Goal: Task Accomplishment & Management: Manage account settings

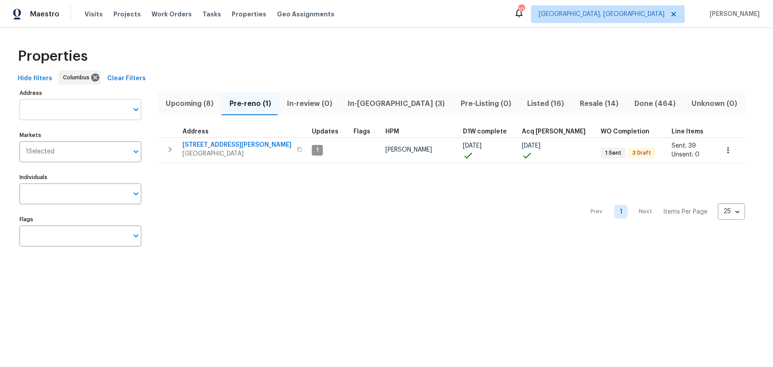
click at [89, 111] on input "Address" at bounding box center [73, 109] width 109 height 21
type input "6775"
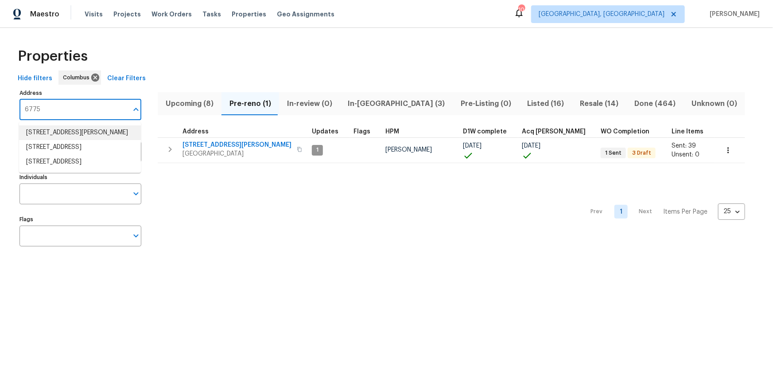
click at [96, 137] on li "6775 Centennial Dr Reynoldsburg OH 43068" at bounding box center [80, 132] width 122 height 15
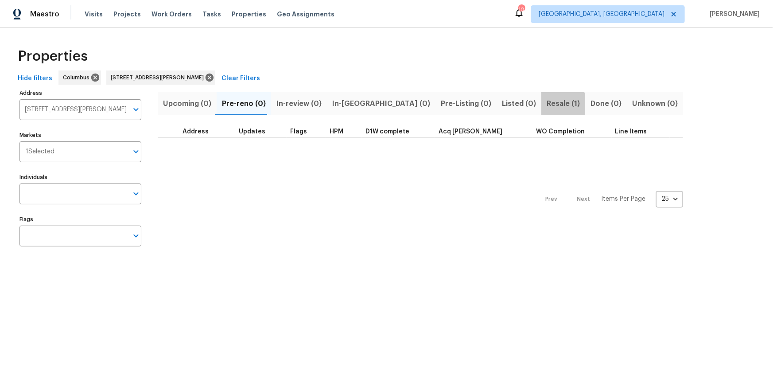
click at [541, 105] on button "Resale (1)" at bounding box center [563, 103] width 44 height 23
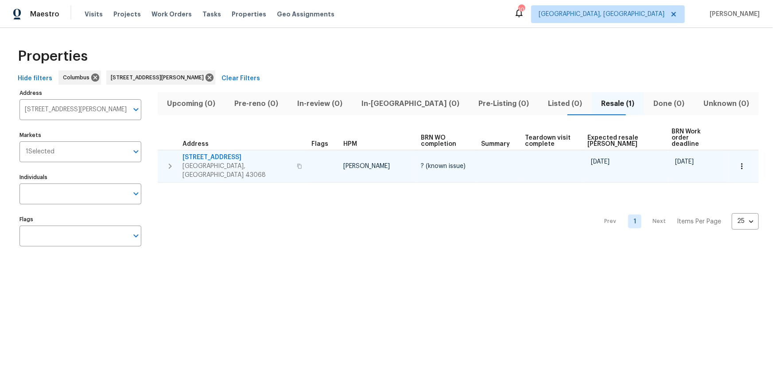
click at [216, 153] on span "6775 Centennial Dr" at bounding box center [237, 157] width 109 height 9
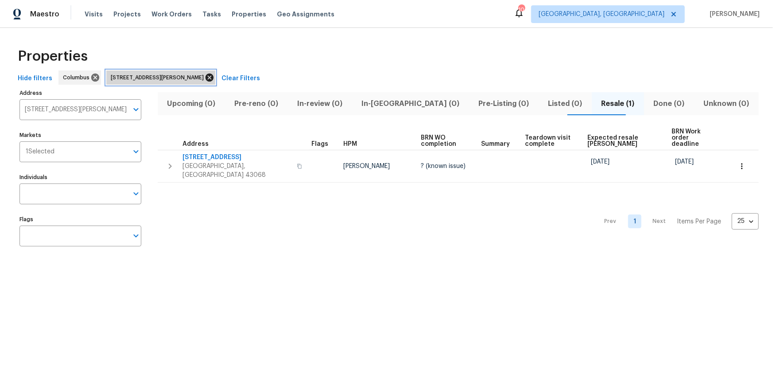
click at [214, 77] on icon at bounding box center [210, 78] width 8 height 8
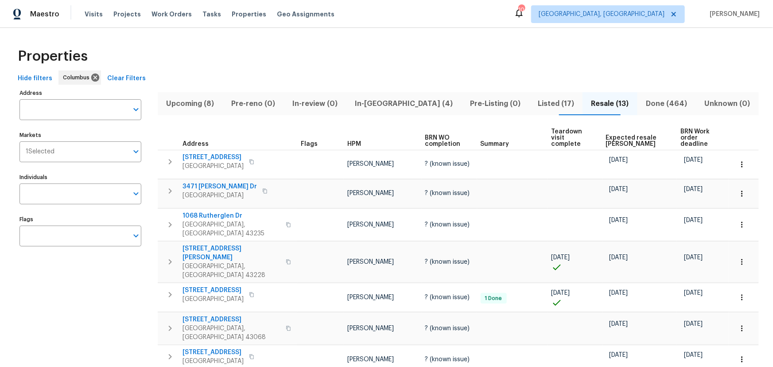
click at [743, 43] on div "Properties" at bounding box center [386, 56] width 745 height 28
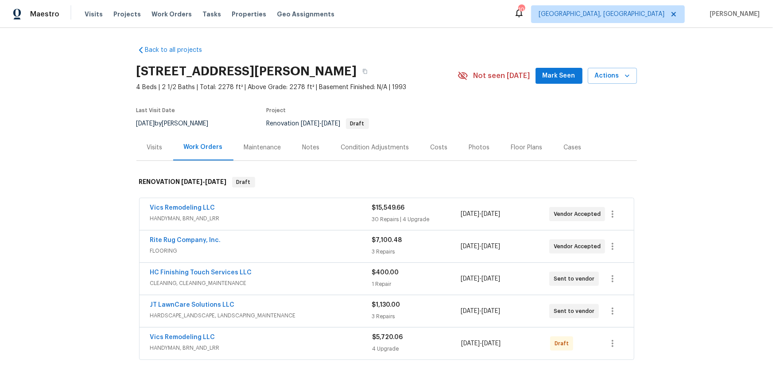
scroll to position [80, 0]
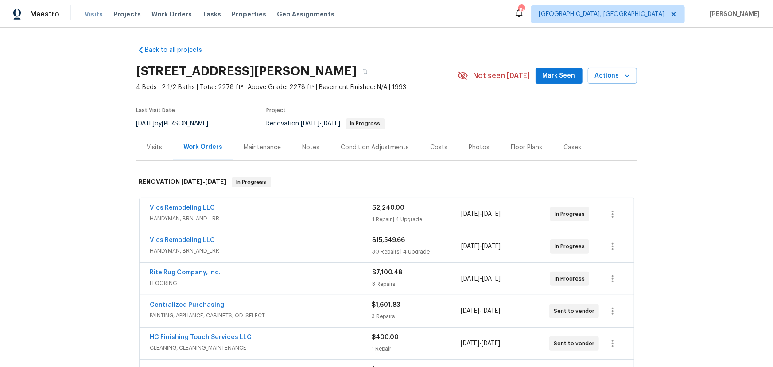
click at [97, 14] on span "Visits" at bounding box center [94, 14] width 18 height 9
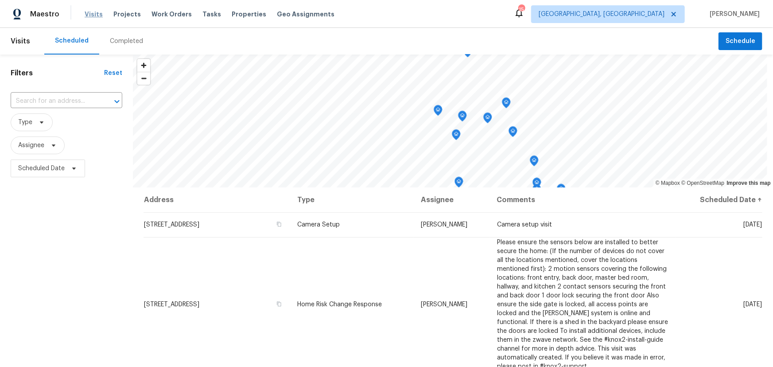
click at [92, 12] on span "Visits" at bounding box center [94, 14] width 18 height 9
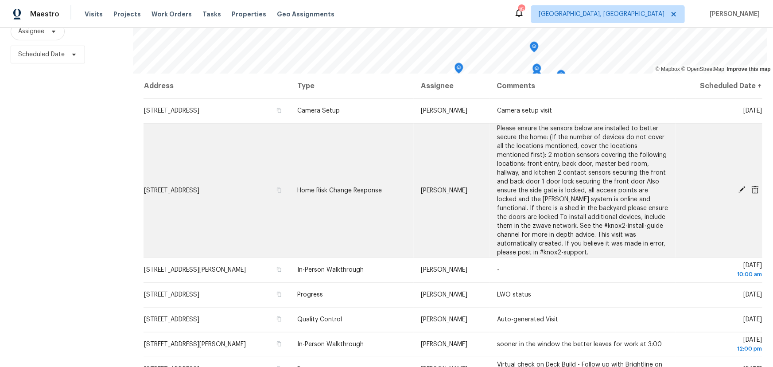
scroll to position [117, 0]
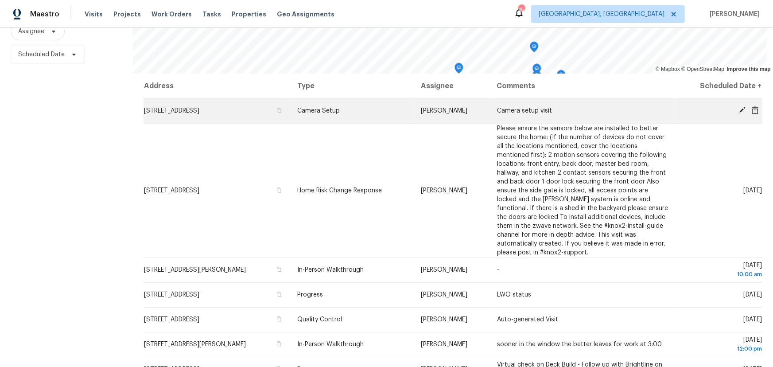
click at [752, 106] on icon at bounding box center [755, 110] width 7 height 8
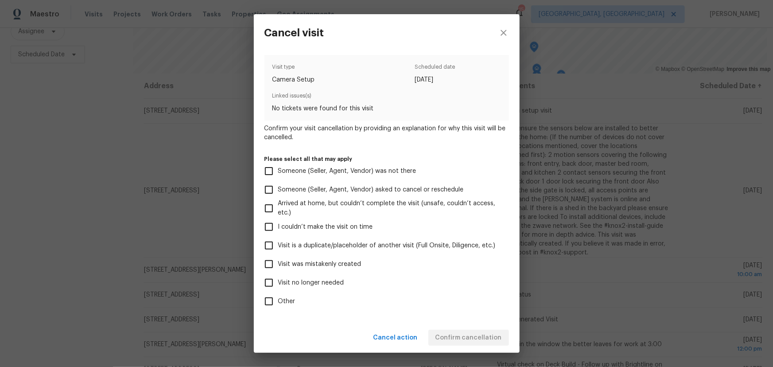
click at [327, 265] on span "Visit was mistakenly created" at bounding box center [319, 264] width 83 height 9
click at [278, 265] on input "Visit was mistakenly created" at bounding box center [269, 264] width 19 height 19
checkbox input "true"
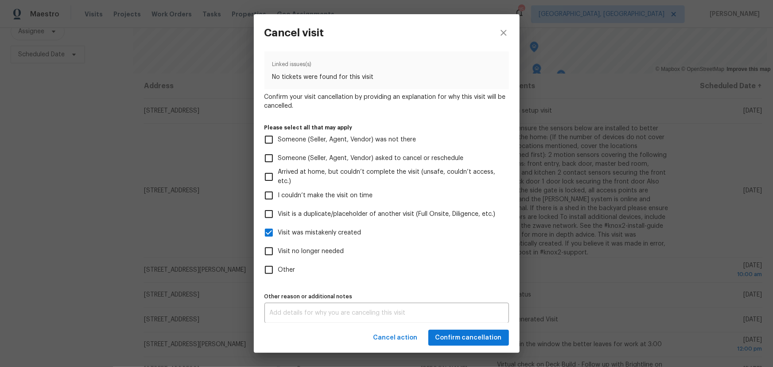
scroll to position [35, 0]
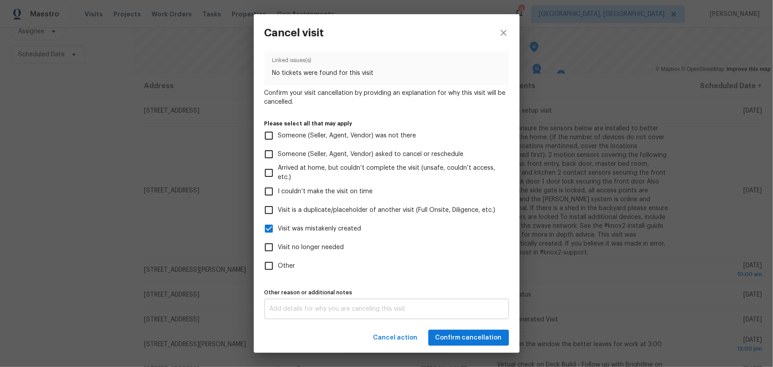
click at [393, 304] on div "x Other reason or additional notes" at bounding box center [387, 309] width 245 height 20
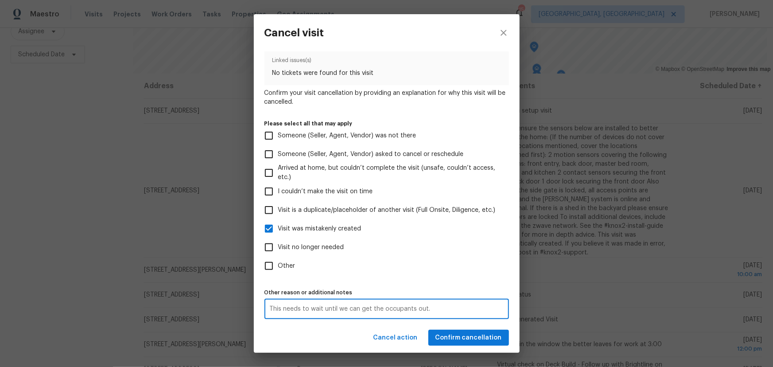
type textarea "This needs to wait until we can get the occupants out."
click at [485, 343] on span "Confirm cancellation" at bounding box center [469, 337] width 66 height 11
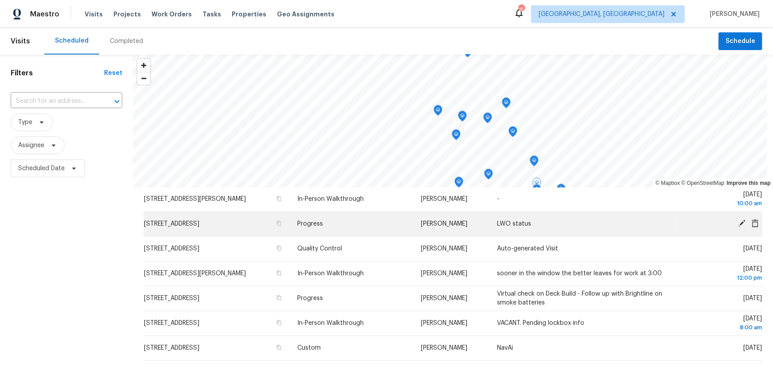
scroll to position [160, 0]
click at [739, 220] on icon at bounding box center [742, 222] width 7 height 7
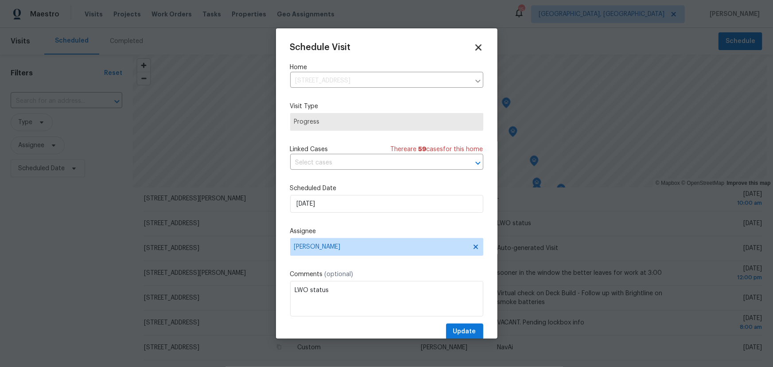
click at [475, 48] on icon at bounding box center [478, 47] width 6 height 6
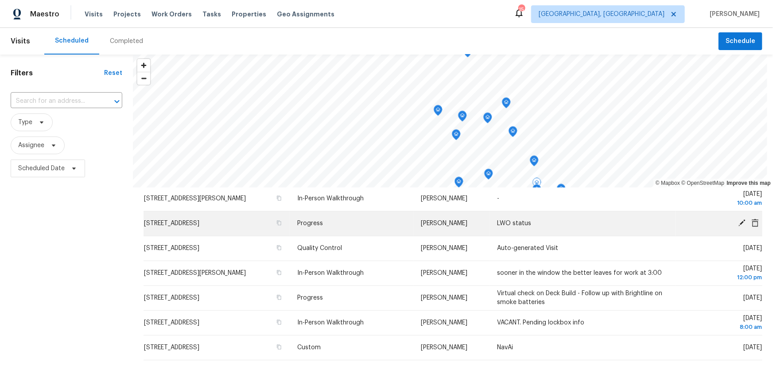
click at [752, 221] on icon at bounding box center [755, 222] width 7 height 8
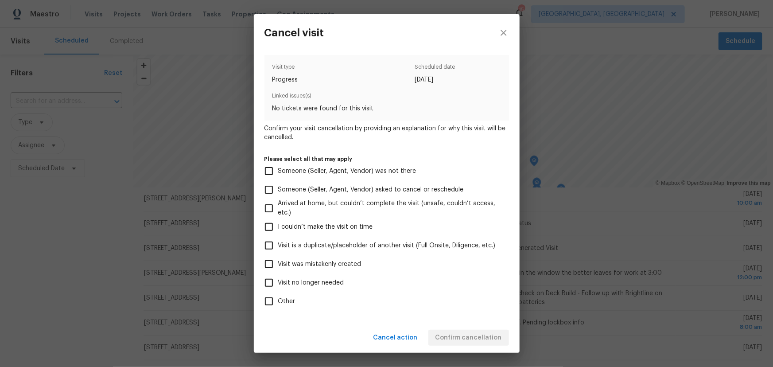
click at [304, 265] on span "Visit was mistakenly created" at bounding box center [319, 264] width 83 height 9
click at [278, 265] on input "Visit was mistakenly created" at bounding box center [269, 264] width 19 height 19
checkbox input "true"
click at [455, 338] on span "Confirm cancellation" at bounding box center [469, 337] width 66 height 11
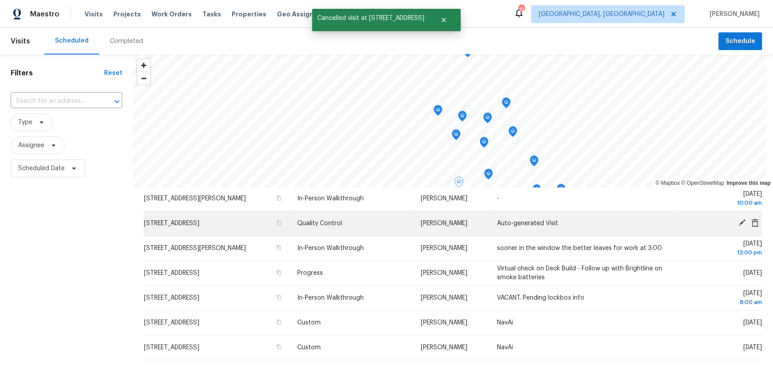
click at [738, 220] on icon at bounding box center [742, 223] width 8 height 8
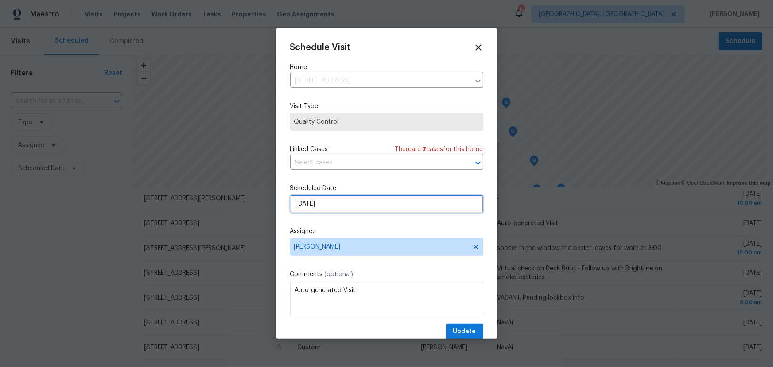
click at [347, 209] on input "[DATE]" at bounding box center [386, 204] width 193 height 18
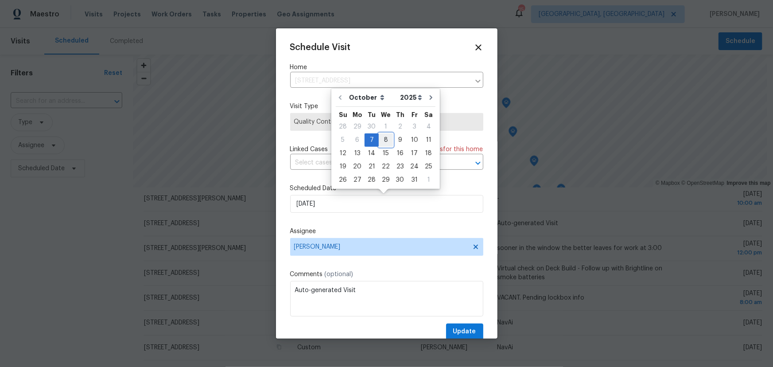
click at [387, 141] on div "8" at bounding box center [386, 140] width 14 height 12
type input "10/8/2025"
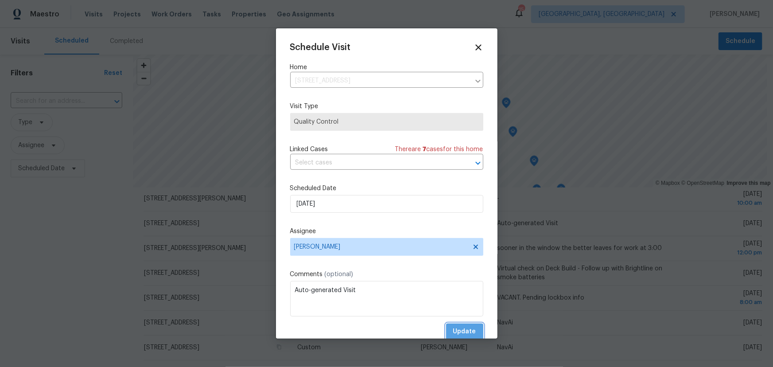
click at [465, 329] on span "Update" at bounding box center [464, 331] width 23 height 11
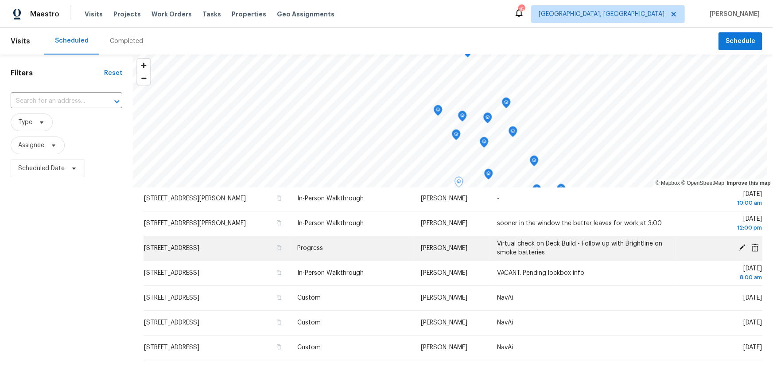
click at [739, 248] on icon at bounding box center [742, 247] width 7 height 7
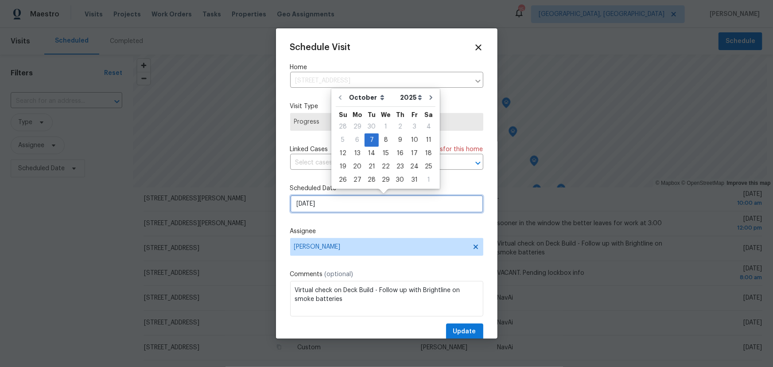
click at [354, 210] on input "[DATE]" at bounding box center [386, 204] width 193 height 18
click at [382, 142] on div "8" at bounding box center [386, 140] width 14 height 12
type input "10/8/2025"
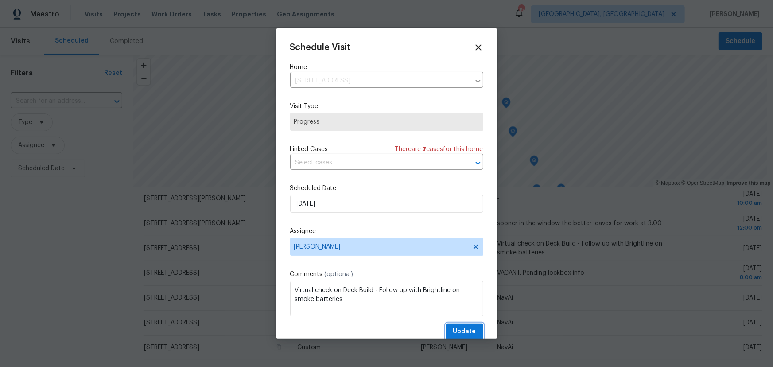
click at [460, 329] on span "Update" at bounding box center [464, 331] width 23 height 11
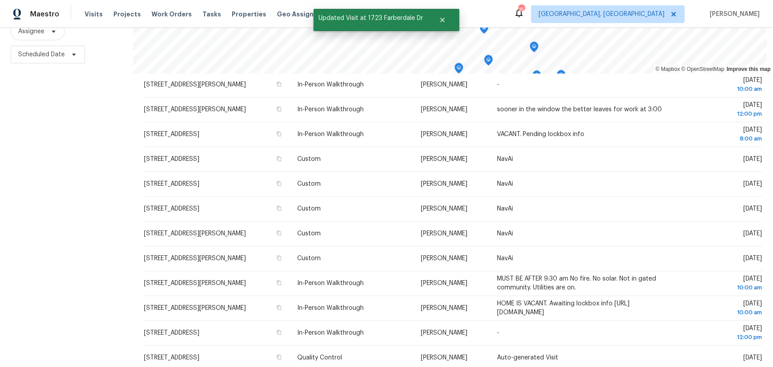
scroll to position [120, 0]
click at [50, 51] on span "Scheduled Date" at bounding box center [41, 54] width 47 height 9
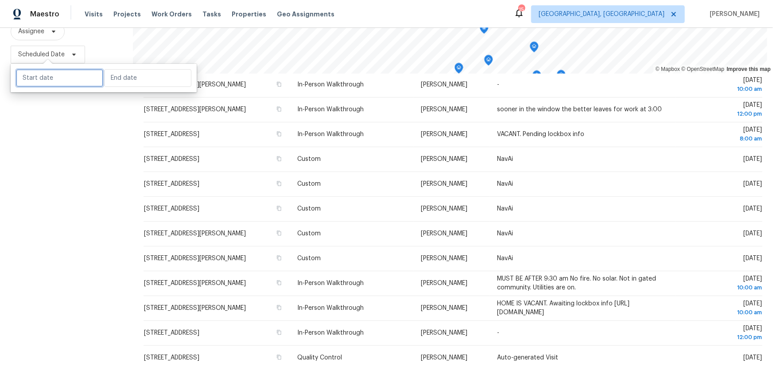
click at [47, 77] on input "text" at bounding box center [59, 78] width 87 height 18
select select "9"
select select "2025"
select select "10"
select select "2025"
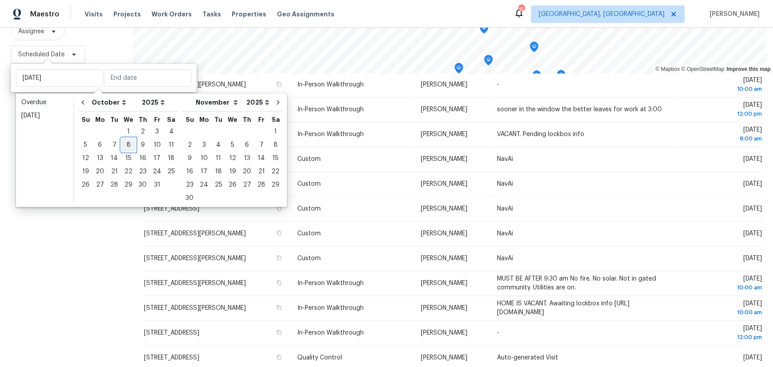
click at [126, 141] on div "8" at bounding box center [128, 145] width 14 height 12
type input "[DATE]"
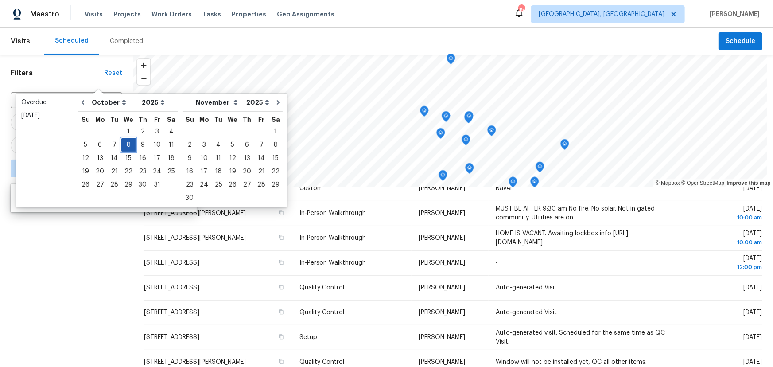
click at [126, 145] on div "8" at bounding box center [128, 145] width 14 height 12
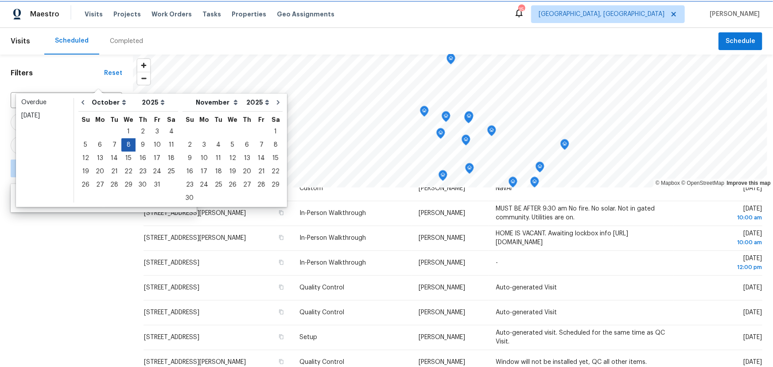
type input "[DATE]"
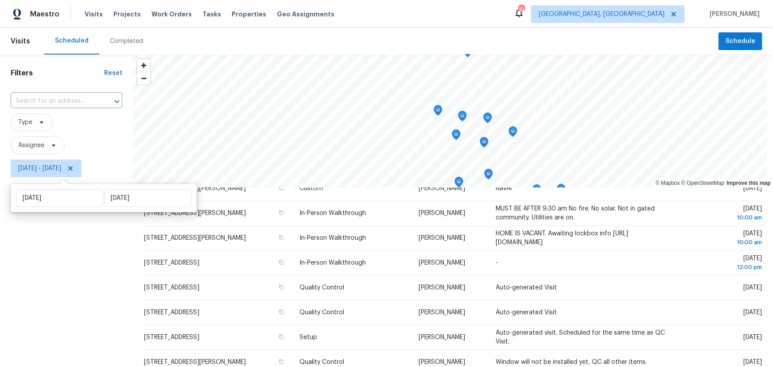
click at [78, 278] on div "Filters Reset ​ Type Assignee Wed, Oct 08 - Wed, Oct 08" at bounding box center [66, 268] width 133 height 426
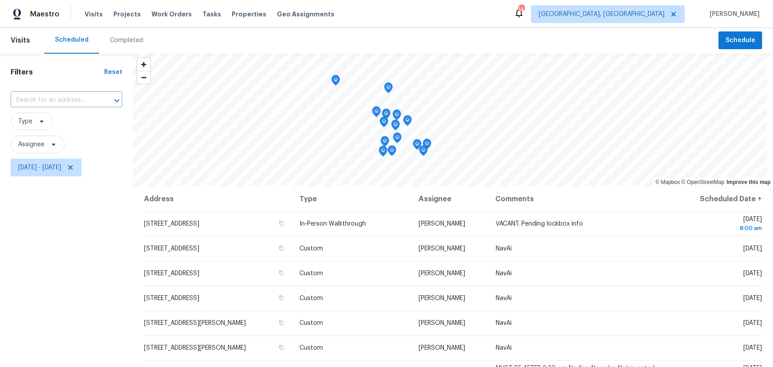
scroll to position [0, 0]
click at [37, 122] on span at bounding box center [40, 121] width 10 height 7
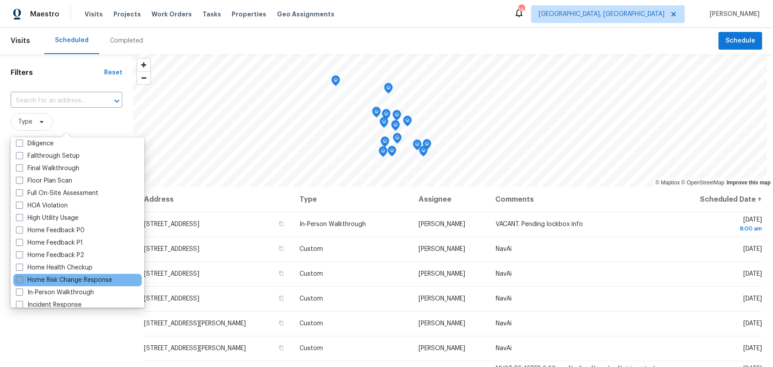
scroll to position [201, 0]
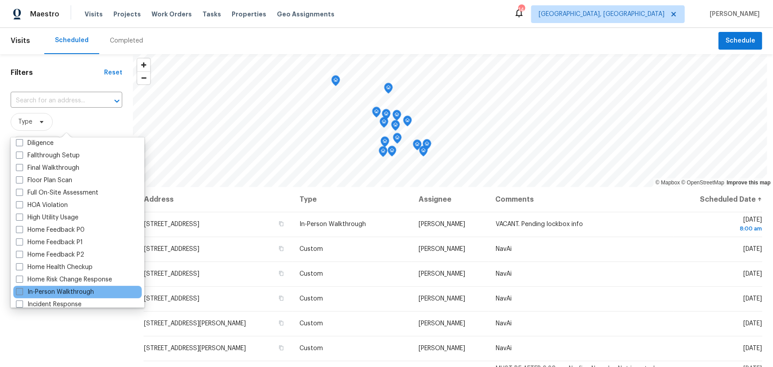
click at [52, 288] on label "In-Person Walkthrough" at bounding box center [55, 292] width 78 height 9
click at [22, 288] on input "In-Person Walkthrough" at bounding box center [19, 291] width 6 height 6
checkbox input "true"
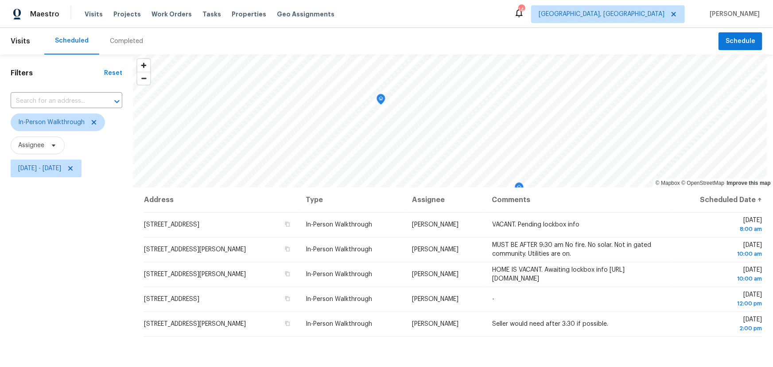
click at [31, 263] on div "Filters Reset ​ In-Person Walkthrough Assignee Wed, Oct 08 - Wed, Oct 08" at bounding box center [66, 268] width 133 height 426
click at [411, 132] on icon "Map marker" at bounding box center [410, 130] width 8 height 10
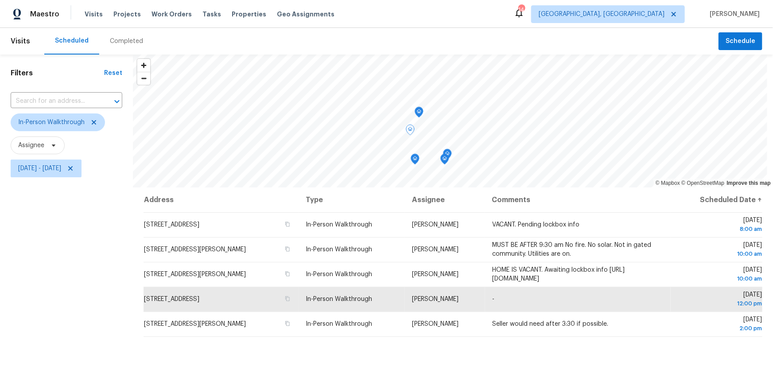
click at [447, 160] on icon "Map marker" at bounding box center [445, 159] width 8 height 10
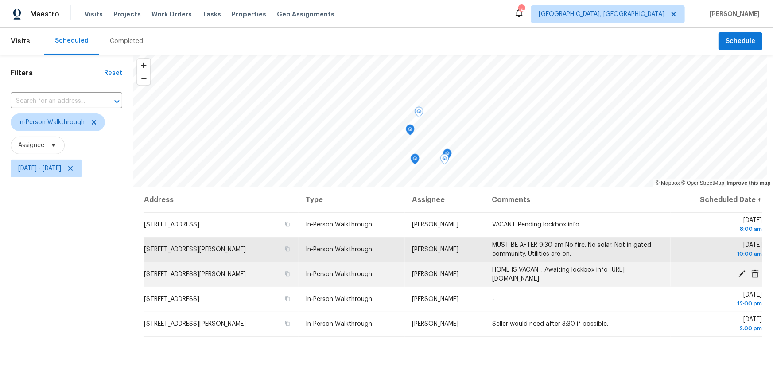
click at [738, 273] on icon at bounding box center [742, 274] width 8 height 8
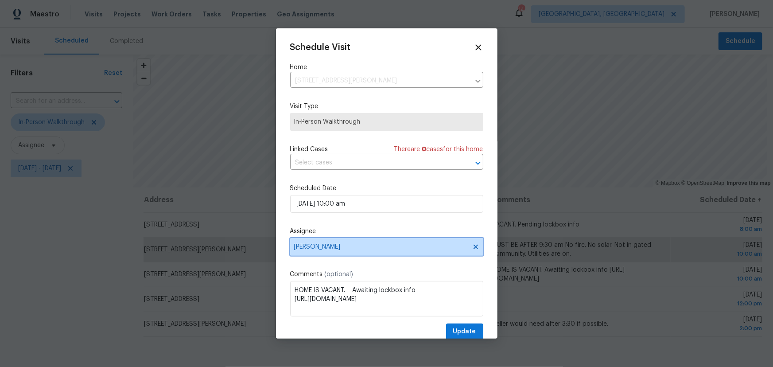
click at [410, 251] on span "[PERSON_NAME]" at bounding box center [386, 247] width 193 height 18
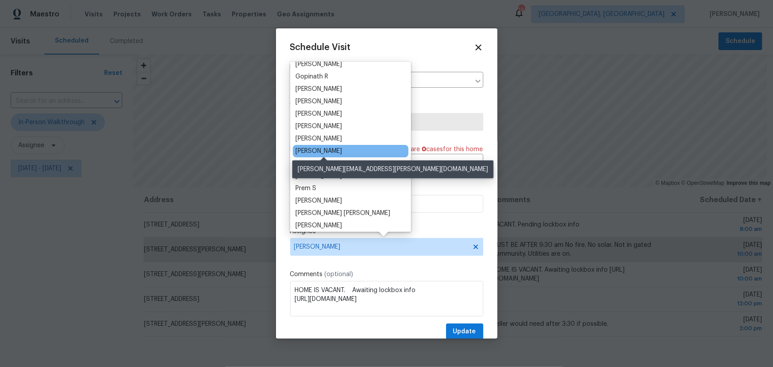
click at [337, 152] on div "[PERSON_NAME]" at bounding box center [319, 151] width 47 height 9
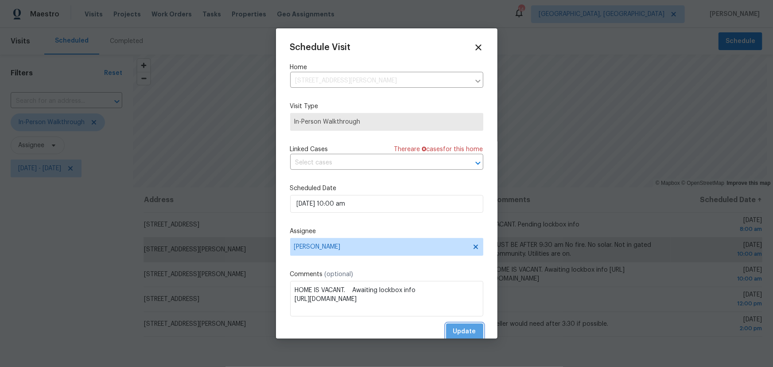
click at [469, 331] on span "Update" at bounding box center [464, 331] width 23 height 11
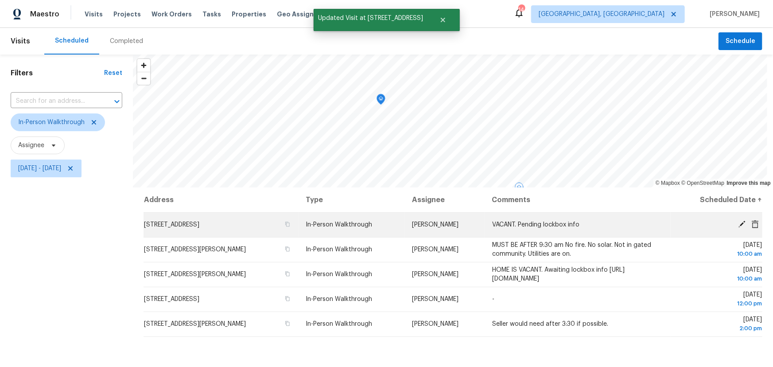
click at [738, 221] on icon at bounding box center [742, 224] width 8 height 8
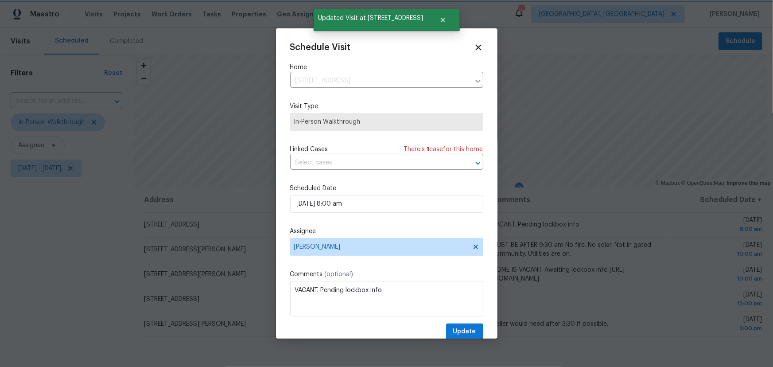
click at [513, 155] on div at bounding box center [386, 183] width 773 height 367
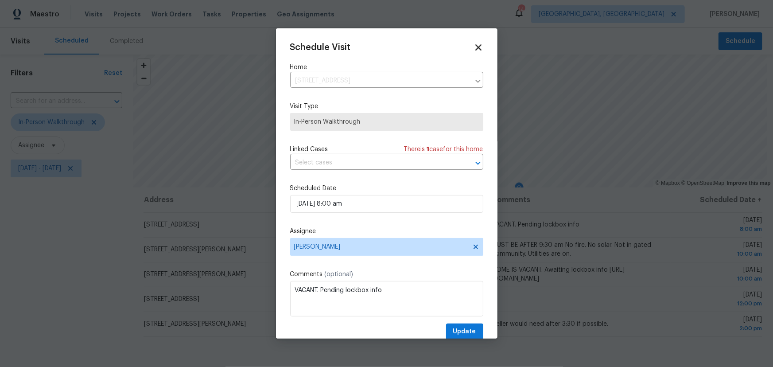
click at [474, 43] on icon at bounding box center [478, 47] width 10 height 10
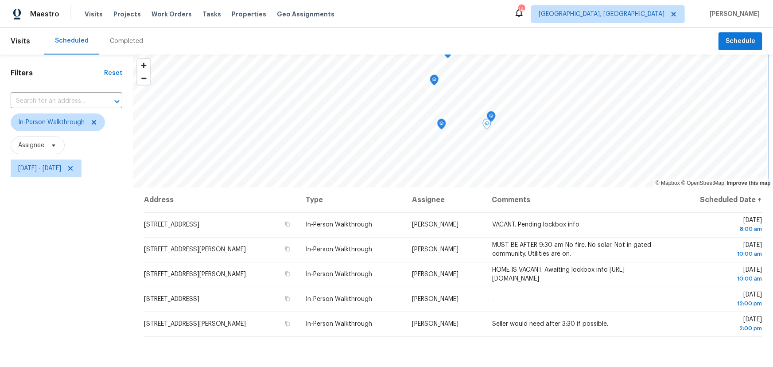
click at [491, 115] on icon "Map marker" at bounding box center [491, 116] width 8 height 10
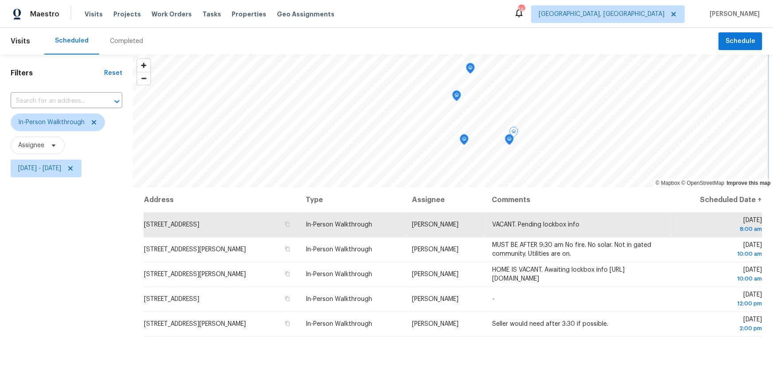
click at [509, 144] on icon "Map marker" at bounding box center [510, 140] width 8 height 10
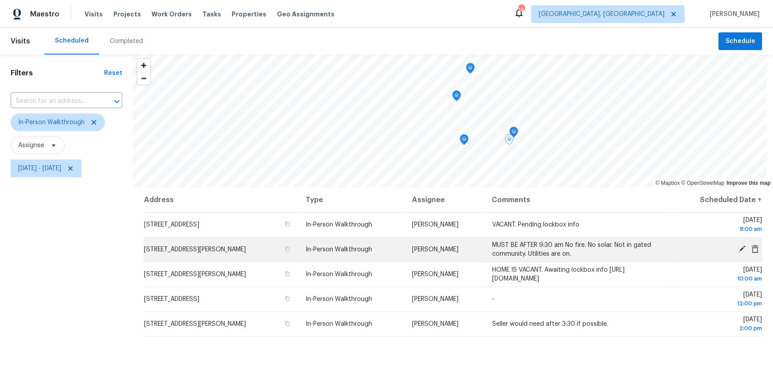
click at [739, 247] on icon at bounding box center [742, 248] width 7 height 7
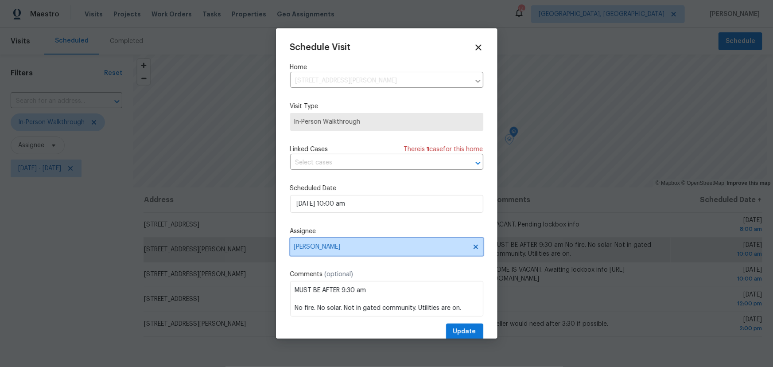
click at [394, 246] on span "[PERSON_NAME]" at bounding box center [381, 246] width 174 height 7
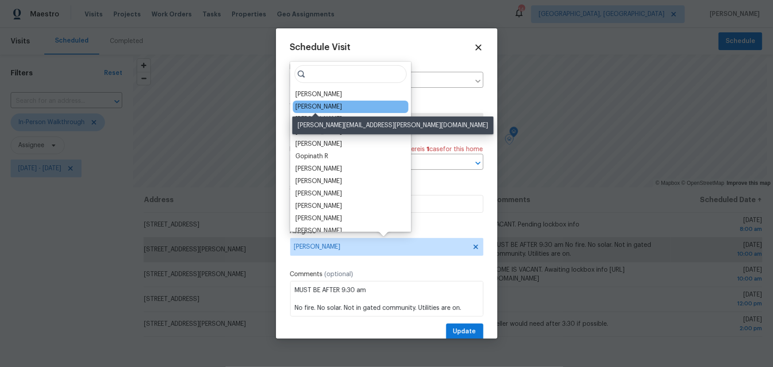
click at [331, 108] on div "[PERSON_NAME]" at bounding box center [319, 106] width 47 height 9
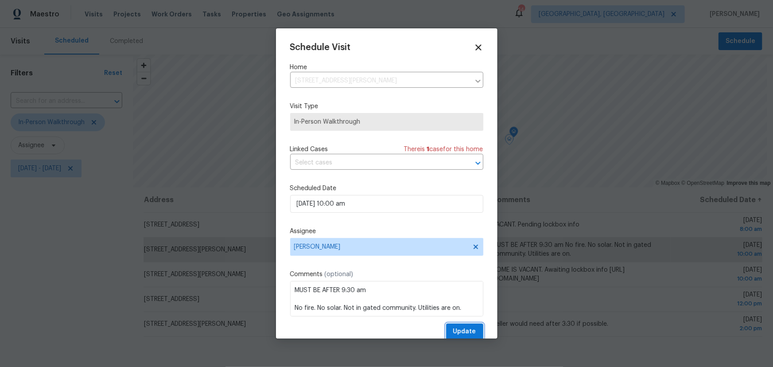
click at [459, 330] on span "Update" at bounding box center [464, 331] width 23 height 11
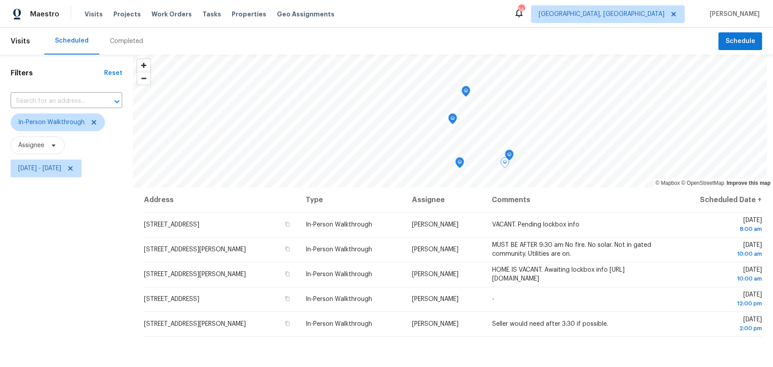
click at [466, 93] on icon "Map marker" at bounding box center [466, 91] width 8 height 10
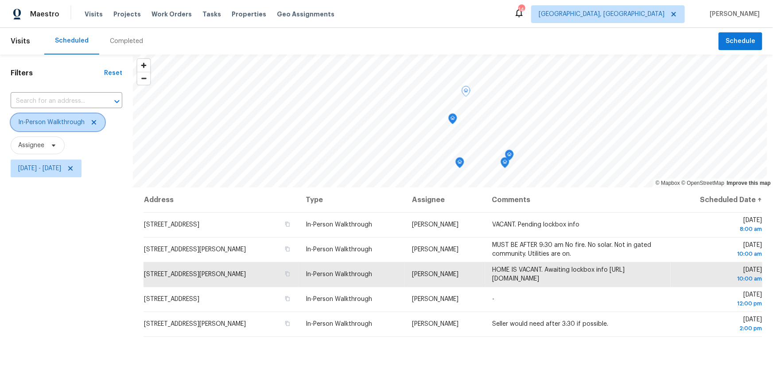
click at [92, 121] on icon at bounding box center [94, 122] width 4 height 4
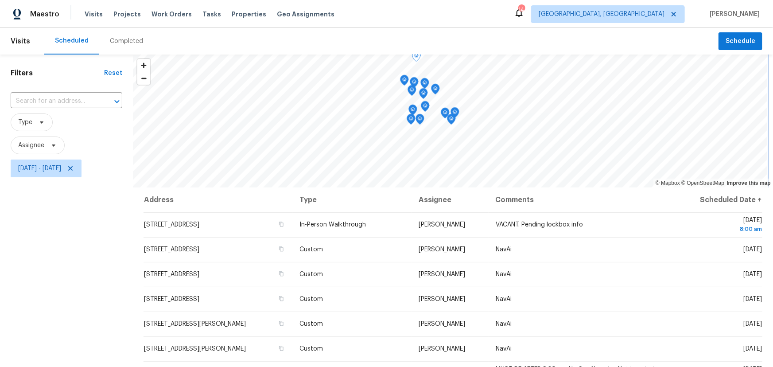
click at [457, 113] on icon "Map marker" at bounding box center [455, 113] width 8 height 10
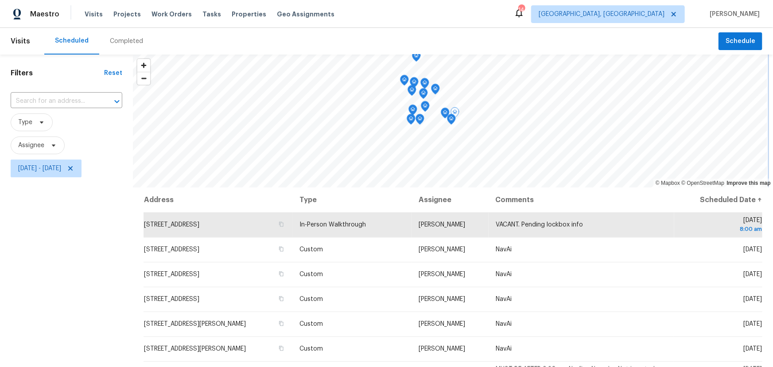
click at [451, 121] on icon "Map marker" at bounding box center [452, 119] width 8 height 10
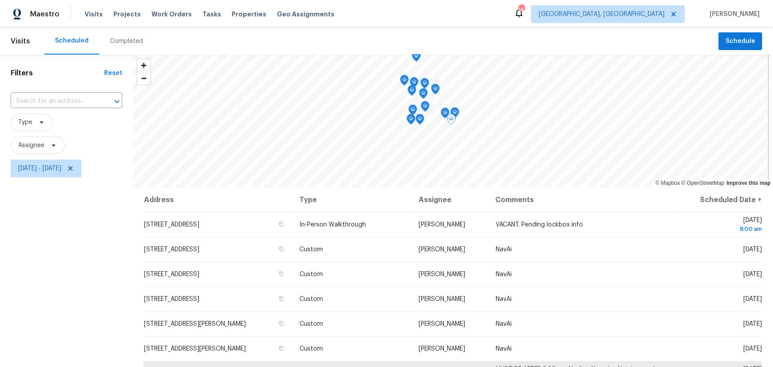
click at [445, 114] on icon "Map marker" at bounding box center [445, 113] width 8 height 10
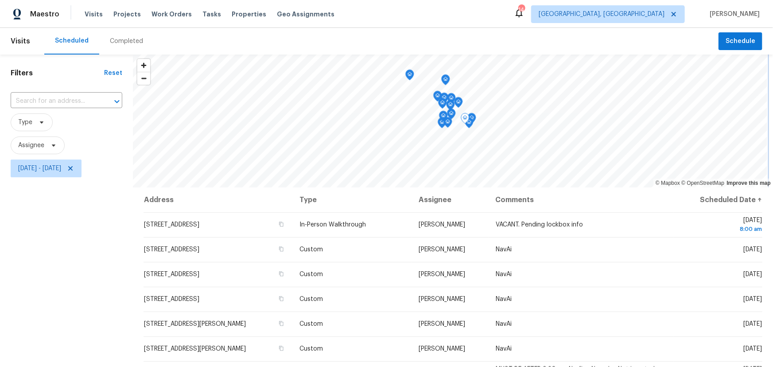
click at [409, 77] on icon "Map marker" at bounding box center [410, 75] width 8 height 10
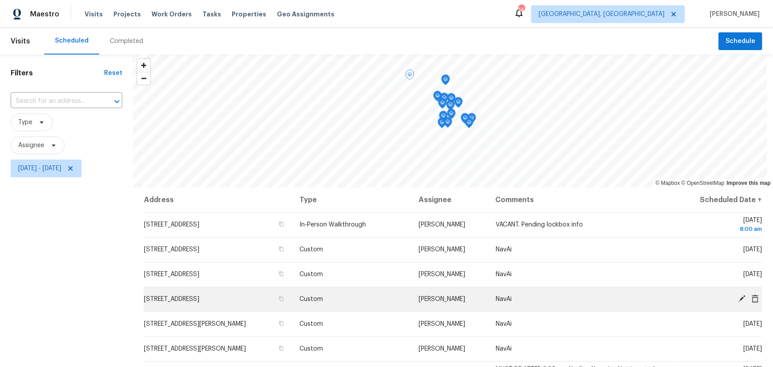
click at [739, 298] on icon at bounding box center [742, 298] width 7 height 7
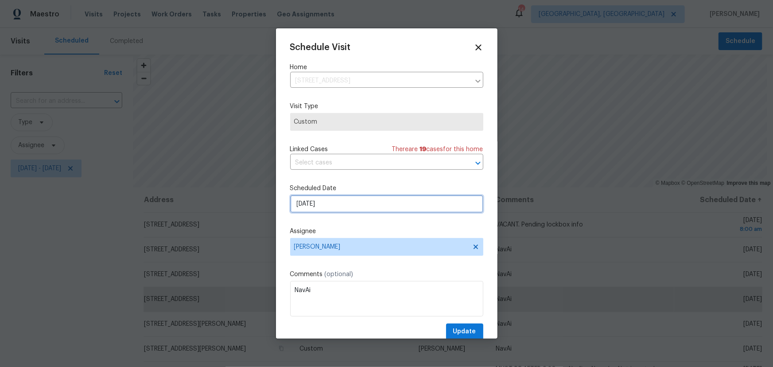
click at [339, 206] on input "10/8/2025" at bounding box center [386, 204] width 193 height 18
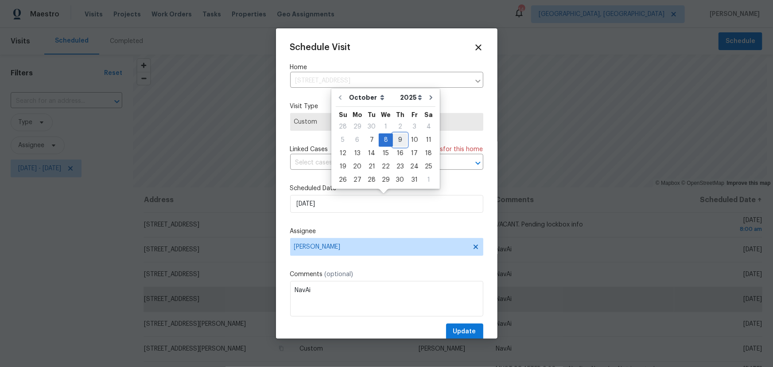
click at [399, 140] on div "9" at bounding box center [400, 140] width 14 height 12
type input "10/9/2025"
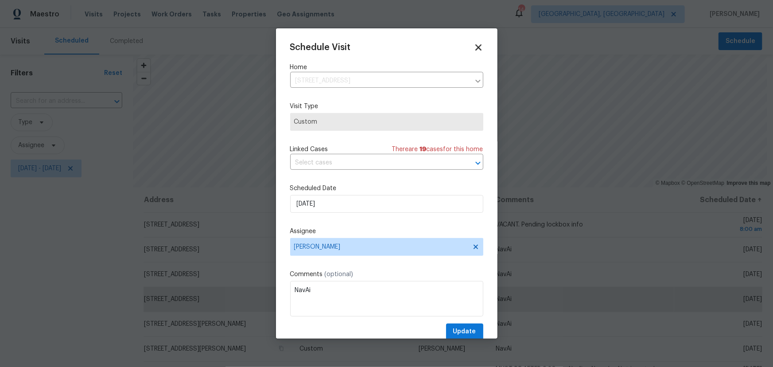
click at [475, 47] on icon at bounding box center [478, 47] width 6 height 6
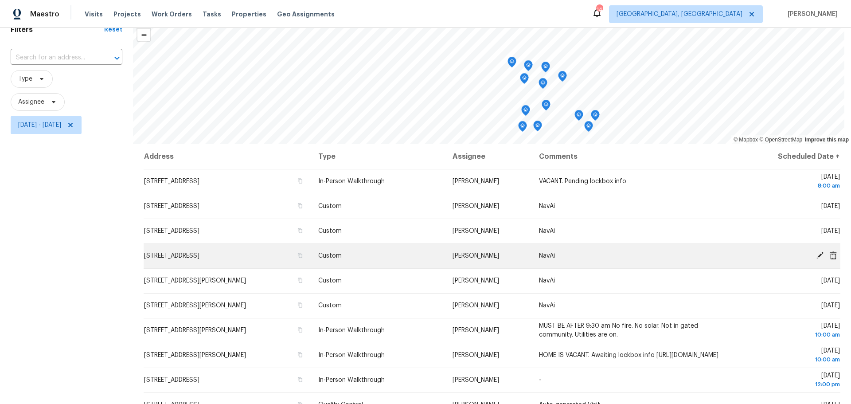
scroll to position [44, 0]
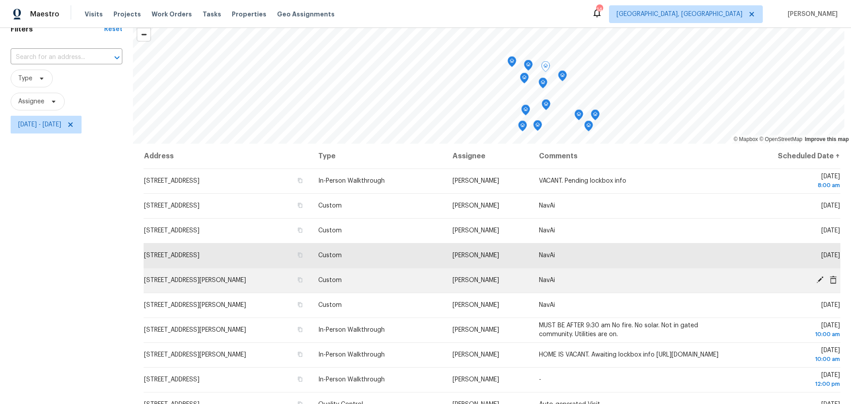
click at [773, 281] on icon at bounding box center [820, 280] width 8 height 8
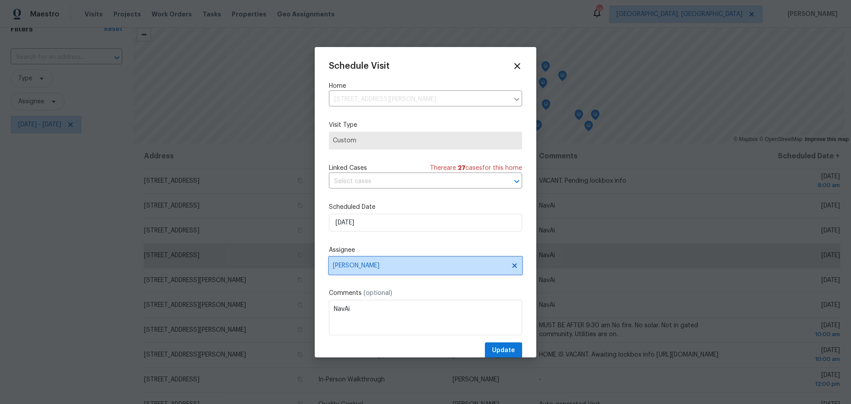
click at [414, 269] on span "[PERSON_NAME]" at bounding box center [425, 266] width 193 height 18
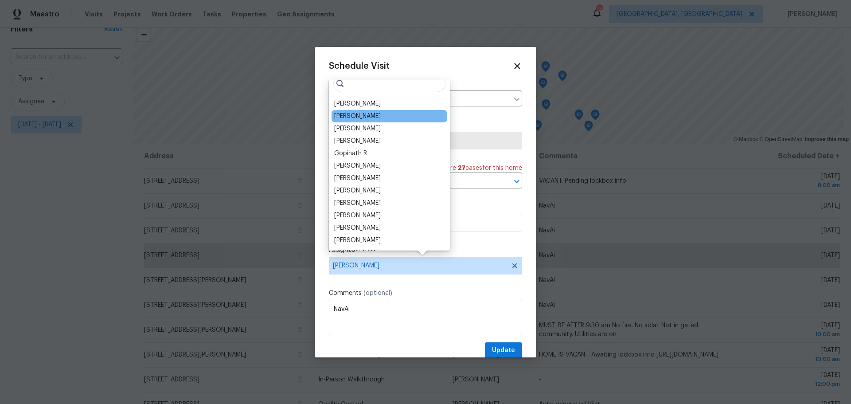
scroll to position [0, 0]
click at [379, 113] on div "[PERSON_NAME]" at bounding box center [389, 113] width 116 height 12
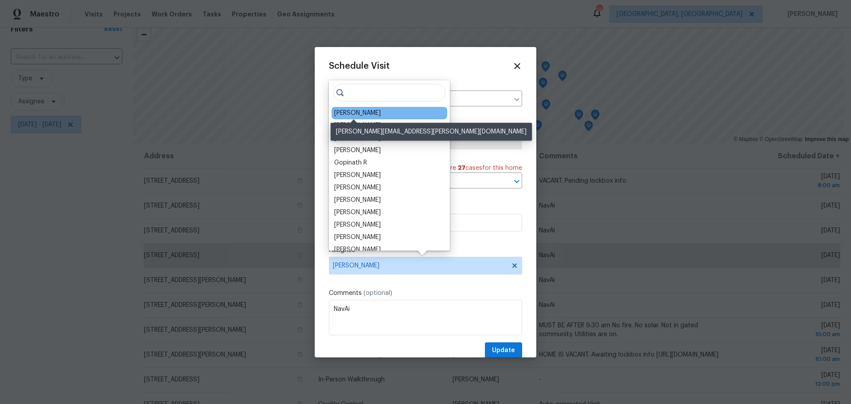
click at [364, 111] on div "[PERSON_NAME]" at bounding box center [357, 113] width 47 height 9
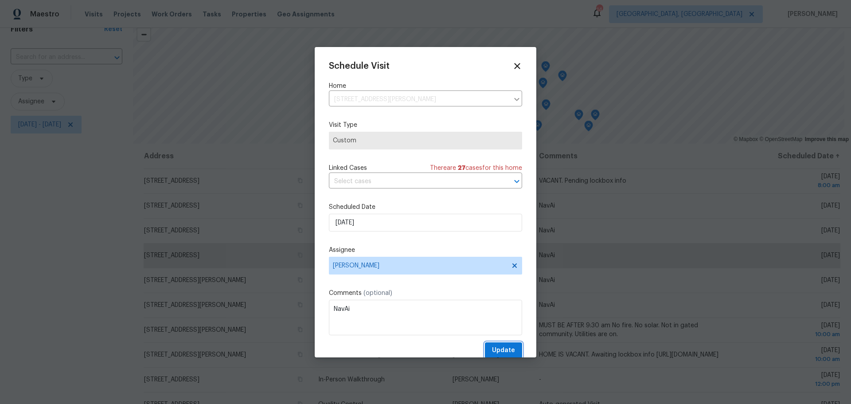
click at [498, 354] on span "Update" at bounding box center [503, 350] width 23 height 11
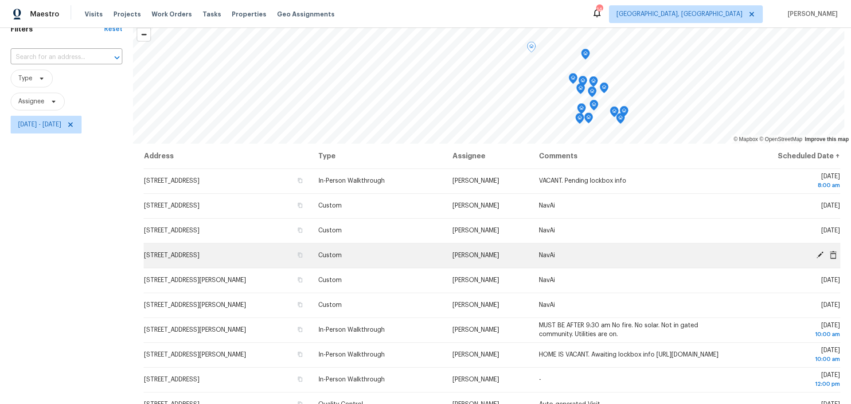
click at [773, 254] on icon at bounding box center [819, 254] width 7 height 7
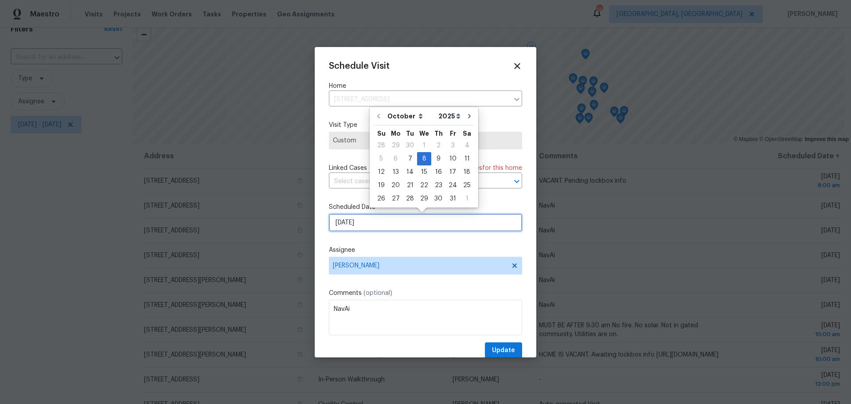
click at [377, 221] on input "10/8/2025" at bounding box center [425, 223] width 193 height 18
click at [436, 155] on div "9" at bounding box center [438, 158] width 14 height 12
type input "10/9/2025"
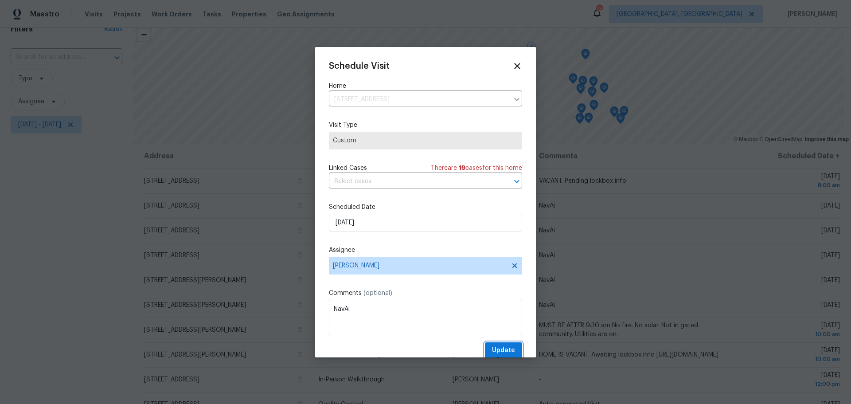
click at [494, 351] on span "Update" at bounding box center [503, 350] width 23 height 11
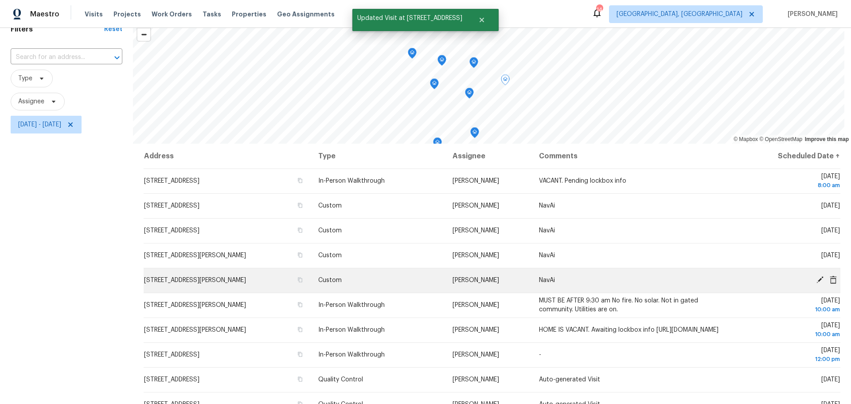
click at [773, 277] on icon at bounding box center [819, 279] width 7 height 7
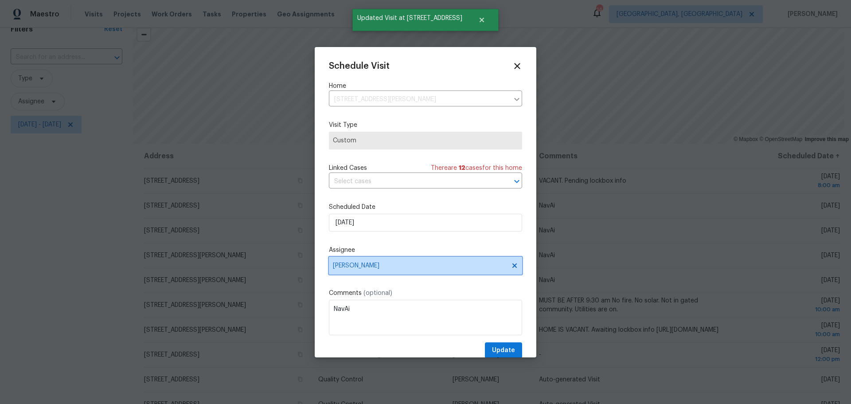
click at [428, 269] on span "[PERSON_NAME]" at bounding box center [425, 266] width 193 height 18
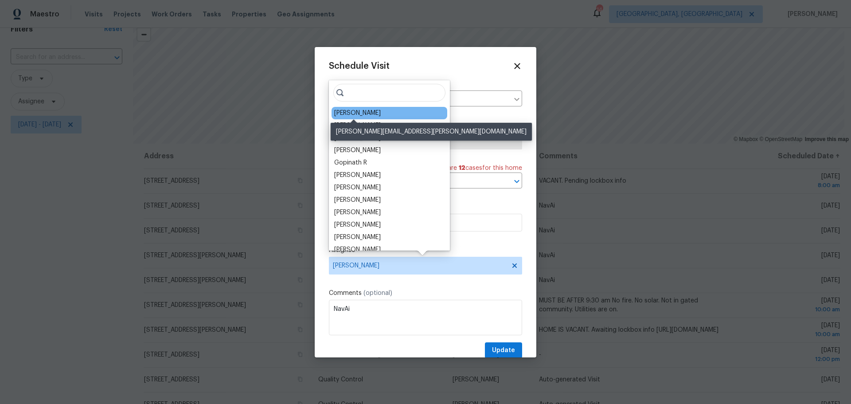
click at [357, 111] on div "Michael Foley" at bounding box center [357, 113] width 47 height 9
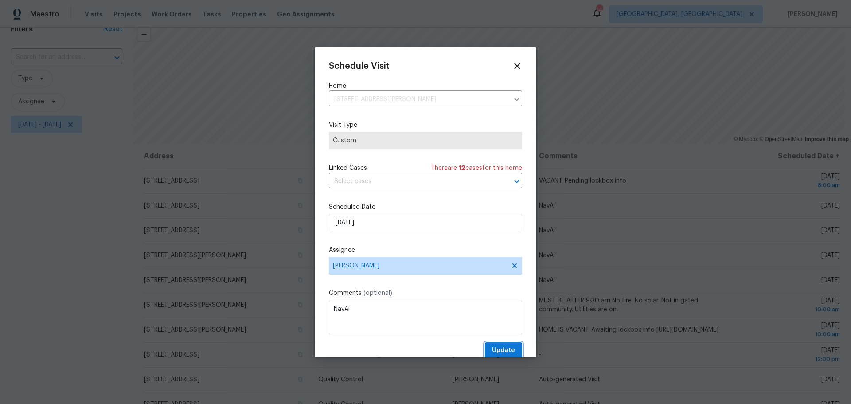
click at [499, 354] on span "Update" at bounding box center [503, 350] width 23 height 11
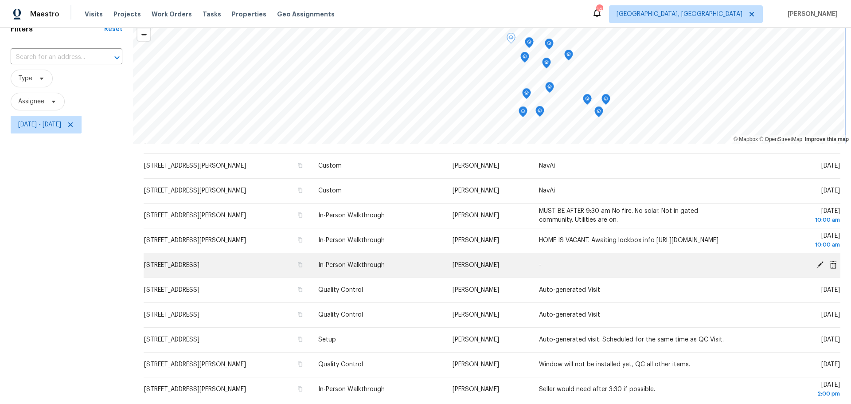
scroll to position [90, 0]
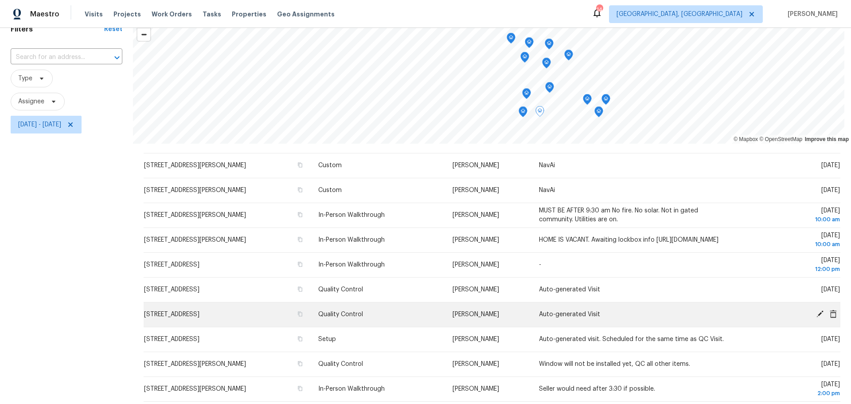
click at [773, 315] on icon at bounding box center [820, 314] width 8 height 8
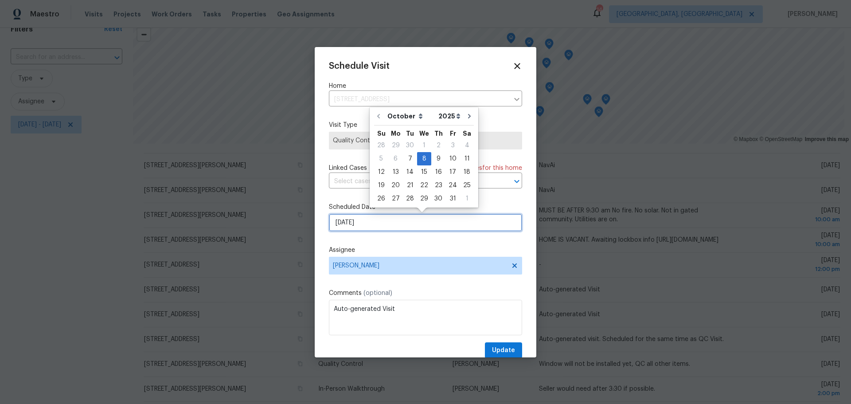
click at [364, 221] on input "10/8/2025" at bounding box center [425, 223] width 193 height 18
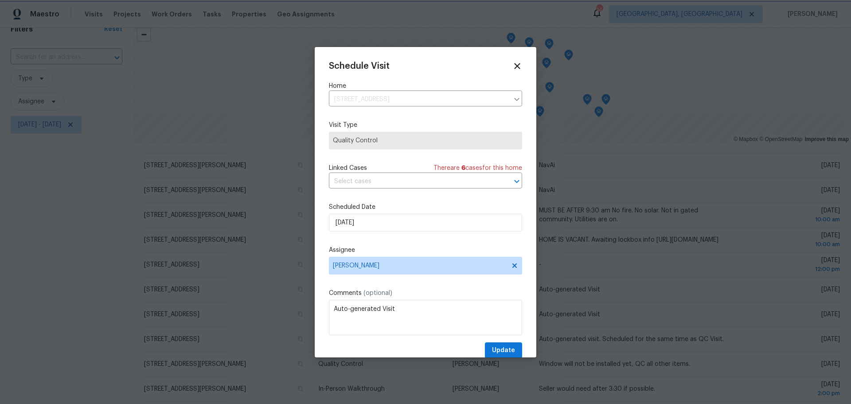
click at [449, 287] on div "Schedule Visit Home 4296 Oakwind Dr, Columbus, OH 43207 ​ Visit Type Quality Co…" at bounding box center [425, 209] width 193 height 297
click at [512, 62] on icon at bounding box center [517, 66] width 10 height 10
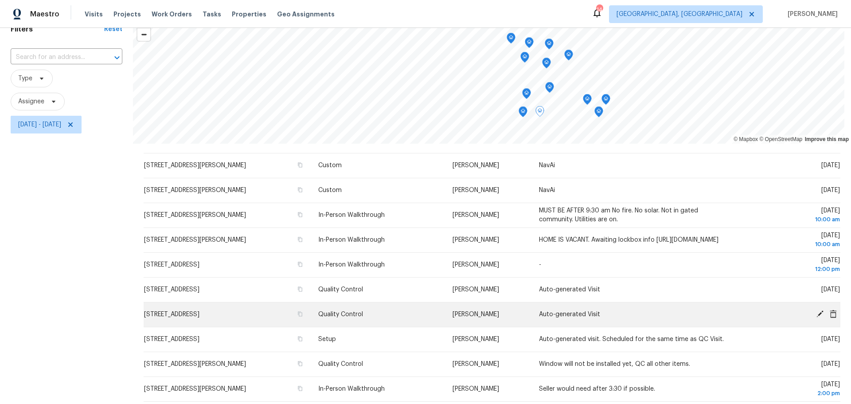
click at [773, 315] on icon at bounding box center [819, 313] width 7 height 7
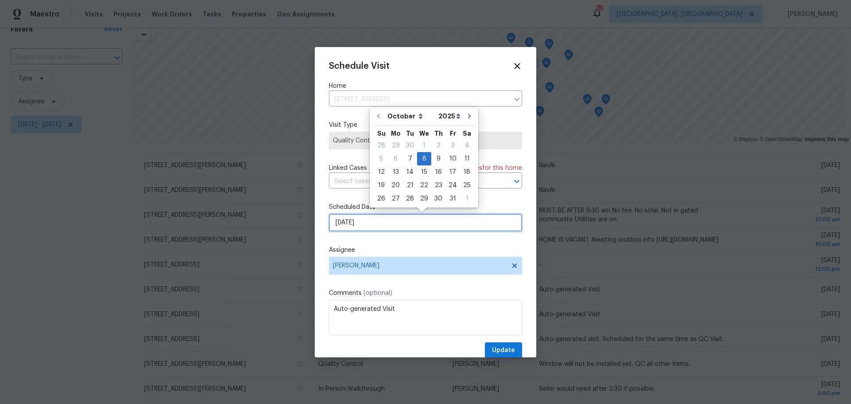
click at [398, 226] on input "10/8/2025" at bounding box center [425, 223] width 193 height 18
click at [436, 159] on div "9" at bounding box center [438, 158] width 14 height 12
type input "10/9/2025"
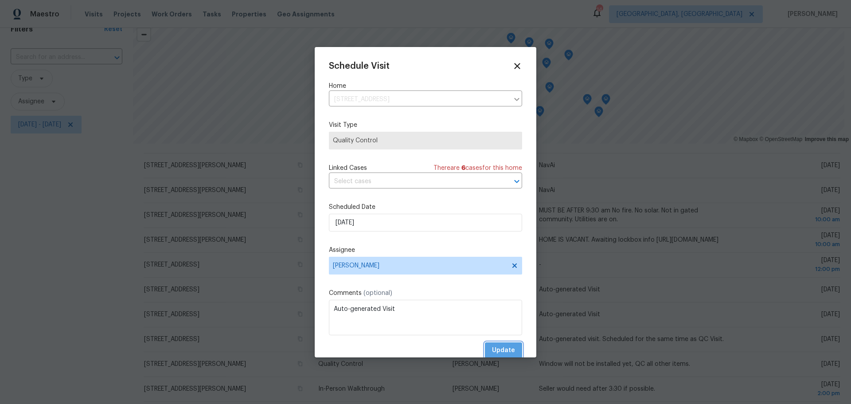
click at [504, 351] on span "Update" at bounding box center [503, 350] width 23 height 11
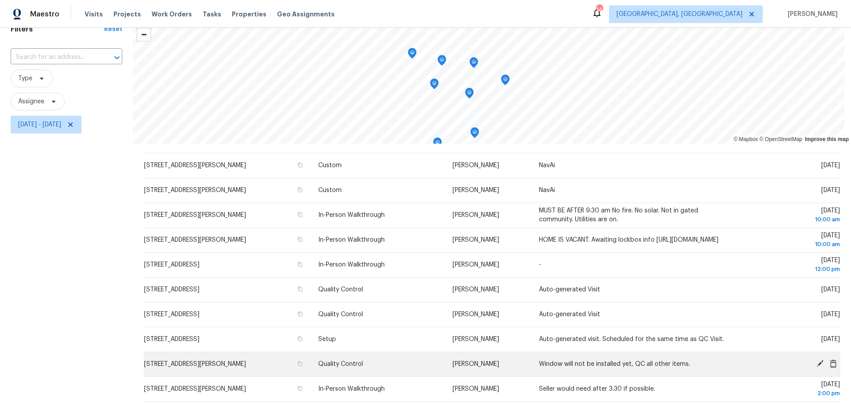
scroll to position [84, 0]
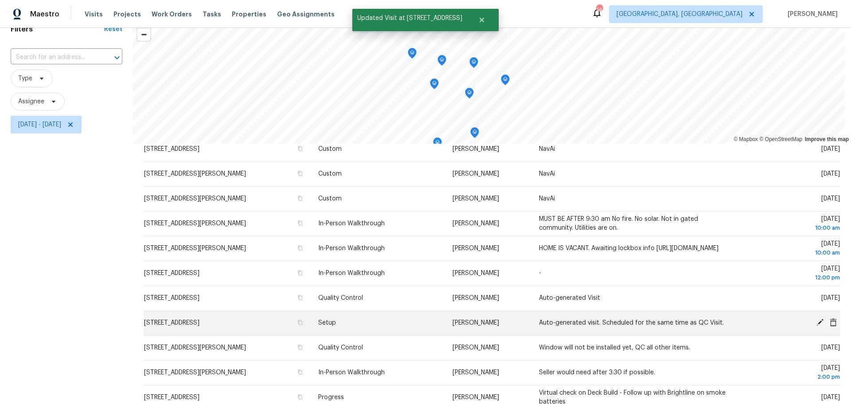
click at [773, 319] on icon at bounding box center [820, 322] width 8 height 8
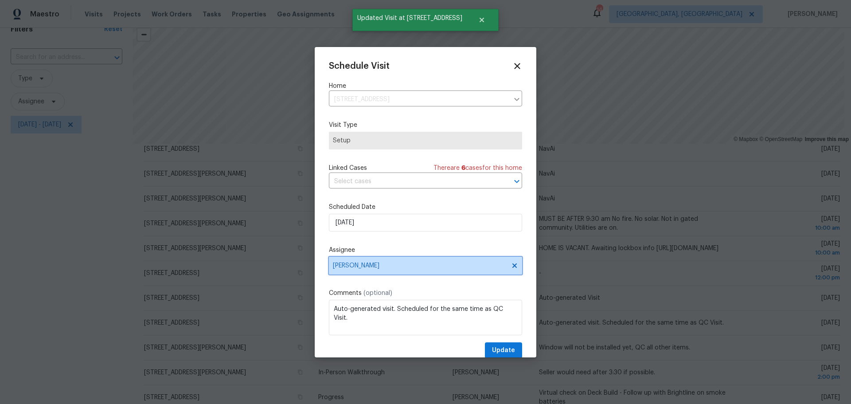
click at [460, 265] on span "[PERSON_NAME]" at bounding box center [420, 265] width 174 height 7
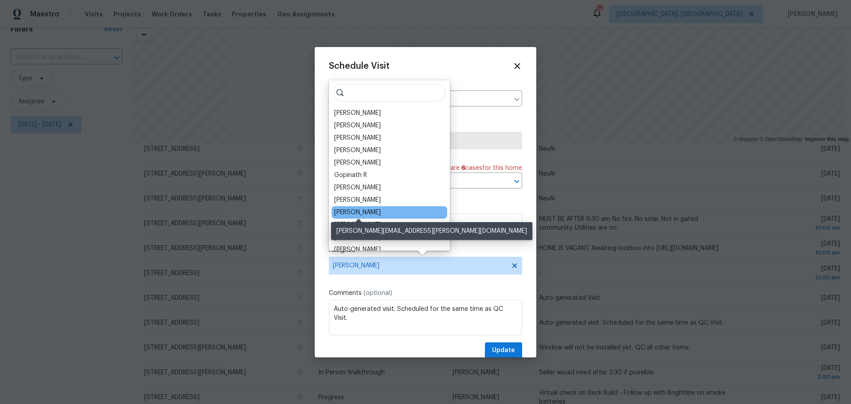
click at [366, 210] on div "Dennis Neuhardt" at bounding box center [357, 212] width 47 height 9
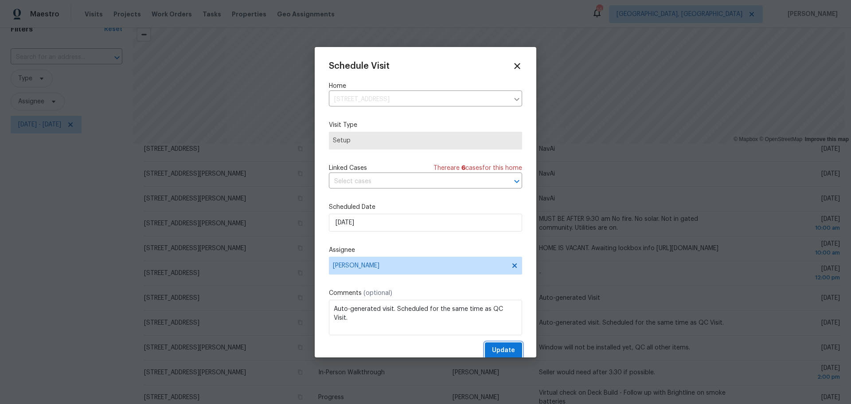
click at [504, 352] on span "Update" at bounding box center [503, 350] width 23 height 11
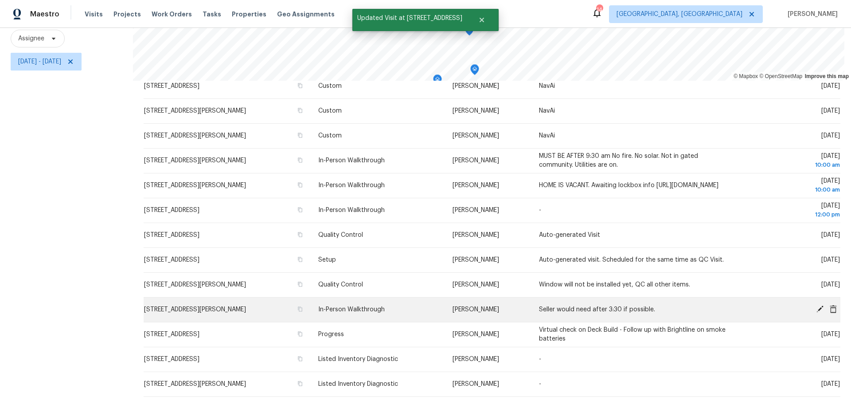
scroll to position [113, 0]
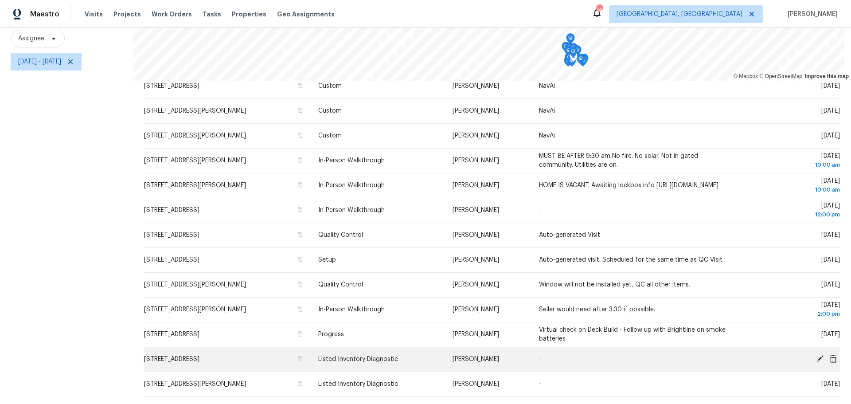
click at [773, 354] on icon at bounding box center [820, 358] width 8 height 8
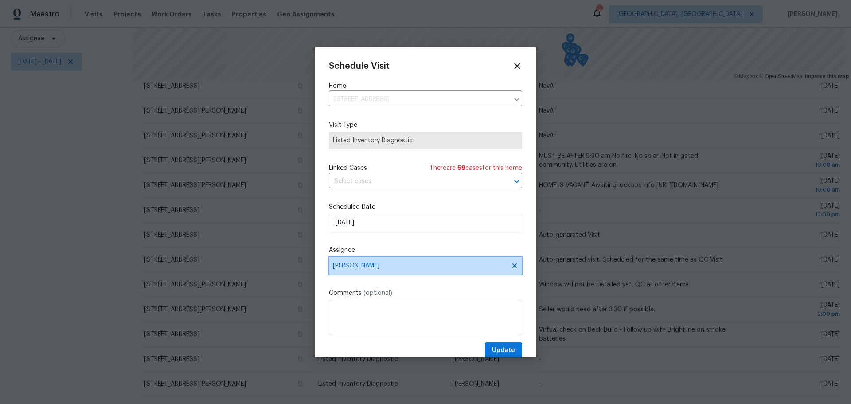
click at [408, 266] on span "[PERSON_NAME]" at bounding box center [420, 265] width 174 height 7
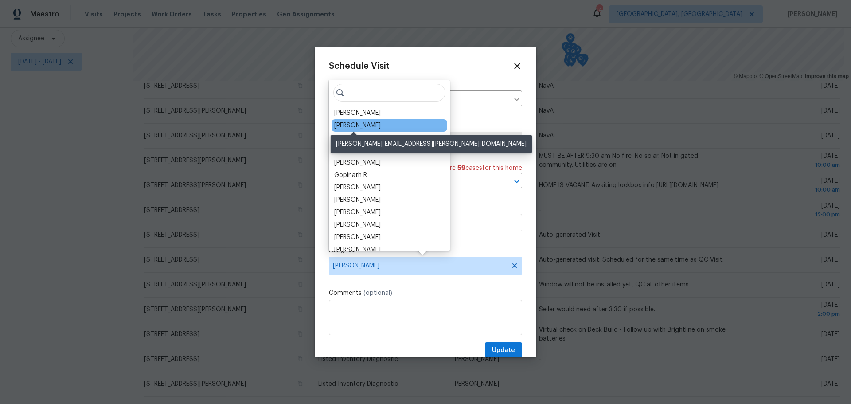
click at [364, 123] on div "Michael Foley" at bounding box center [357, 125] width 47 height 9
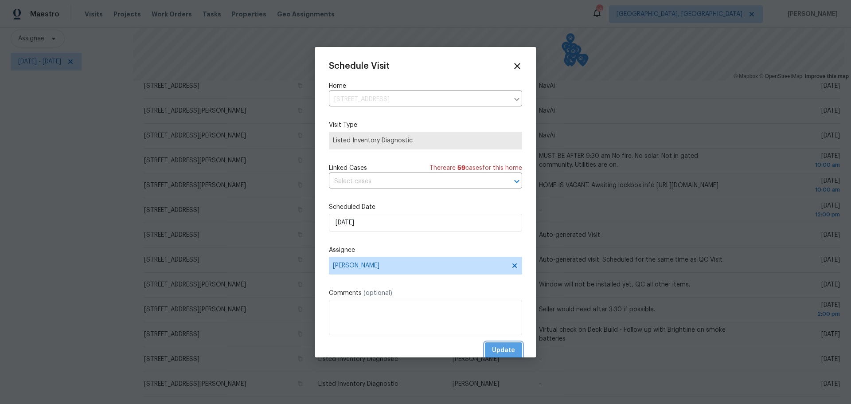
click at [505, 351] on span "Update" at bounding box center [503, 350] width 23 height 11
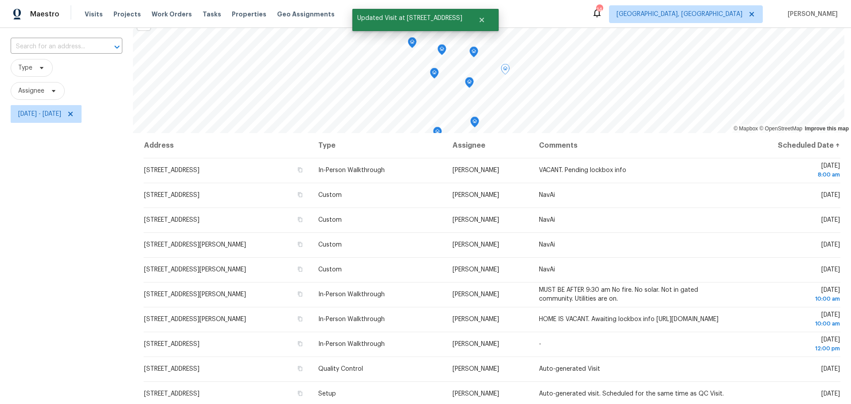
scroll to position [54, 0]
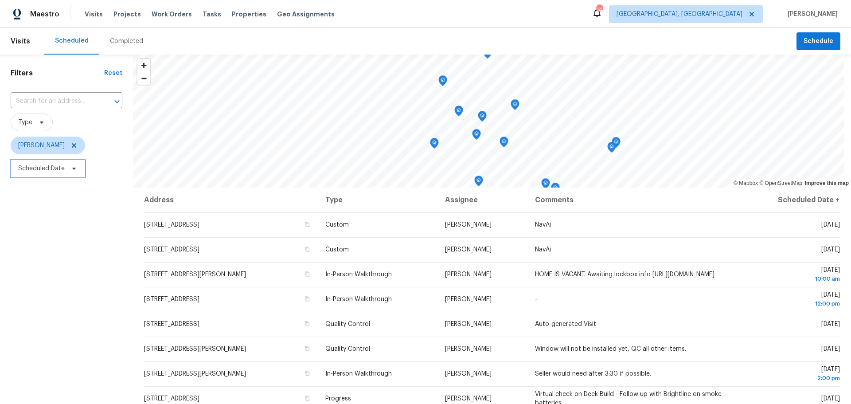
click at [35, 169] on span "Scheduled Date" at bounding box center [41, 168] width 47 height 9
click at [46, 203] on input "text" at bounding box center [59, 199] width 87 height 18
select select "9"
select select "2025"
select select "10"
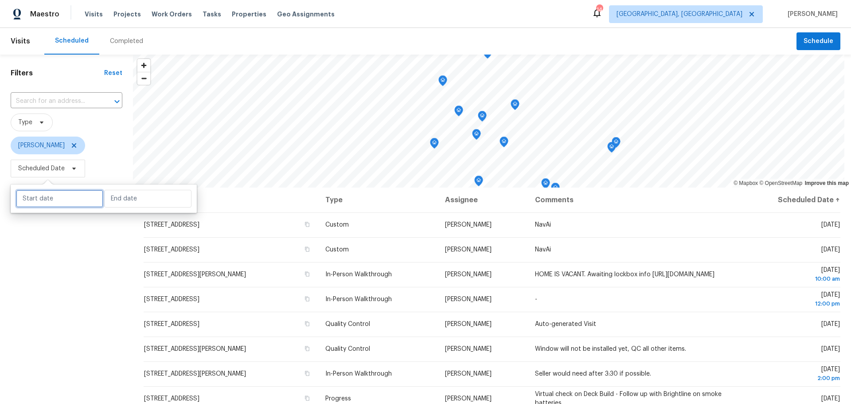
select select "2025"
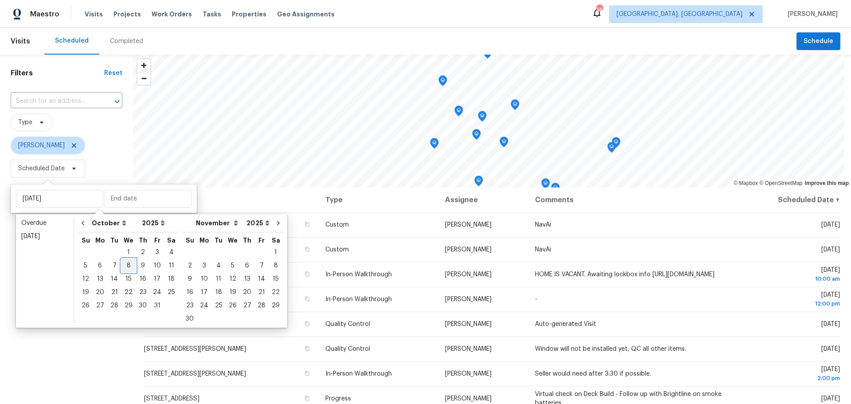
click at [127, 268] on div "8" at bounding box center [128, 265] width 14 height 12
type input "[DATE]"
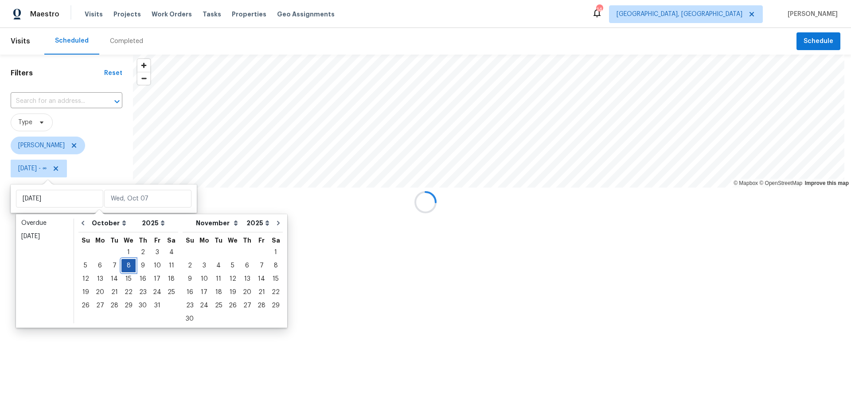
click at [127, 268] on div "8" at bounding box center [128, 265] width 14 height 12
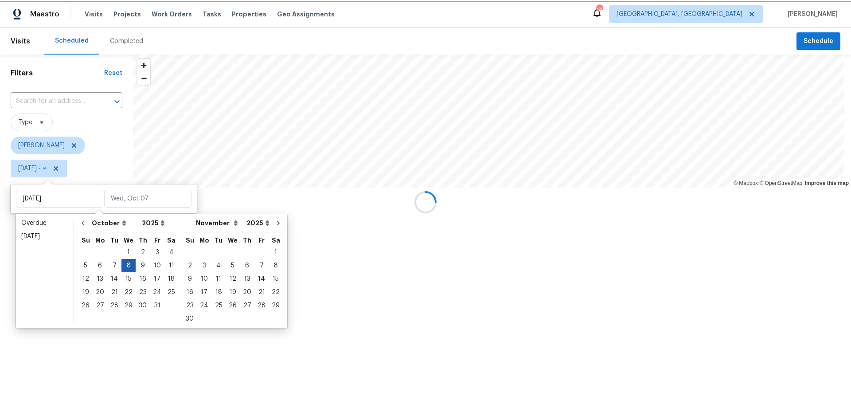
type input "[DATE]"
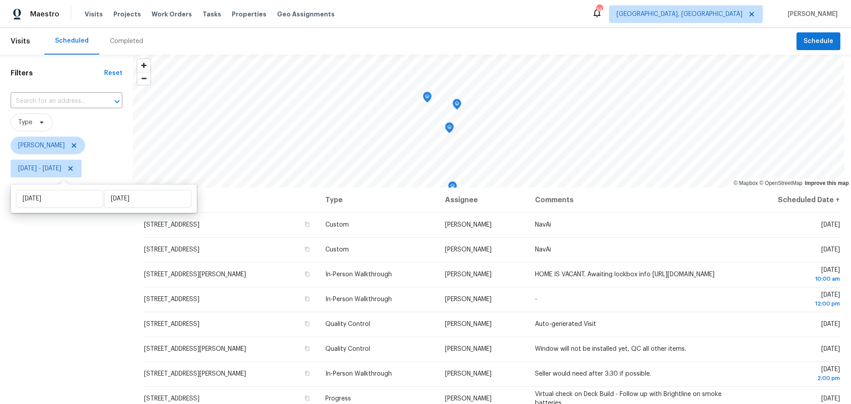
click at [50, 312] on div "Filters Reset ​ Type Keith Hollingsworth Wed, Oct 08 - Wed, Oct 08" at bounding box center [66, 283] width 133 height 456
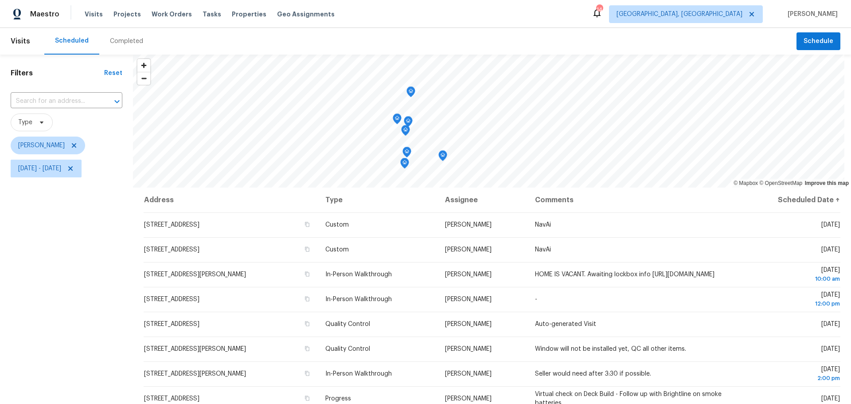
click at [444, 158] on icon "Map marker" at bounding box center [443, 156] width 8 height 10
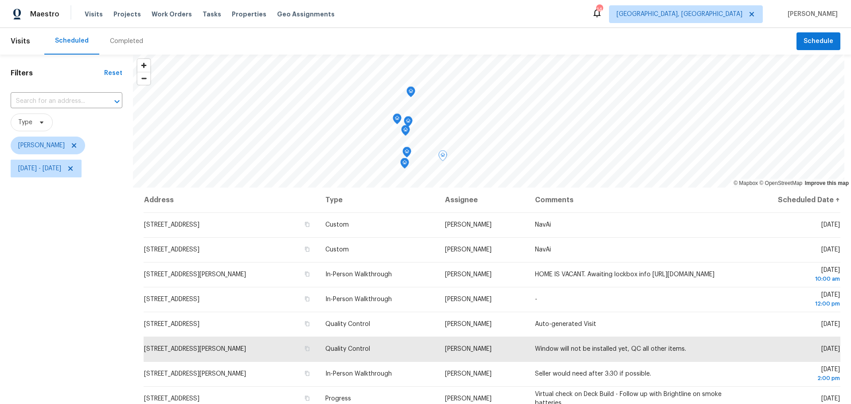
click at [411, 93] on icon "Map marker" at bounding box center [411, 92] width 8 height 10
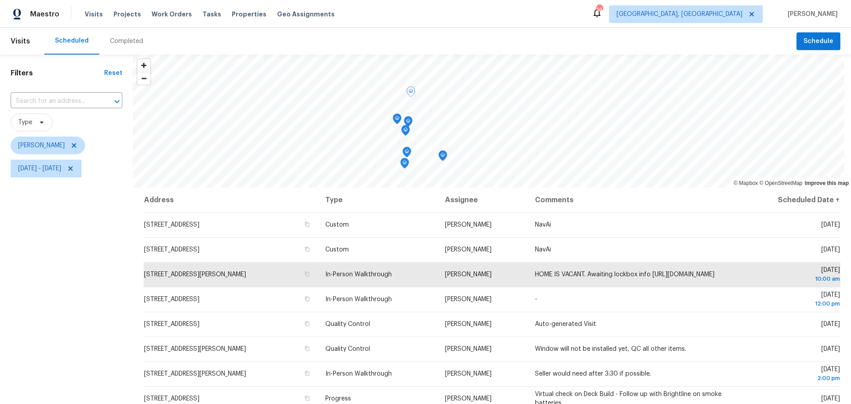
click at [414, 93] on icon "Map marker" at bounding box center [410, 91] width 9 height 11
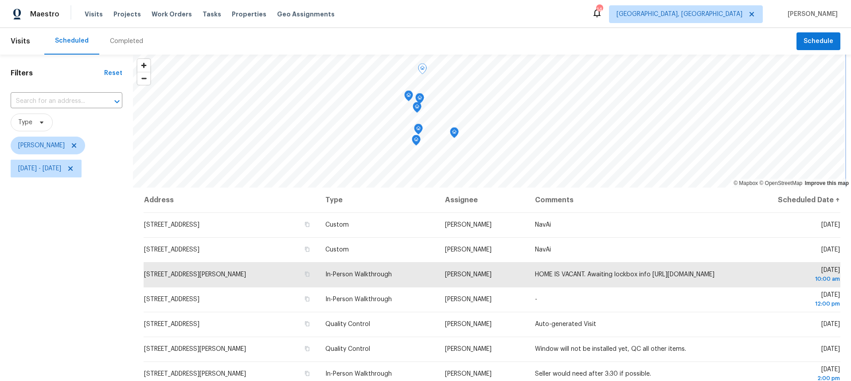
click at [453, 136] on icon "Map marker" at bounding box center [454, 133] width 8 height 10
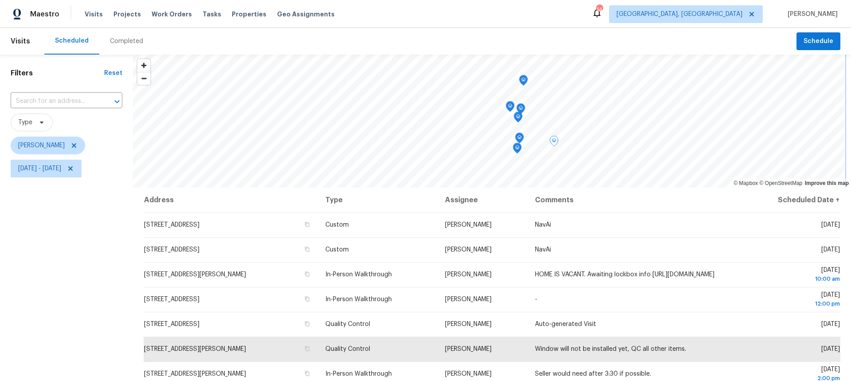
click at [522, 80] on icon "Map marker" at bounding box center [523, 80] width 3 height 2
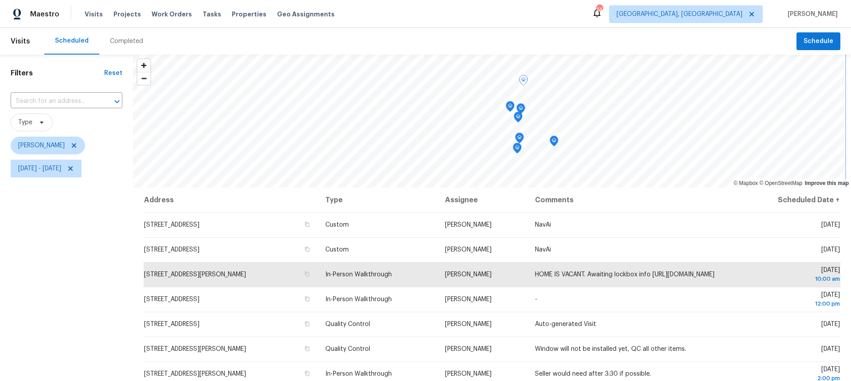
drag, startPoint x: 508, startPoint y: 107, endPoint x: 512, endPoint y: 108, distance: 4.5
click at [508, 107] on icon "Map marker" at bounding box center [510, 106] width 8 height 10
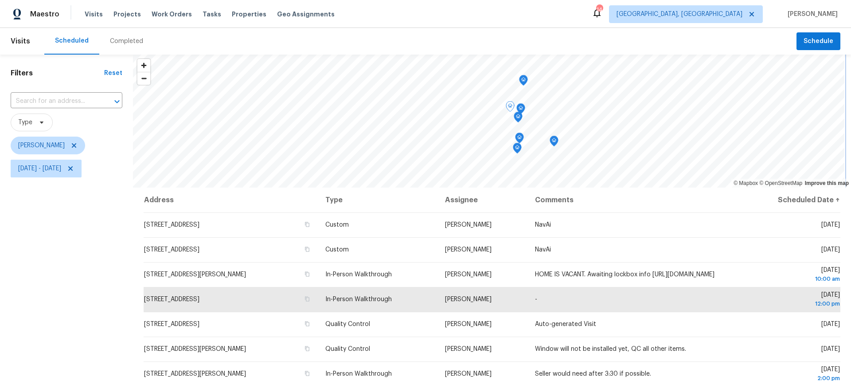
click at [522, 110] on icon "Map marker" at bounding box center [521, 109] width 8 height 10
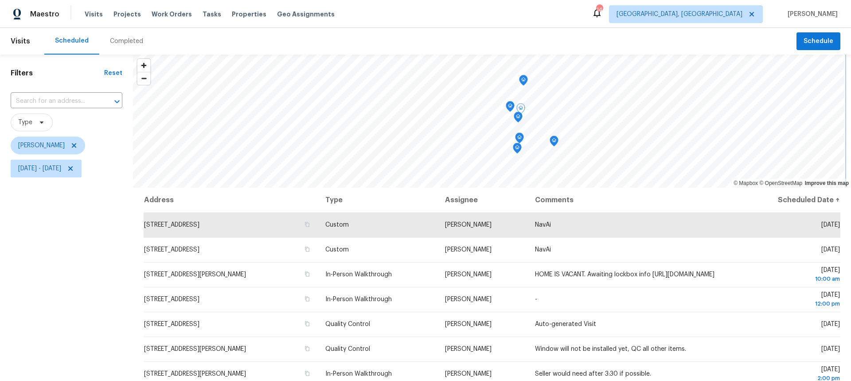
click at [516, 122] on icon "Map marker" at bounding box center [518, 117] width 9 height 11
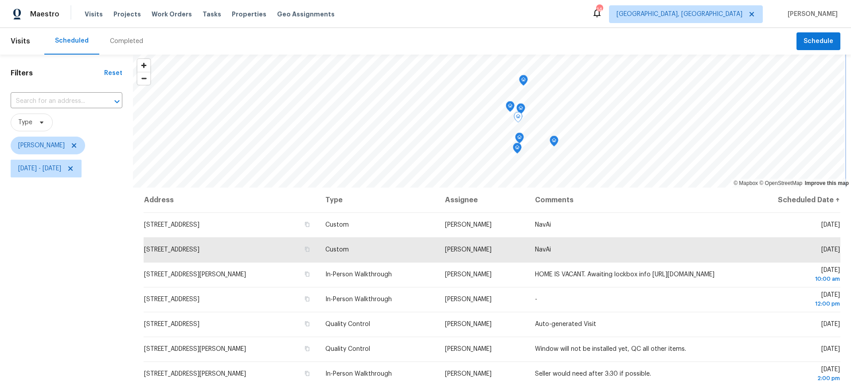
drag, startPoint x: 520, startPoint y: 142, endPoint x: 520, endPoint y: 149, distance: 7.1
click at [521, 142] on icon "Map marker" at bounding box center [519, 137] width 9 height 11
click at [522, 149] on icon "Map marker" at bounding box center [518, 148] width 8 height 10
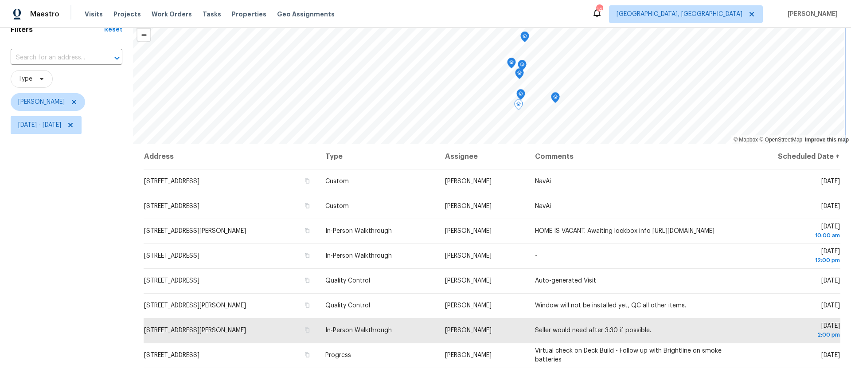
scroll to position [44, 0]
click at [52, 125] on span "Wed, Oct 08 - Wed, Oct 08" at bounding box center [39, 124] width 43 height 9
click at [51, 155] on input "[DATE]" at bounding box center [59, 155] width 87 height 18
select select "9"
select select "2025"
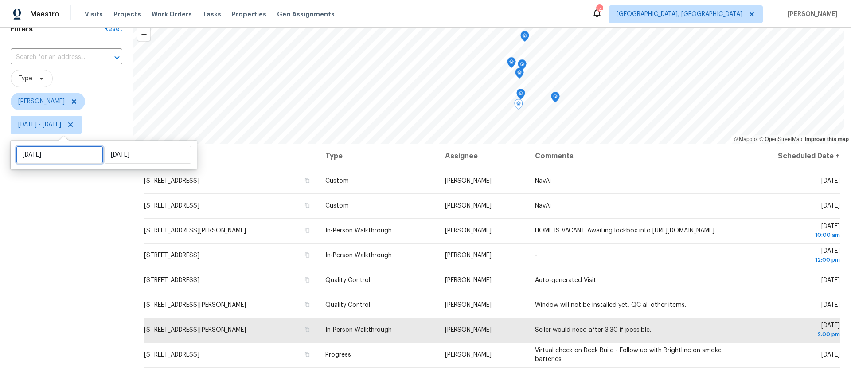
select select "10"
select select "2025"
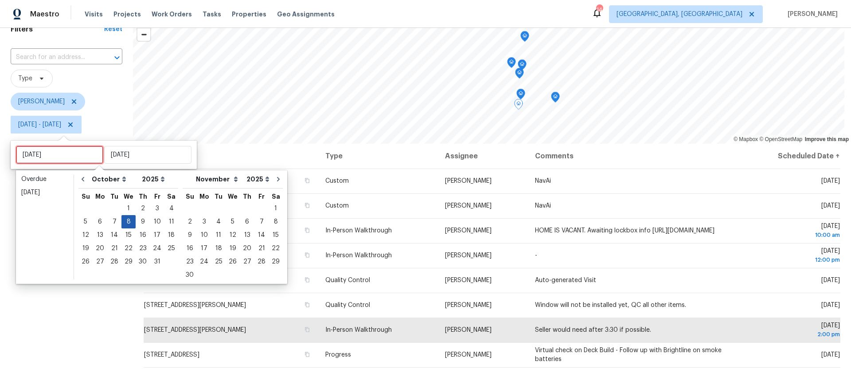
type input "[DATE]"
click at [137, 222] on div "9" at bounding box center [143, 221] width 14 height 12
type input "[DATE]"
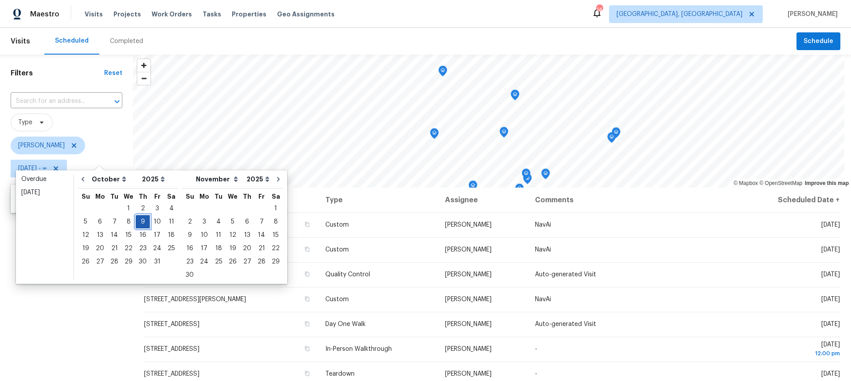
click at [137, 222] on div "9" at bounding box center [143, 221] width 14 height 12
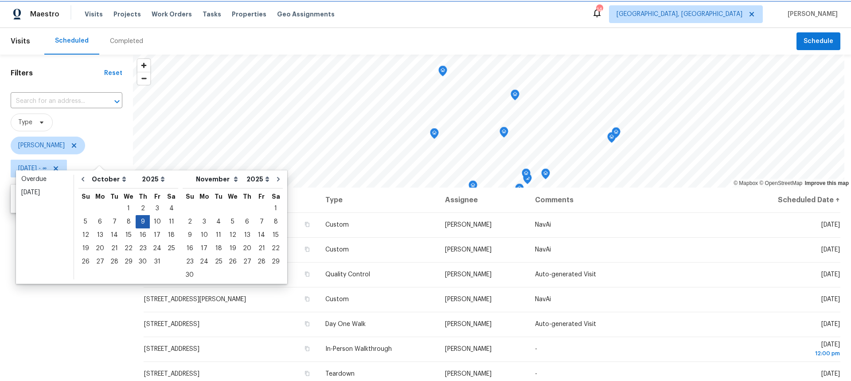
type input "[DATE]"
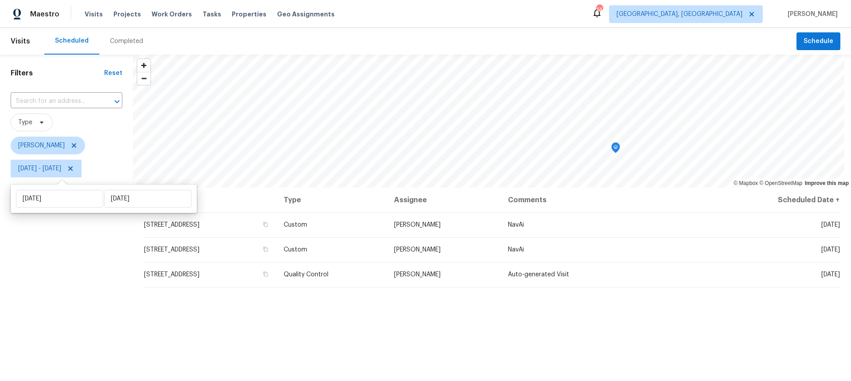
click at [68, 271] on div "Filters Reset ​ Type Keith Hollingsworth Thu, Oct 09 - Thu, Oct 09" at bounding box center [66, 273] width 133 height 437
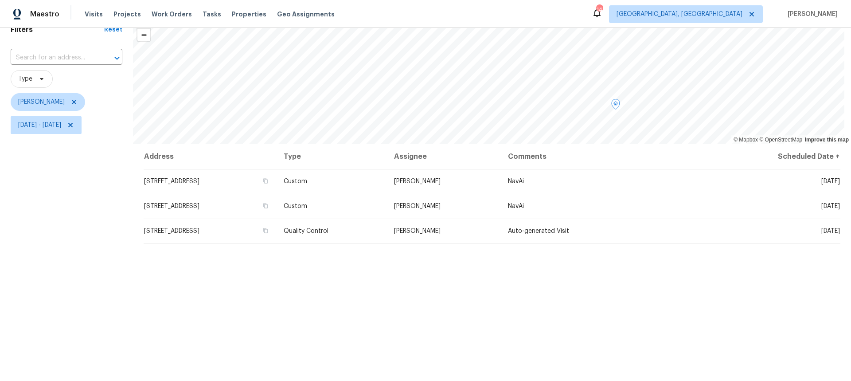
scroll to position [44, 0]
click at [78, 102] on icon at bounding box center [73, 101] width 7 height 7
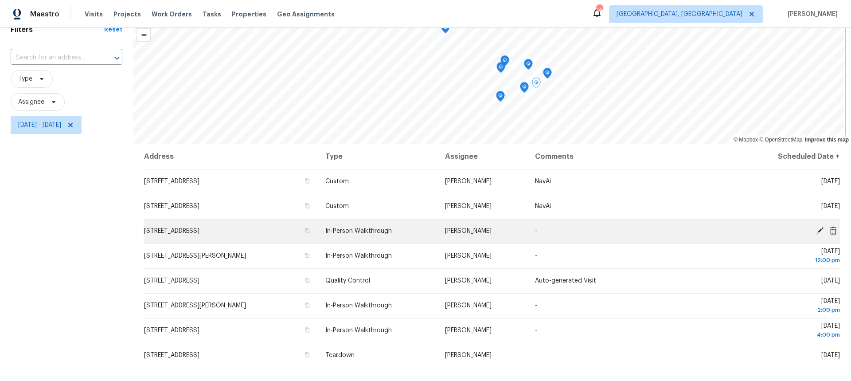
scroll to position [44, 0]
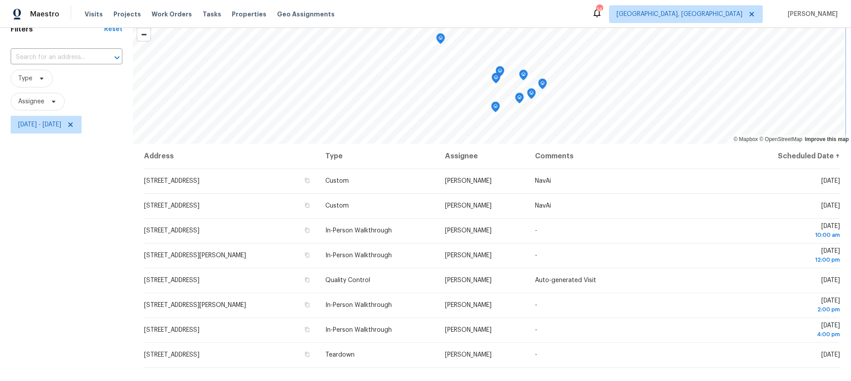
click at [440, 42] on icon "Map marker" at bounding box center [440, 39] width 8 height 10
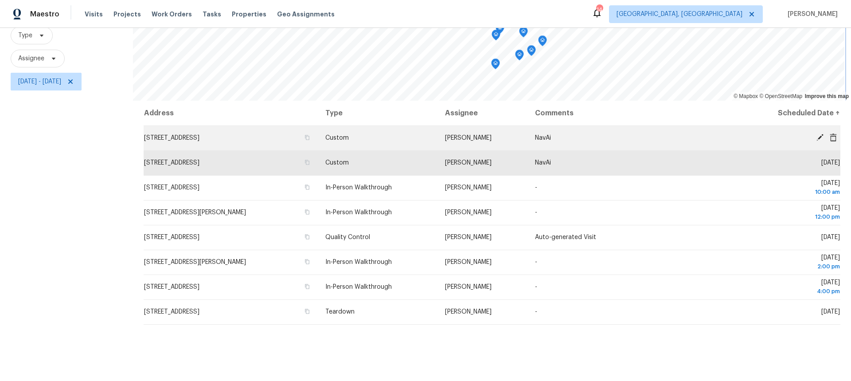
scroll to position [88, 0]
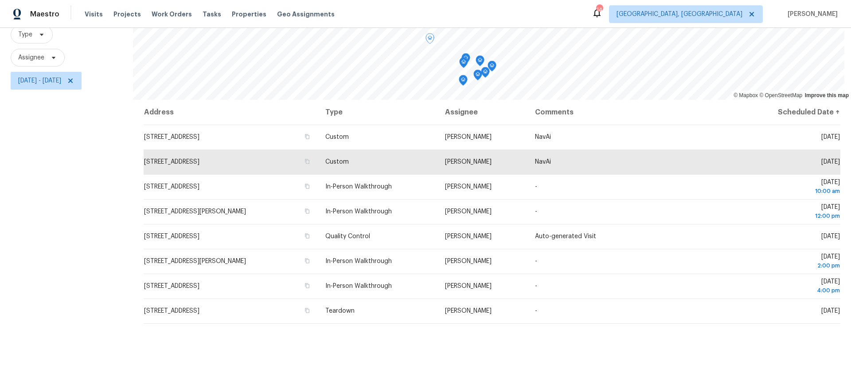
click at [490, 347] on div "Address Type Assignee Comments Scheduled Date ↑ 1128 Legacy Ln, Pataskala, OH 4…" at bounding box center [492, 252] width 718 height 304
click at [99, 152] on div "Filters Reset ​ Type Assignee Thu, Oct 09 - Thu, Oct 09" at bounding box center [66, 185] width 133 height 437
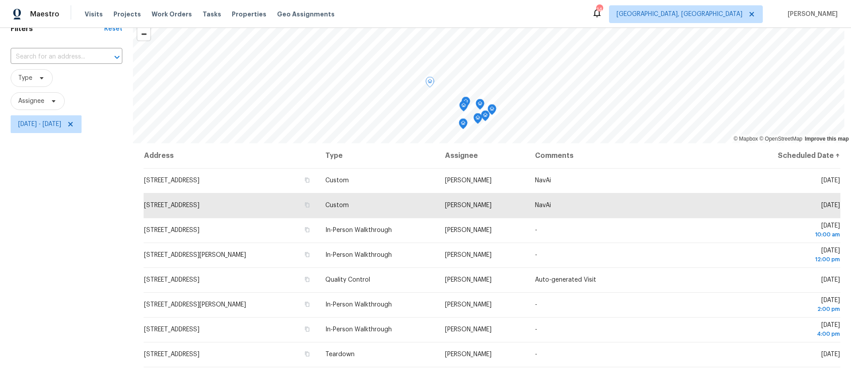
scroll to position [44, 0]
click at [124, 172] on div "Filters Reset ​ Type Assignee Thu, Oct 09 - Thu, Oct 09" at bounding box center [66, 229] width 133 height 437
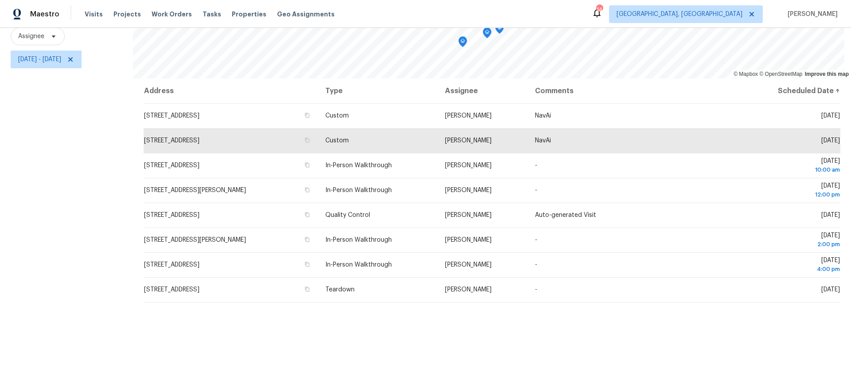
scroll to position [118, 0]
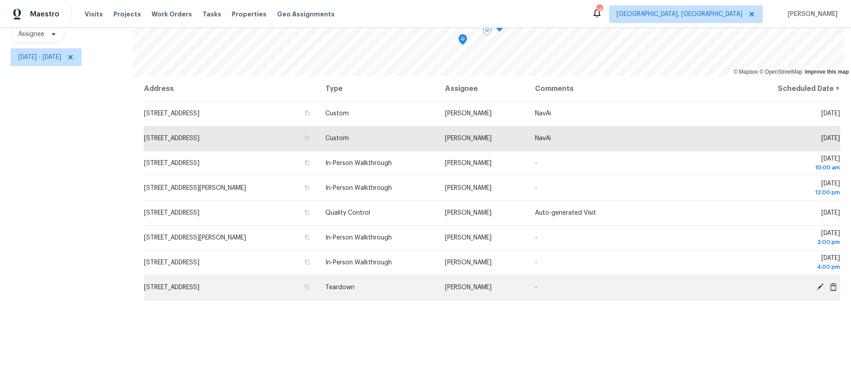
click at [816, 283] on icon at bounding box center [820, 287] width 8 height 8
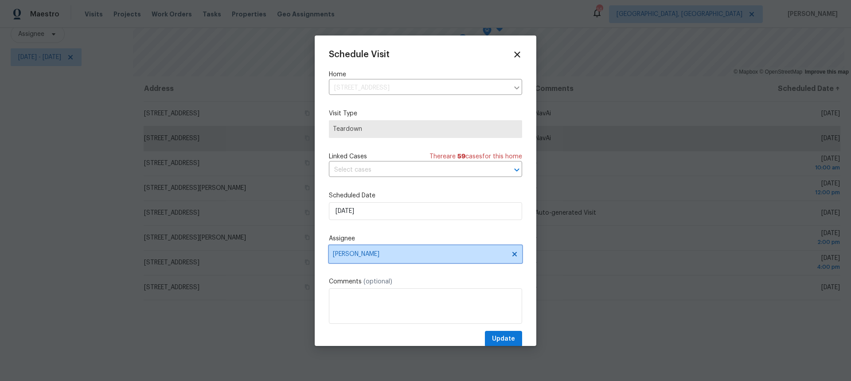
click at [416, 253] on span "Caleb McBride" at bounding box center [420, 253] width 174 height 7
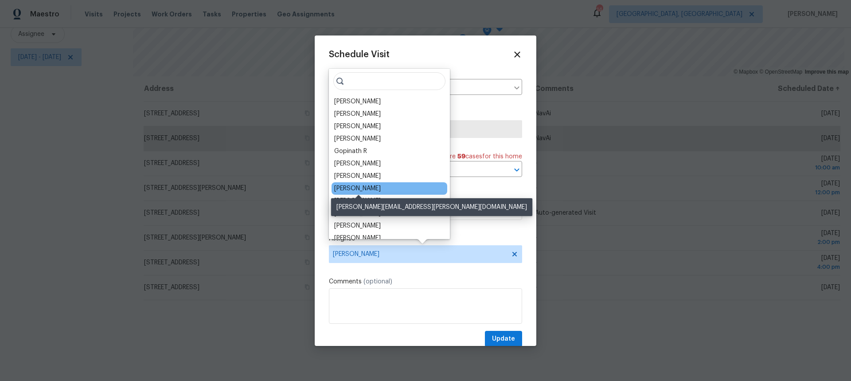
click at [372, 190] on div "Dennis Neuhardt" at bounding box center [357, 188] width 47 height 9
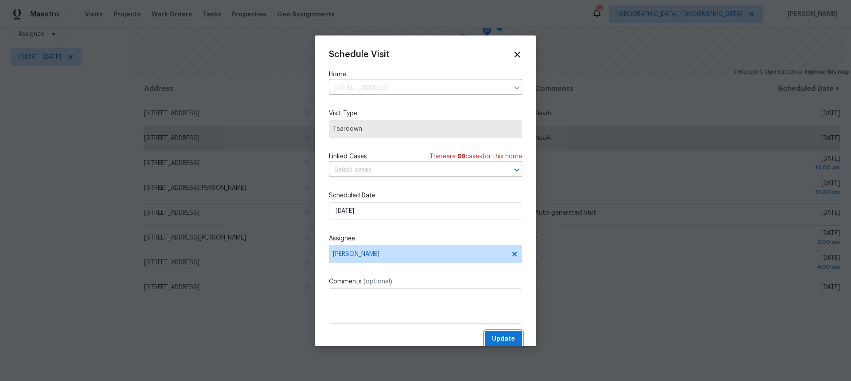
click at [503, 337] on span "Update" at bounding box center [503, 338] width 23 height 11
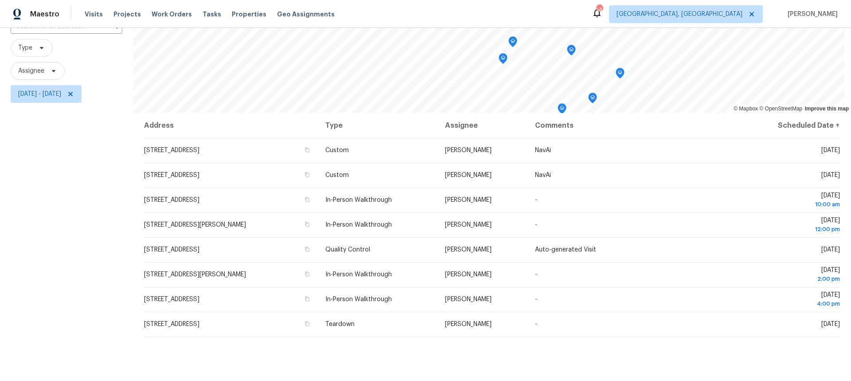
scroll to position [74, 0]
click at [61, 91] on span "Thu, Oct 09 - Thu, Oct 09" at bounding box center [39, 94] width 43 height 9
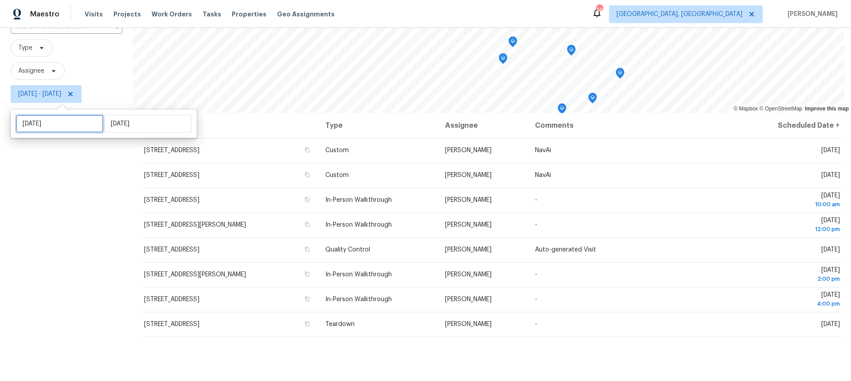
click at [74, 128] on input "Thu, Oct 09" at bounding box center [59, 124] width 87 height 18
select select "9"
select select "2025"
select select "10"
select select "2025"
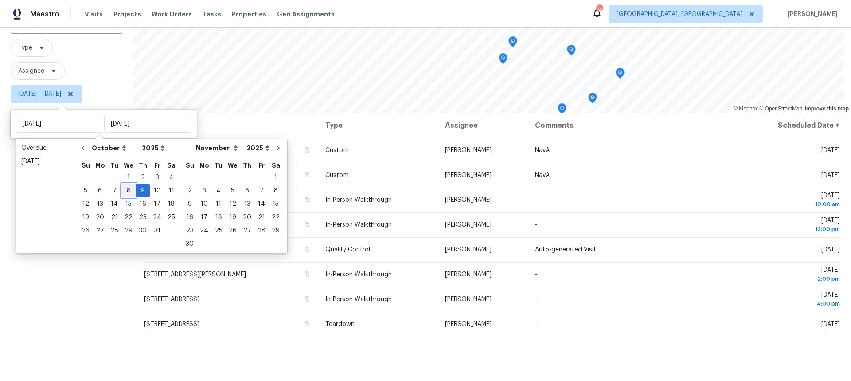
click at [123, 191] on div "8" at bounding box center [128, 190] width 14 height 12
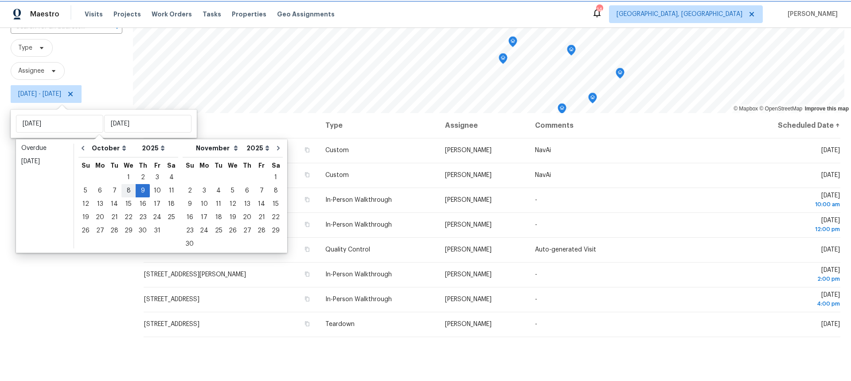
type input "Wed, Oct 08"
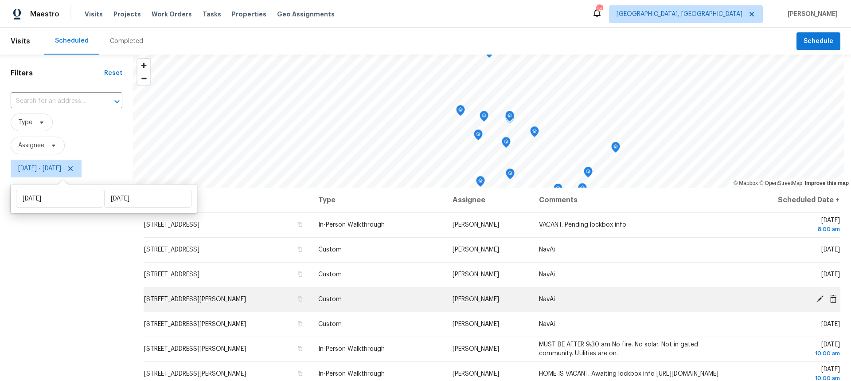
click at [145, 289] on td "2222 Trent Rd, Columbus, OH 43229" at bounding box center [227, 299] width 167 height 25
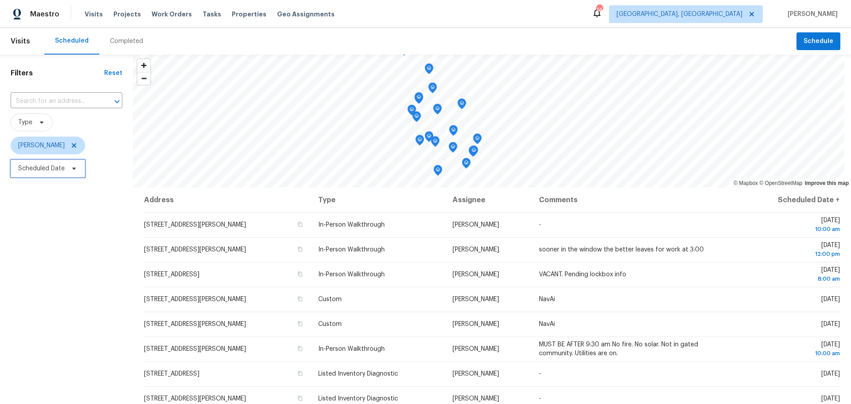
click at [66, 174] on span "Scheduled Date" at bounding box center [48, 169] width 74 height 18
select select "9"
select select "2025"
select select "10"
select select "2025"
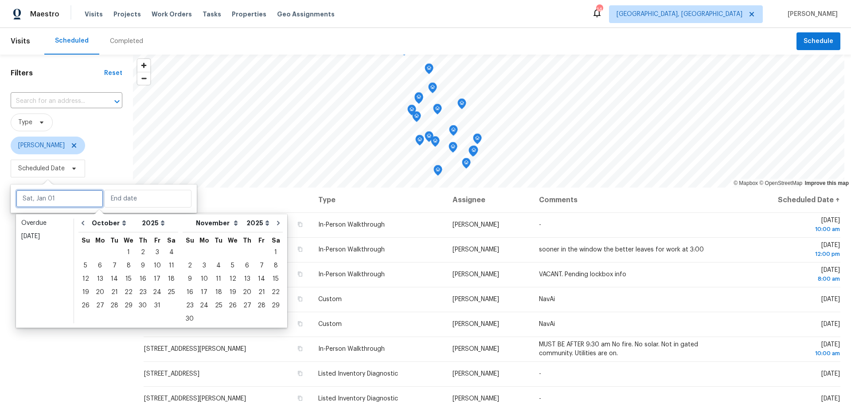
click at [50, 194] on input "text" at bounding box center [59, 199] width 87 height 18
click at [123, 263] on div "8" at bounding box center [128, 265] width 14 height 12
type input "[DATE]"
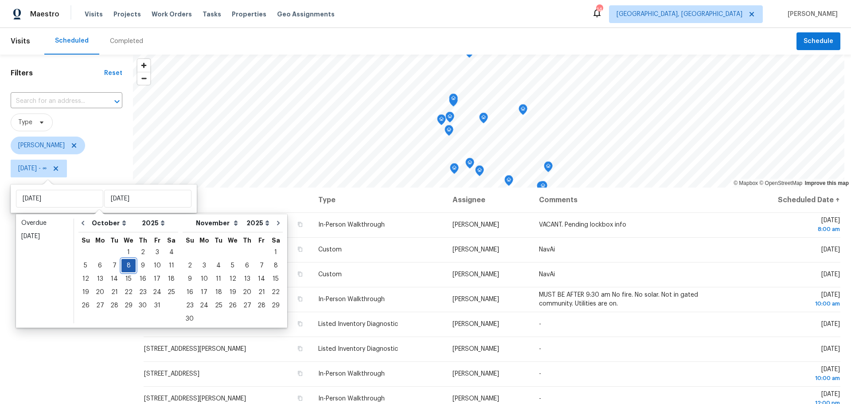
click at [125, 269] on div "8" at bounding box center [128, 265] width 14 height 12
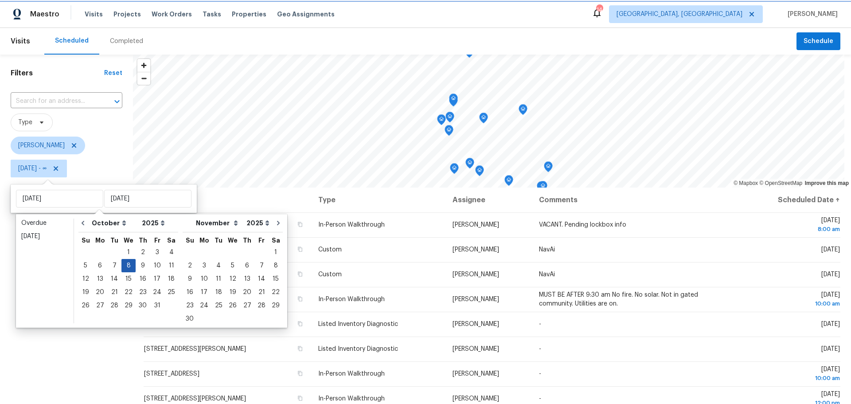
type input "[DATE]"
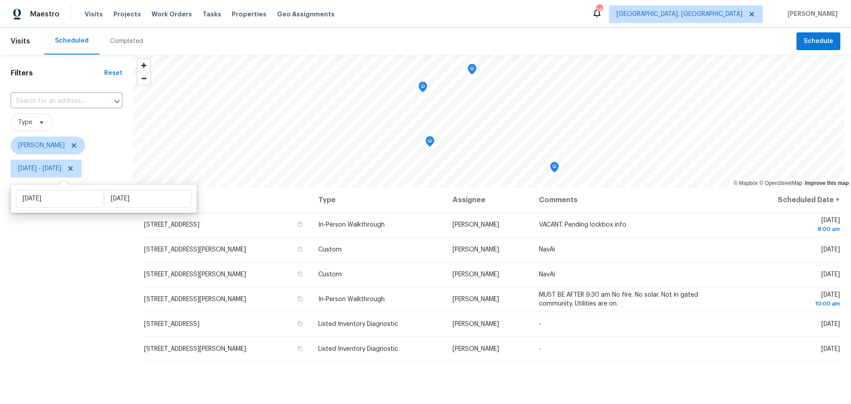
click at [82, 291] on div "Filters Reset ​ Type Michael Foley Wed, Oct 08 - Wed, Oct 08" at bounding box center [66, 283] width 133 height 456
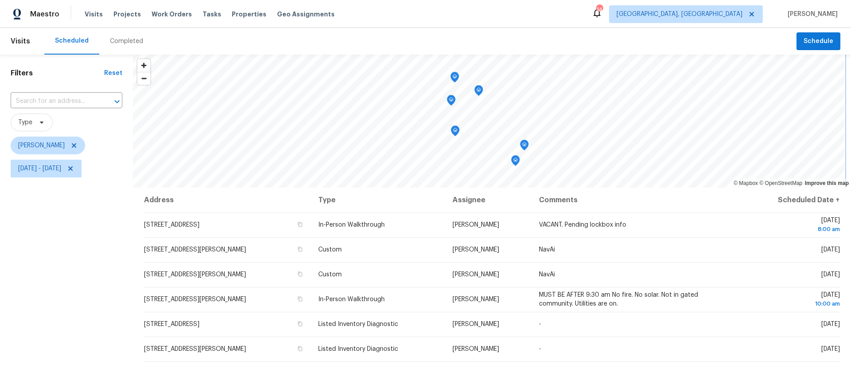
click at [524, 148] on icon "Map marker" at bounding box center [524, 145] width 8 height 10
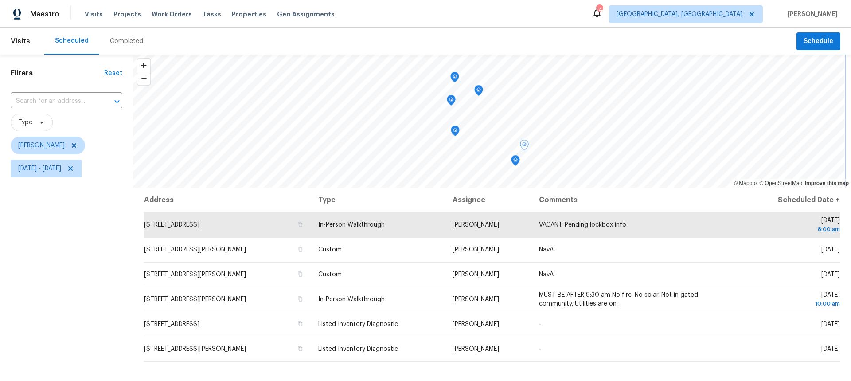
click at [513, 166] on div "Map marker" at bounding box center [515, 162] width 9 height 14
click at [512, 164] on icon "Map marker" at bounding box center [515, 160] width 9 height 11
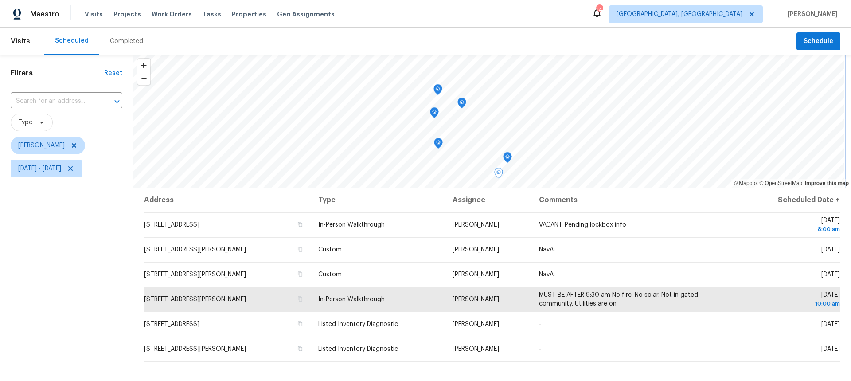
click at [437, 146] on icon "Map marker" at bounding box center [438, 143] width 8 height 10
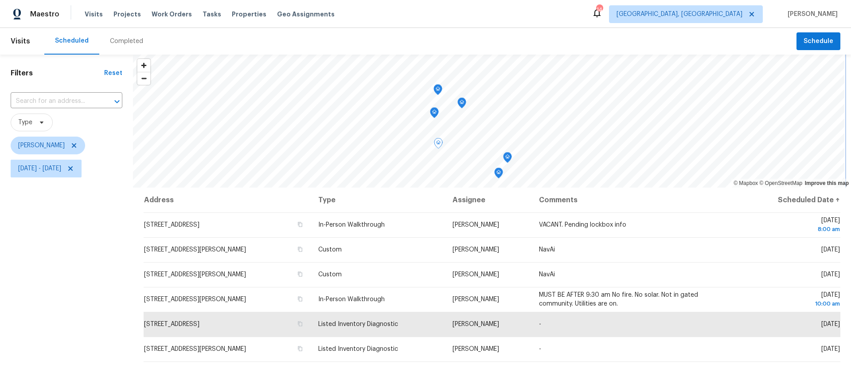
click at [463, 102] on icon "Map marker" at bounding box center [462, 103] width 8 height 10
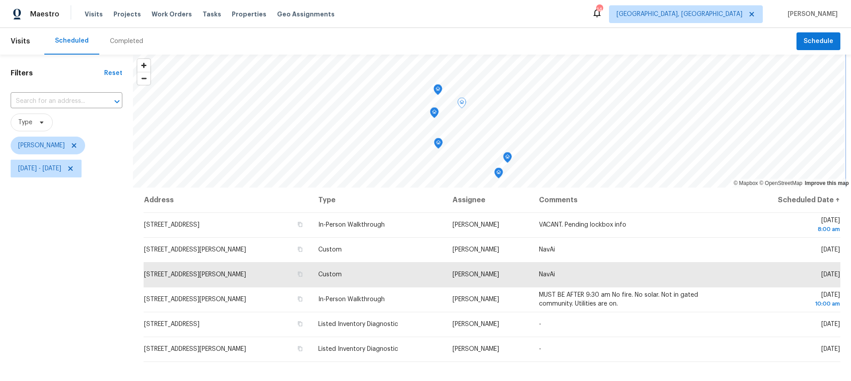
click at [435, 89] on icon "Map marker" at bounding box center [438, 90] width 8 height 10
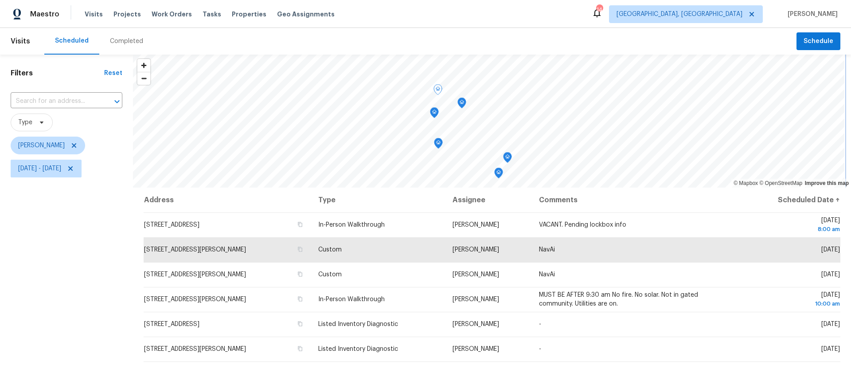
click at [435, 116] on icon "Map marker" at bounding box center [434, 113] width 8 height 10
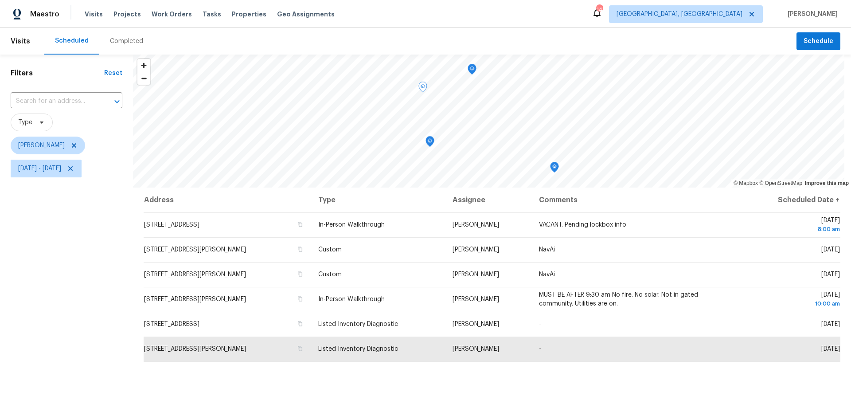
click at [86, 280] on div "Filters Reset ​ Type [PERSON_NAME] [DATE] - [DATE]" at bounding box center [66, 283] width 133 height 456
click at [98, 224] on div "Filters Reset ​ Type [PERSON_NAME] [DATE] - [DATE]" at bounding box center [66, 283] width 133 height 456
click at [421, 374] on div "Address Type Assignee Comments Scheduled Date ↑ 8565 Appleridge Cir, Pickeringt…" at bounding box center [492, 348] width 718 height 323
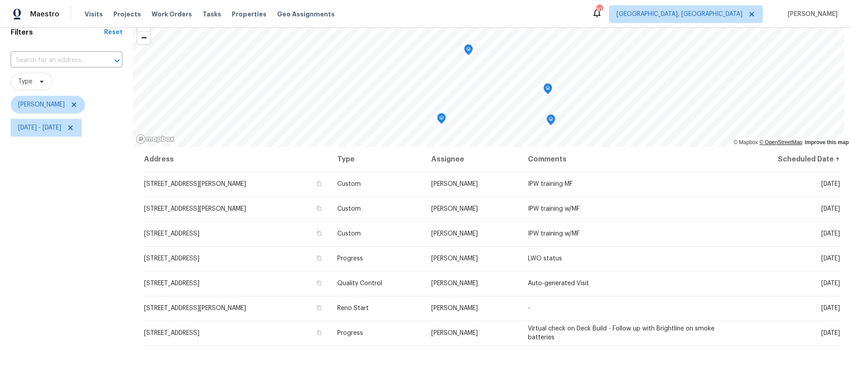
scroll to position [40, 0]
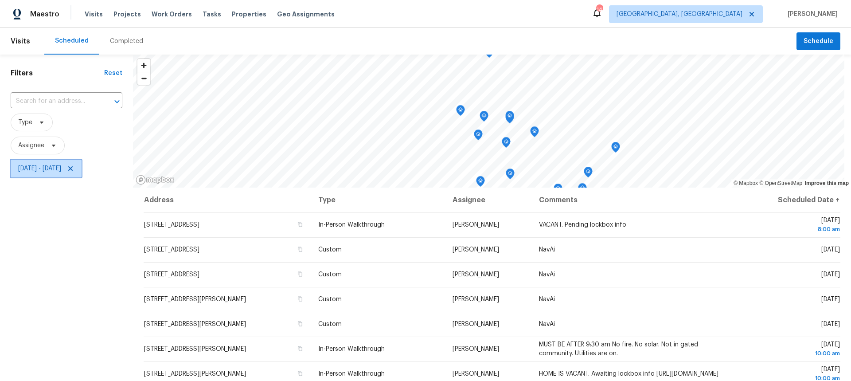
click at [82, 162] on span "[DATE] - [DATE]" at bounding box center [46, 169] width 71 height 18
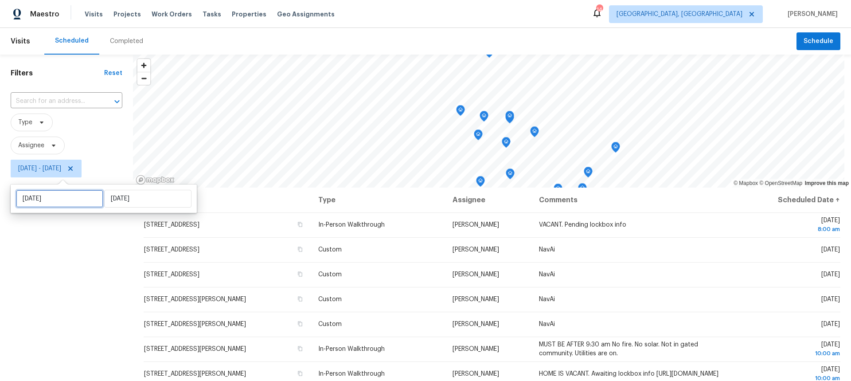
select select "9"
select select "2025"
select select "10"
select select "2025"
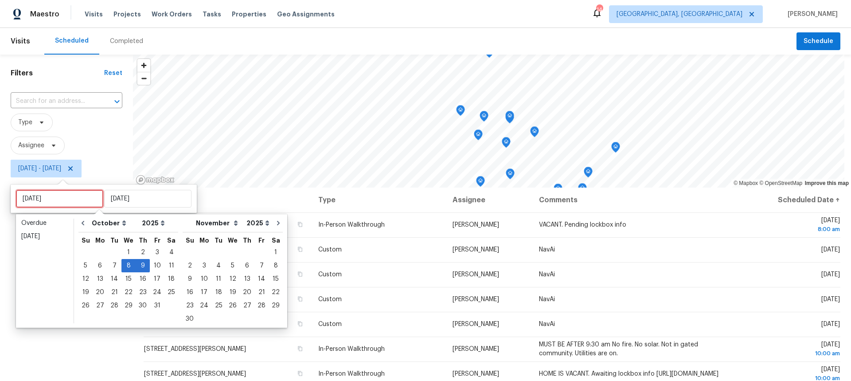
click at [62, 204] on input "[DATE]" at bounding box center [59, 199] width 87 height 18
type input "[DATE]"
click at [113, 262] on div "7" at bounding box center [114, 265] width 14 height 12
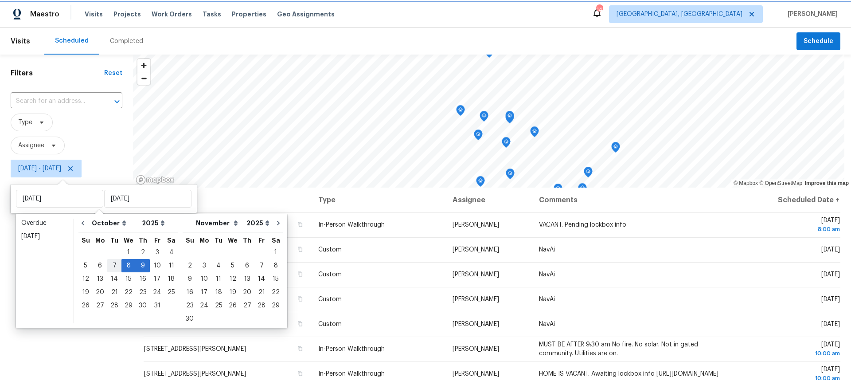
type input "[DATE]"
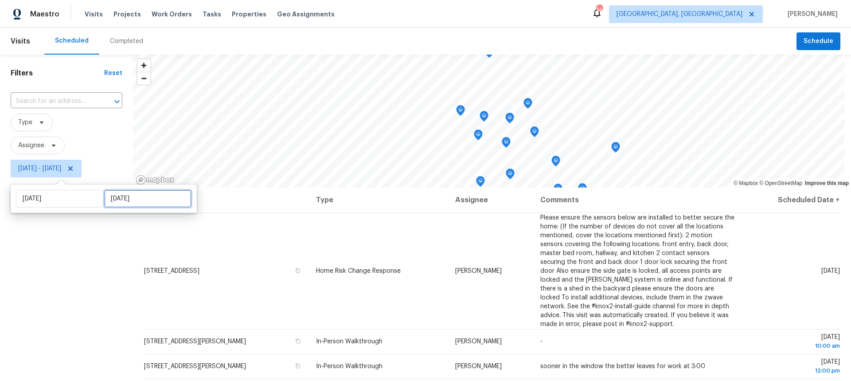
click at [128, 200] on input "[DATE]" at bounding box center [147, 199] width 87 height 18
select select "9"
select select "2025"
select select "10"
select select "2025"
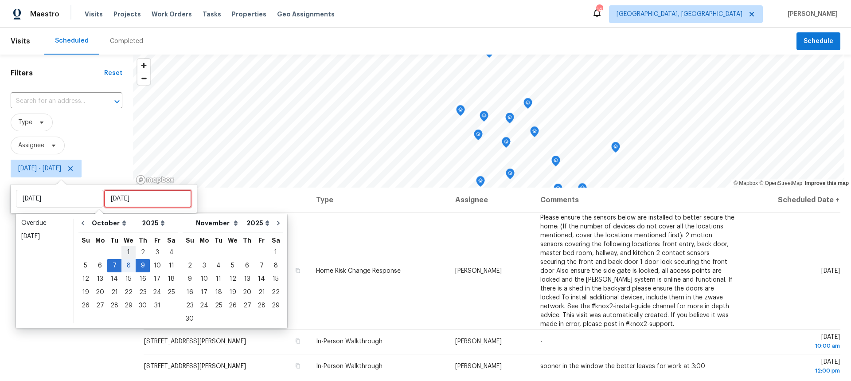
type input "[DATE]"
click at [113, 265] on div "7" at bounding box center [114, 265] width 14 height 12
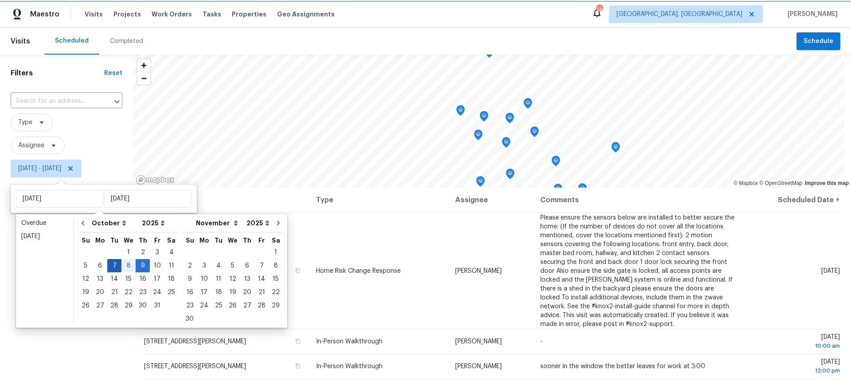
type input "[DATE]"
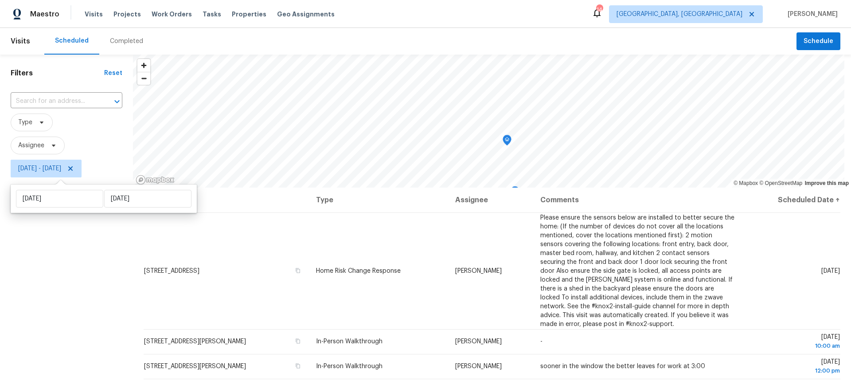
click at [100, 296] on div "Filters Reset ​ Type Assignee [DATE] - [DATE]" at bounding box center [66, 273] width 133 height 437
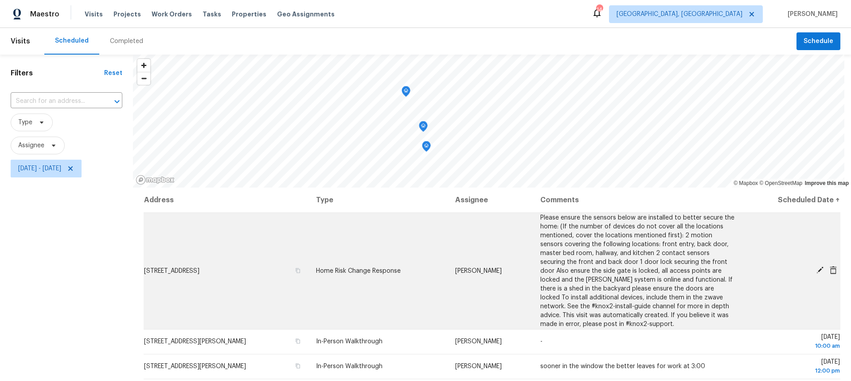
scroll to position [0, 0]
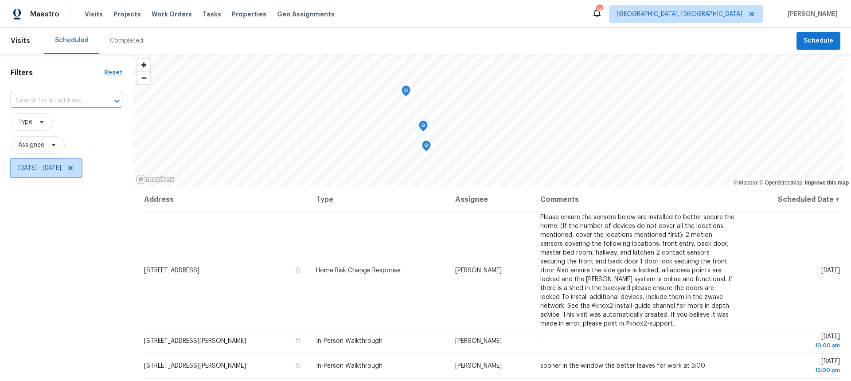
click at [74, 163] on span "[DATE] - [DATE]" at bounding box center [46, 168] width 71 height 18
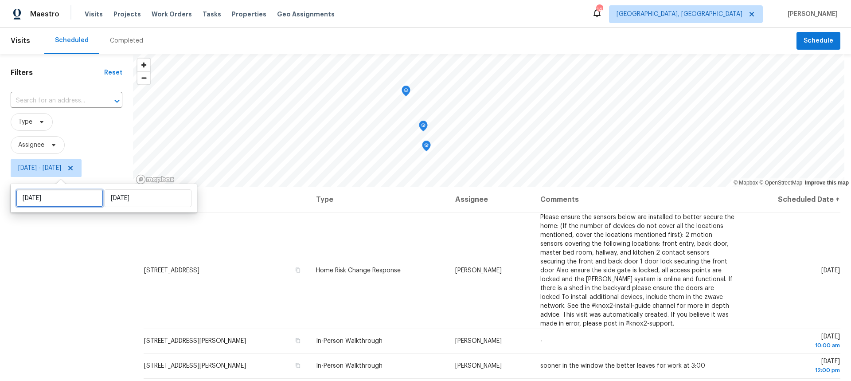
select select "9"
select select "2025"
select select "10"
select select "2025"
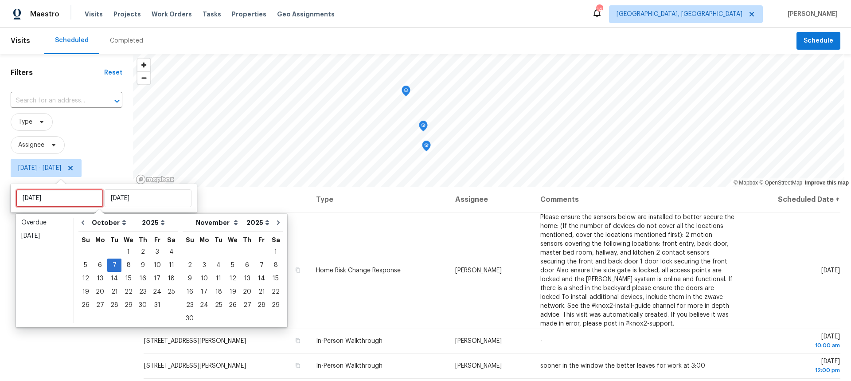
click at [74, 203] on input "[DATE]" at bounding box center [59, 198] width 87 height 18
click at [127, 267] on div "8" at bounding box center [128, 265] width 14 height 12
type input "[DATE]"
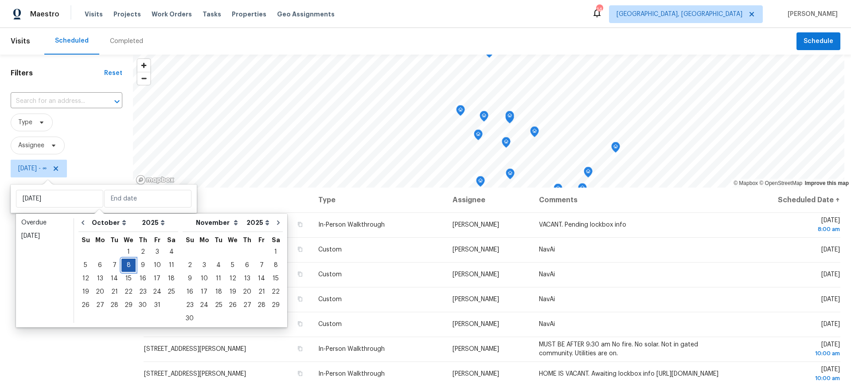
click at [127, 267] on div "8" at bounding box center [128, 265] width 14 height 12
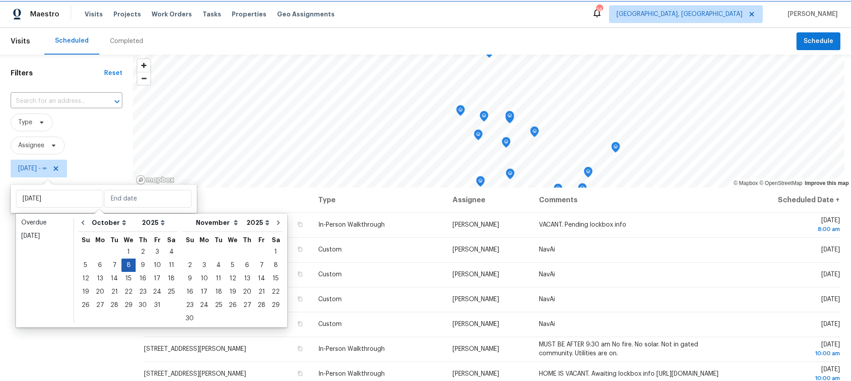
type input "[DATE]"
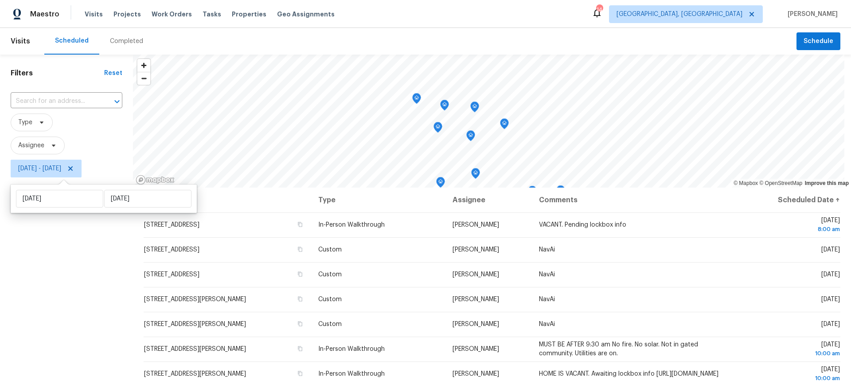
click at [97, 282] on div "Filters Reset ​ Type Assignee [DATE] - [DATE]" at bounding box center [66, 273] width 133 height 437
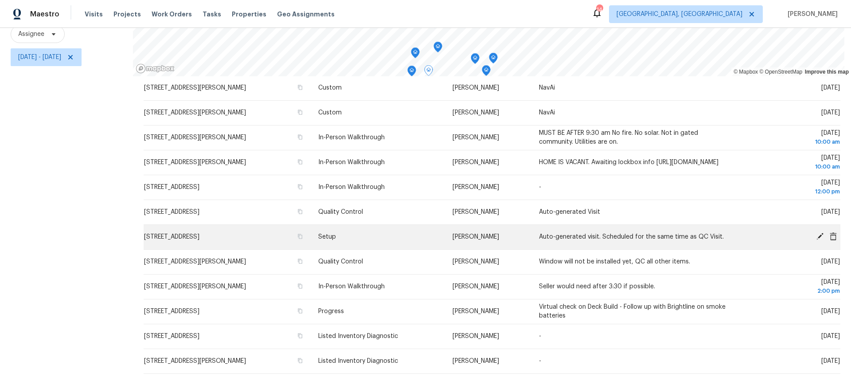
scroll to position [103, 0]
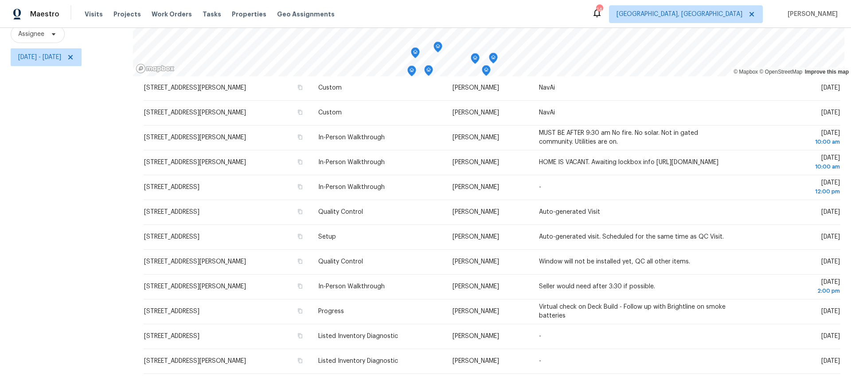
click at [101, 160] on div "Filters Reset ​ Type Assignee [DATE] - [DATE]" at bounding box center [66, 161] width 133 height 437
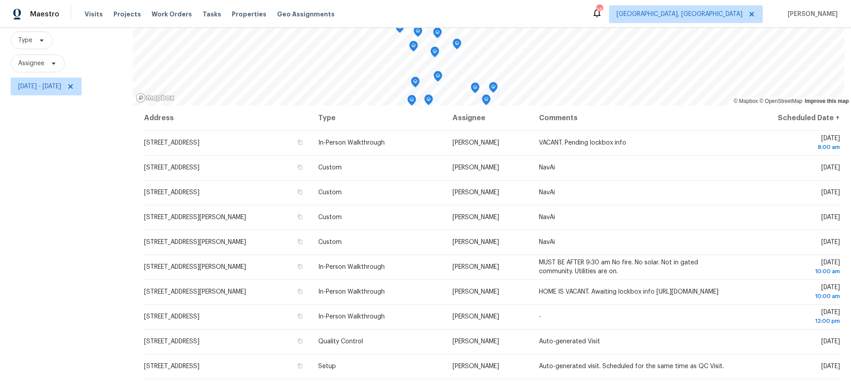
scroll to position [82, 0]
click at [98, 142] on div "Filters Reset ​ Type Assignee [DATE] - [DATE]" at bounding box center [66, 191] width 133 height 437
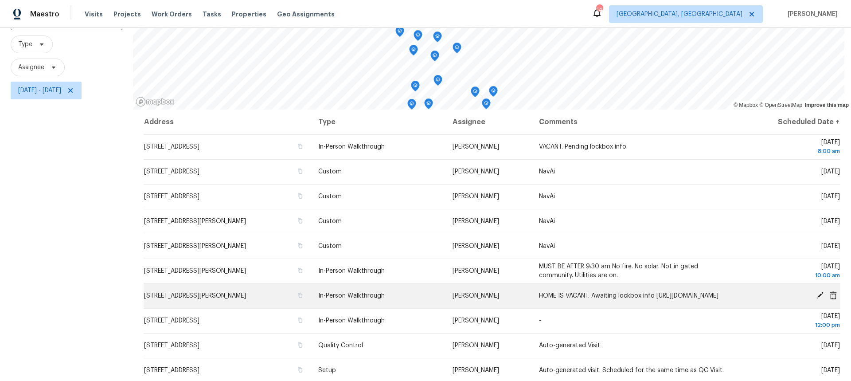
scroll to position [78, 0]
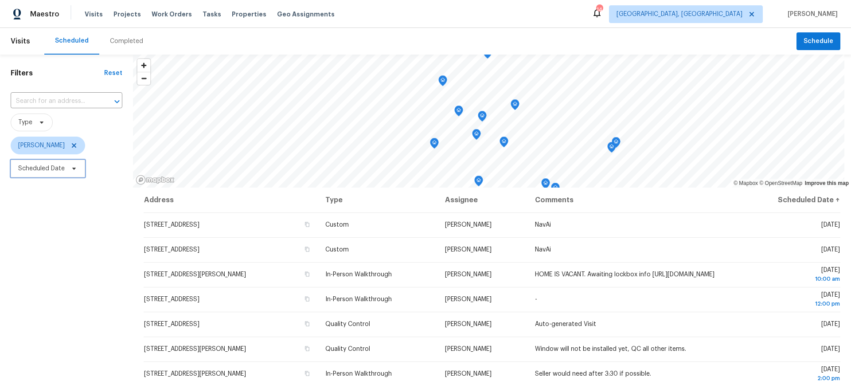
click at [50, 170] on span "Scheduled Date" at bounding box center [41, 168] width 47 height 9
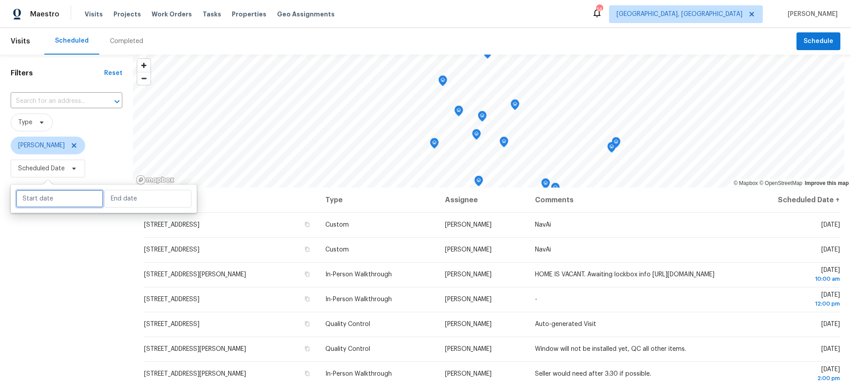
click at [74, 203] on input "text" at bounding box center [59, 199] width 87 height 18
select select "9"
select select "2025"
select select "10"
select select "2025"
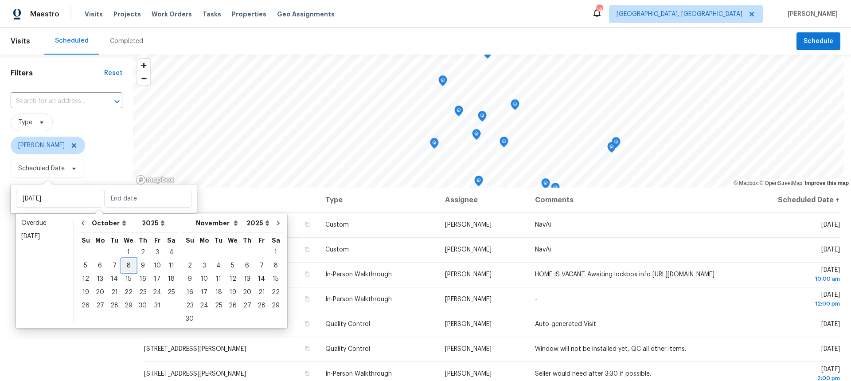
click at [125, 271] on div "8" at bounding box center [128, 265] width 14 height 12
type input "[DATE]"
click at [125, 267] on div "8" at bounding box center [128, 265] width 14 height 12
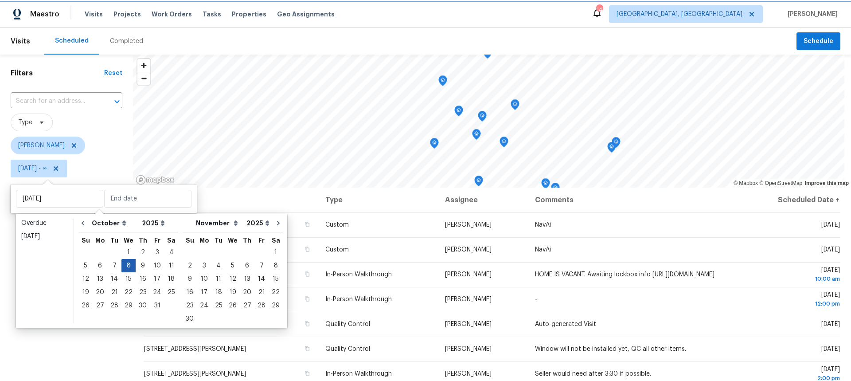
type input "[DATE]"
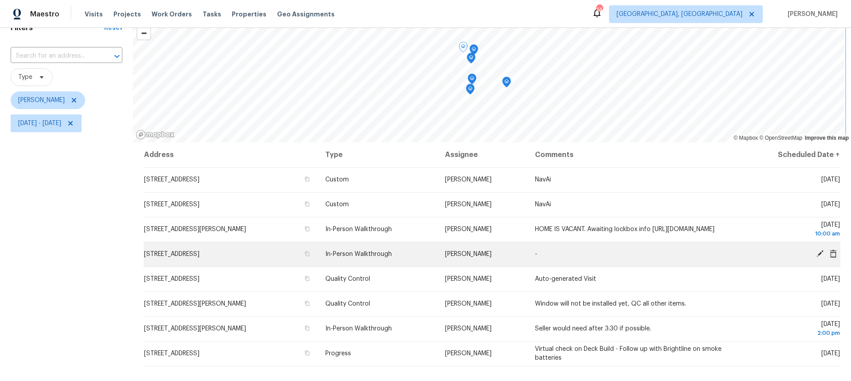
scroll to position [45, 0]
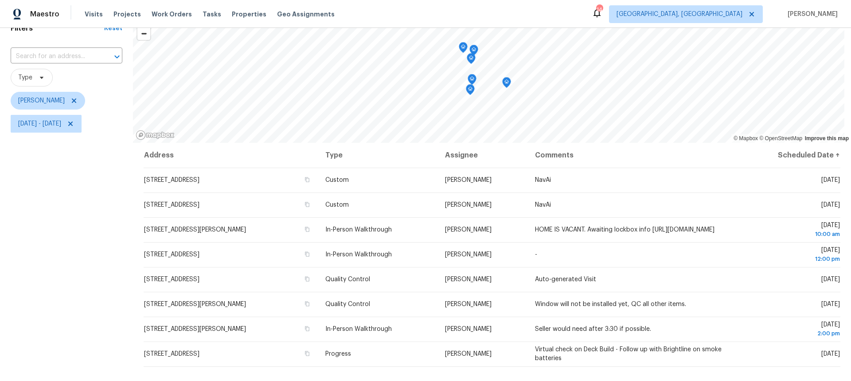
click at [113, 184] on div "Filters Reset ​ Type [PERSON_NAME] [DATE] - [DATE]" at bounding box center [66, 228] width 133 height 437
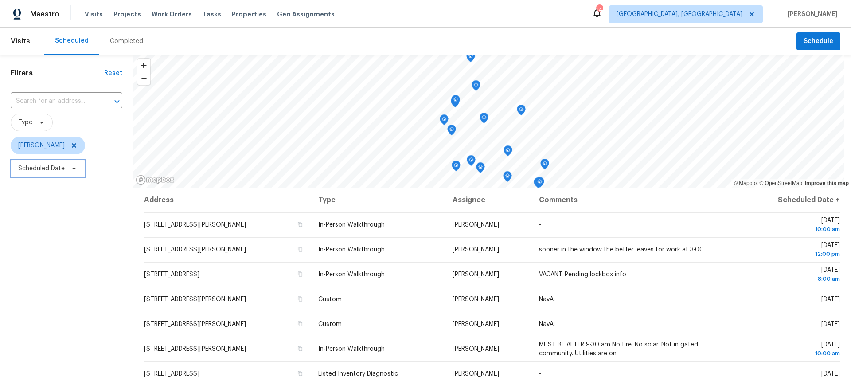
click at [44, 171] on span "Scheduled Date" at bounding box center [41, 168] width 47 height 9
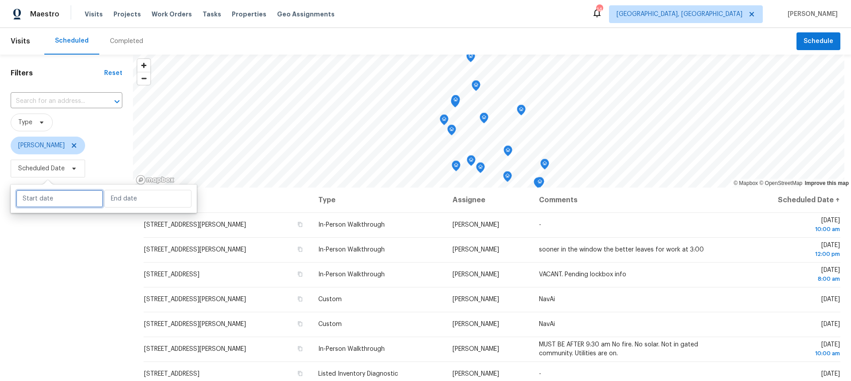
click at [54, 193] on input "text" at bounding box center [59, 199] width 87 height 18
select select "9"
select select "2025"
select select "10"
select select "2025"
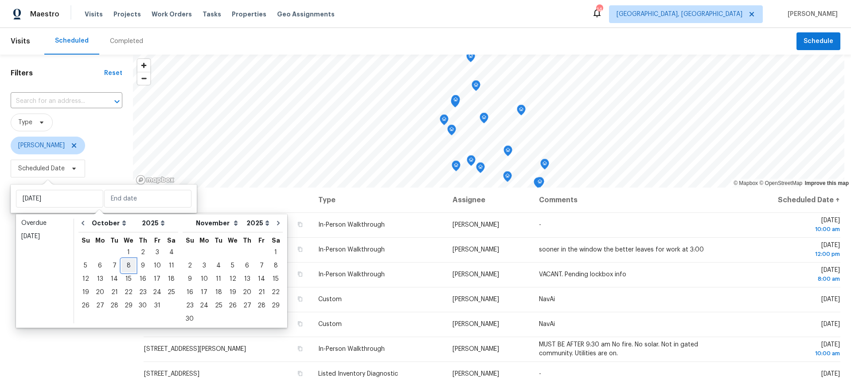
click at [126, 264] on div "8" at bounding box center [128, 265] width 14 height 12
type input "[DATE]"
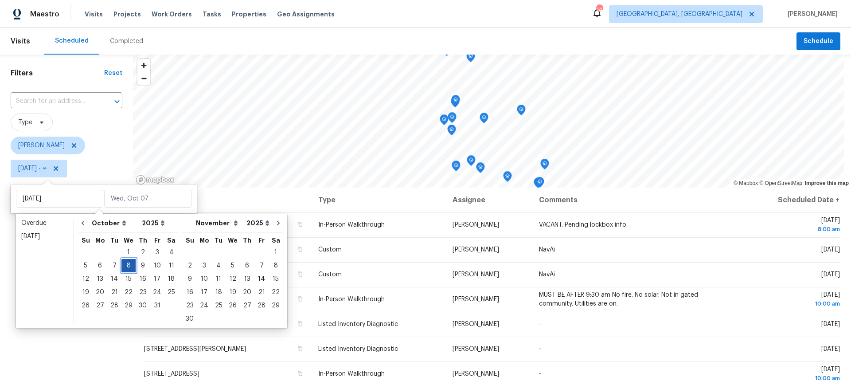
click at [127, 266] on div "8" at bounding box center [128, 265] width 14 height 12
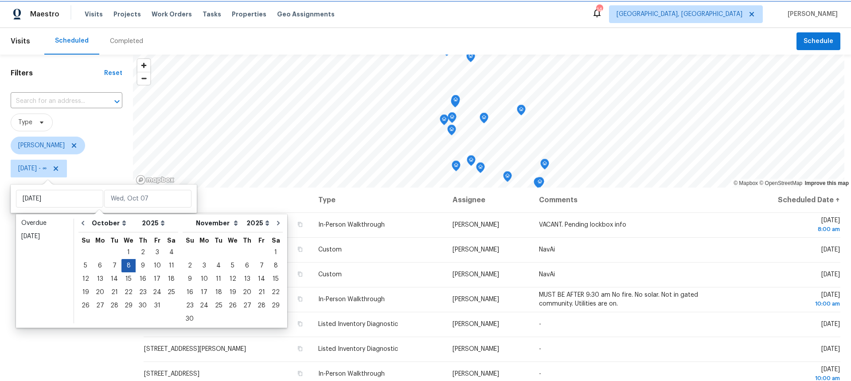
type input "[DATE]"
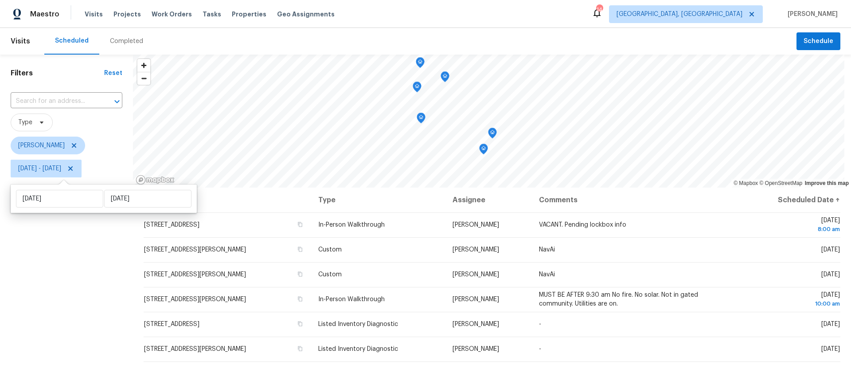
click at [40, 304] on div "Filters Reset ​ Type [PERSON_NAME] [DATE] - [DATE]" at bounding box center [66, 273] width 133 height 437
click at [74, 170] on icon at bounding box center [70, 168] width 7 height 7
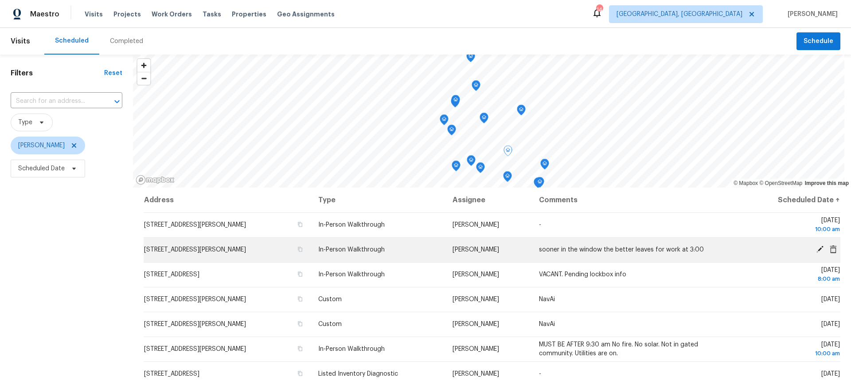
click at [219, 252] on span "[STREET_ADDRESS][PERSON_NAME]" at bounding box center [195, 249] width 102 height 6
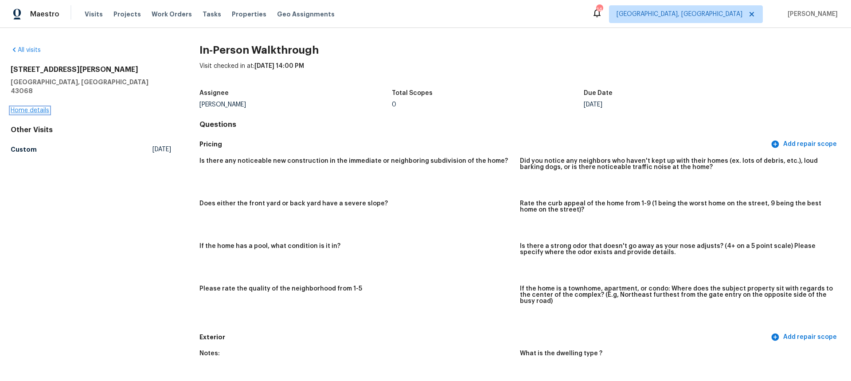
click at [36, 107] on link "Home details" at bounding box center [30, 110] width 39 height 6
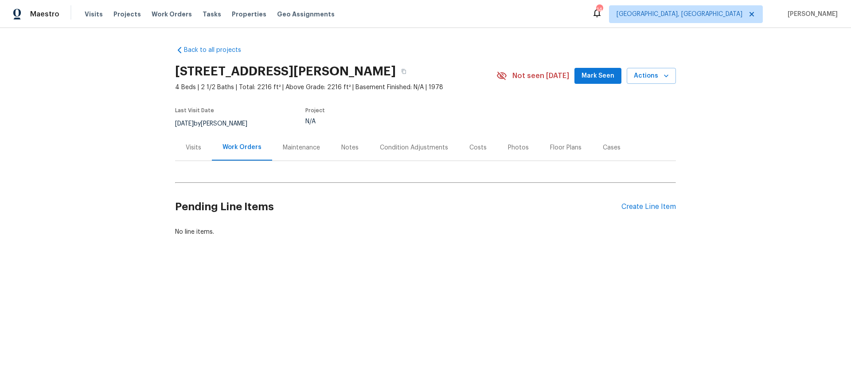
click at [197, 150] on div "Visits" at bounding box center [194, 147] width 16 height 9
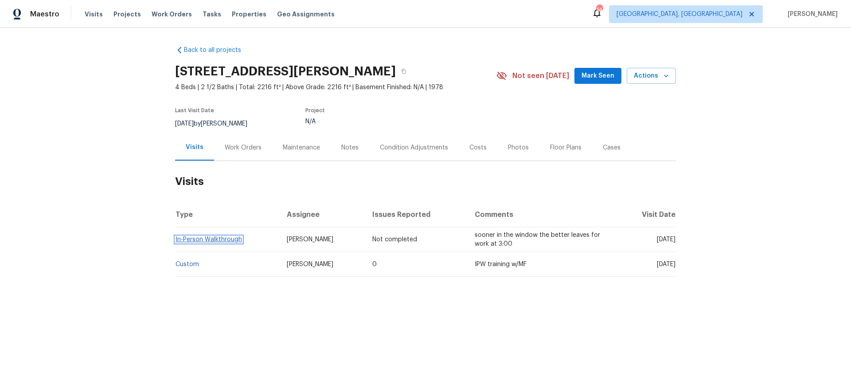
click at [215, 240] on link "In-Person Walkthrough" at bounding box center [208, 239] width 66 height 6
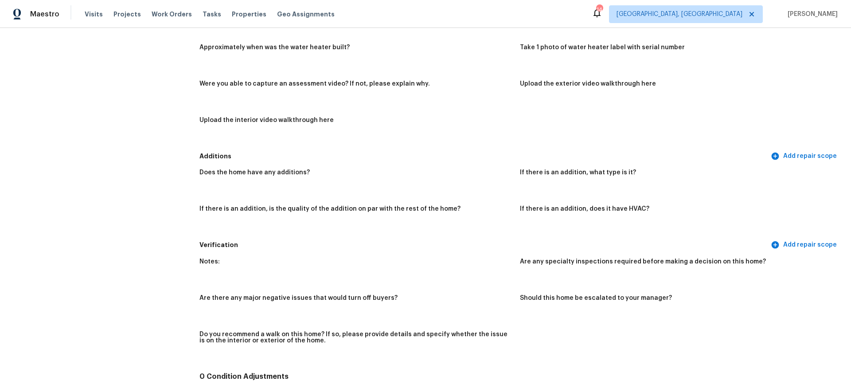
scroll to position [1221, 0]
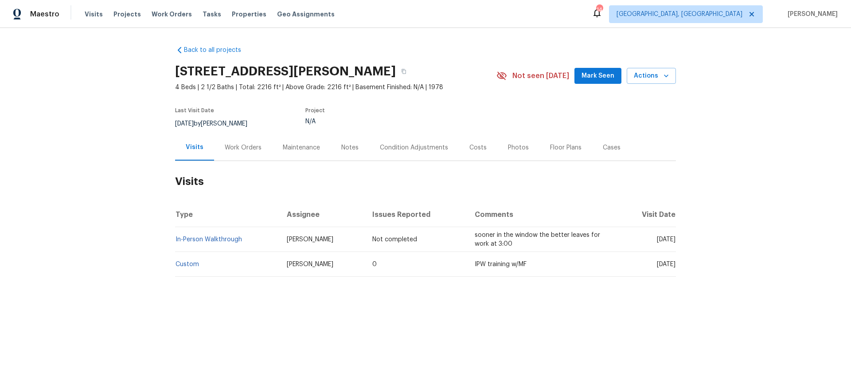
click at [409, 150] on div "Condition Adjustments" at bounding box center [414, 147] width 68 height 9
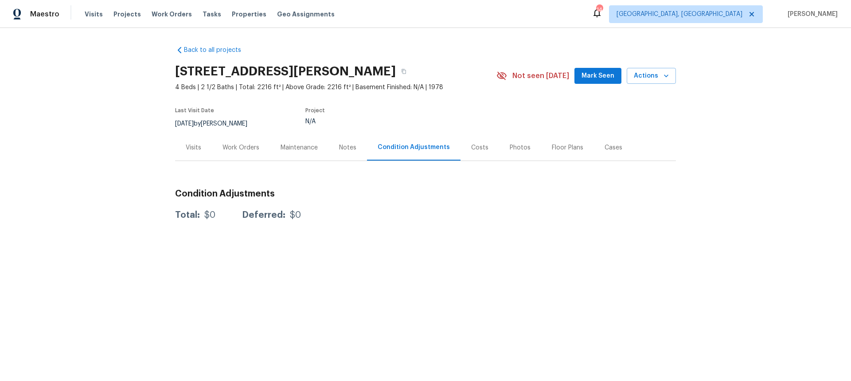
click at [199, 145] on div "Visits" at bounding box center [193, 147] width 37 height 26
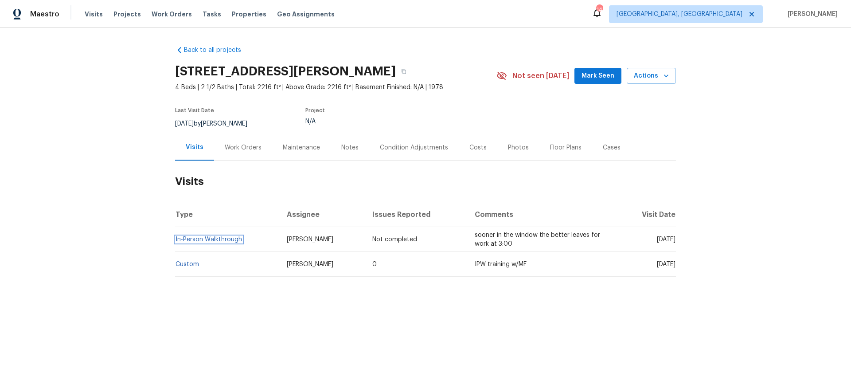
drag, startPoint x: 210, startPoint y: 239, endPoint x: 215, endPoint y: 238, distance: 4.6
click at [210, 239] on link "In-Person Walkthrough" at bounding box center [208, 239] width 66 height 6
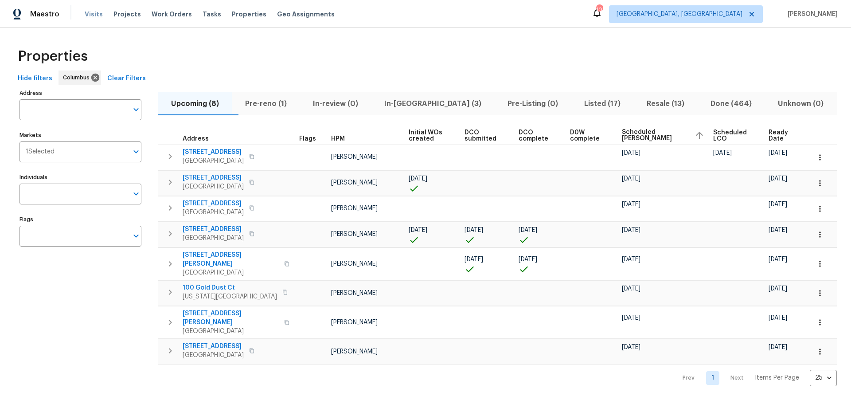
click at [88, 17] on span "Visits" at bounding box center [94, 14] width 18 height 9
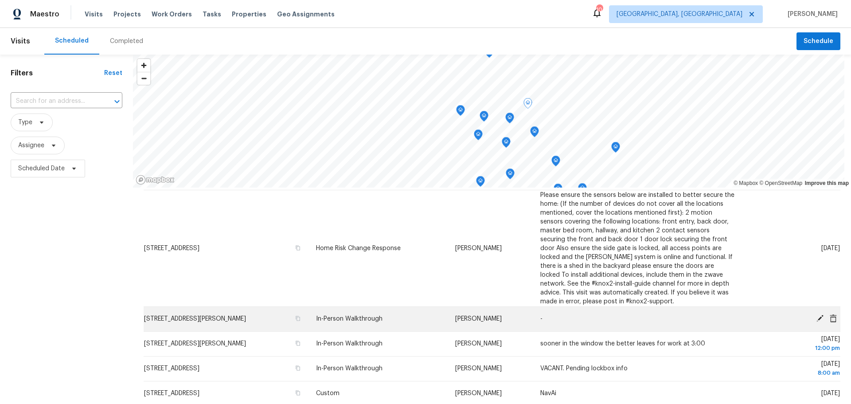
scroll to position [23, 0]
click at [234, 319] on span "[STREET_ADDRESS][PERSON_NAME]" at bounding box center [195, 318] width 102 height 6
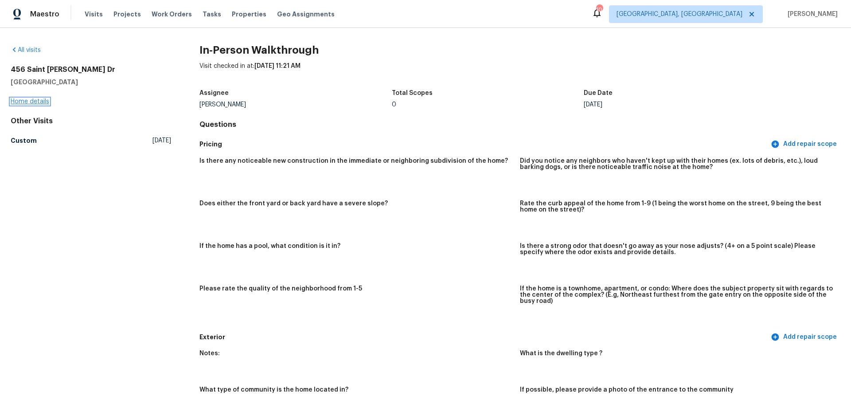
click at [35, 101] on link "Home details" at bounding box center [30, 101] width 39 height 6
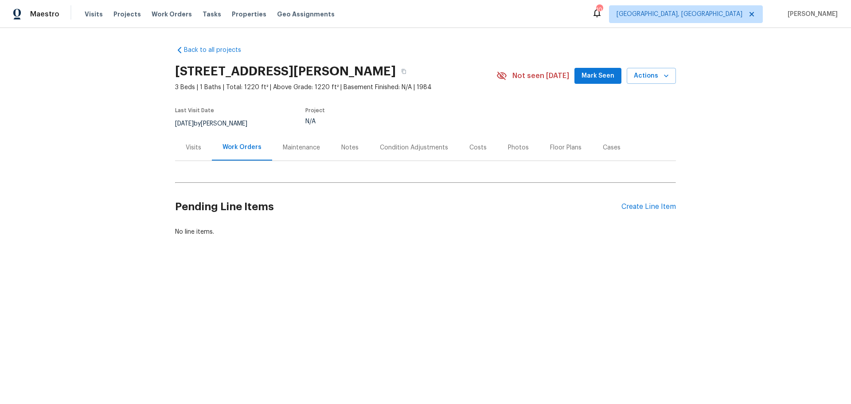
click at [394, 147] on div "Condition Adjustments" at bounding box center [414, 147] width 68 height 9
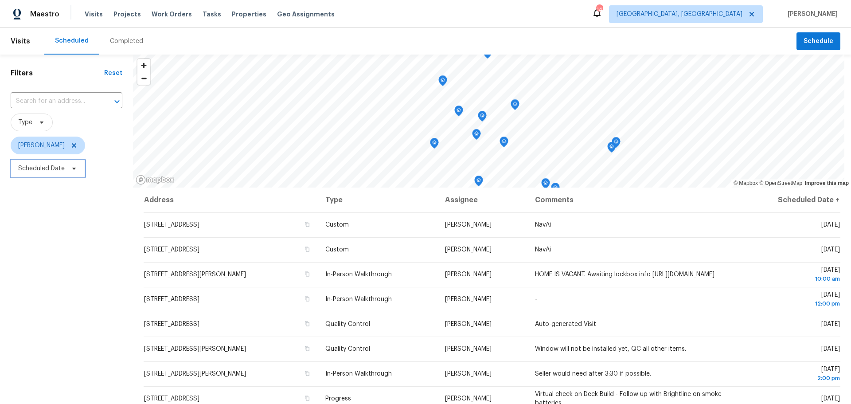
click at [53, 169] on span "Scheduled Date" at bounding box center [41, 168] width 47 height 9
click at [66, 198] on input "text" at bounding box center [59, 199] width 87 height 18
select select "9"
select select "2025"
select select "10"
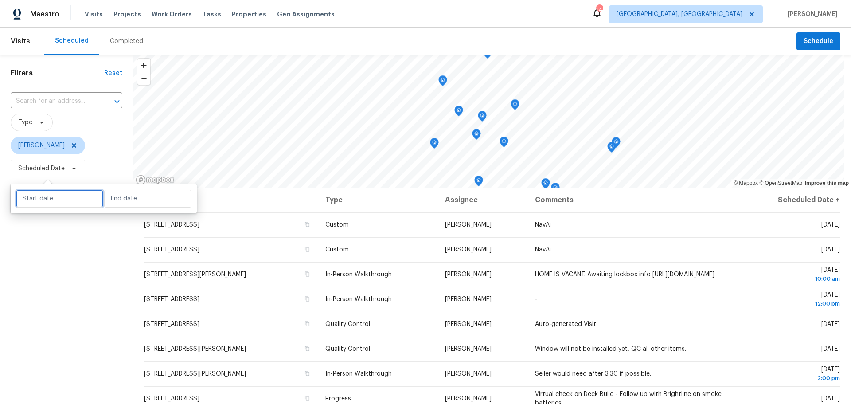
select select "2025"
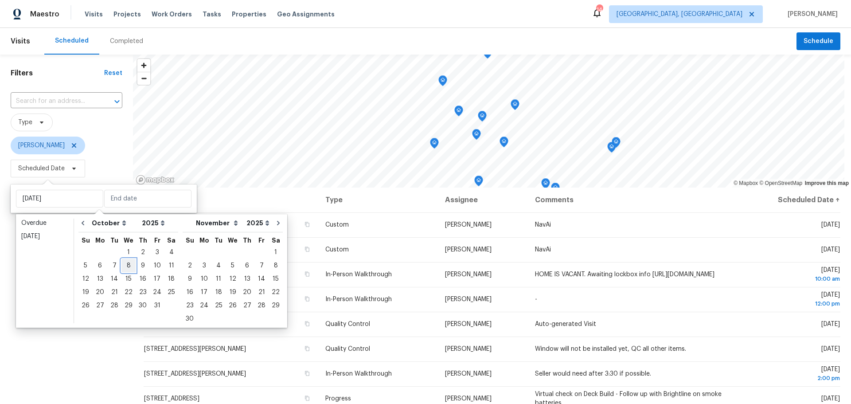
click at [122, 268] on div "8" at bounding box center [128, 265] width 14 height 12
type input "[DATE]"
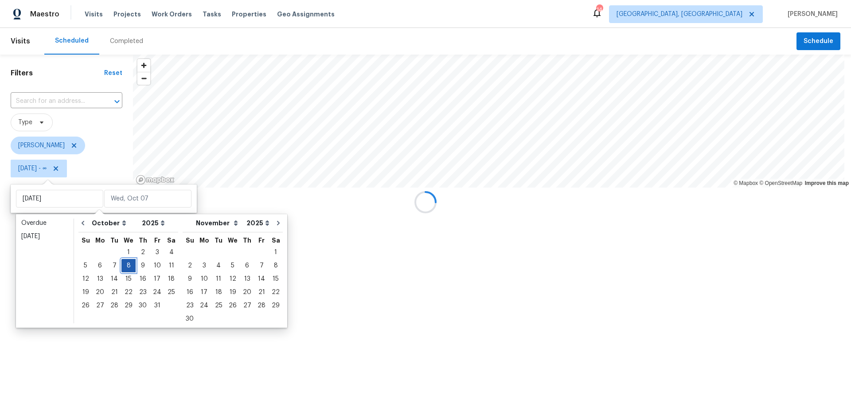
click at [122, 268] on div "8" at bounding box center [128, 265] width 14 height 12
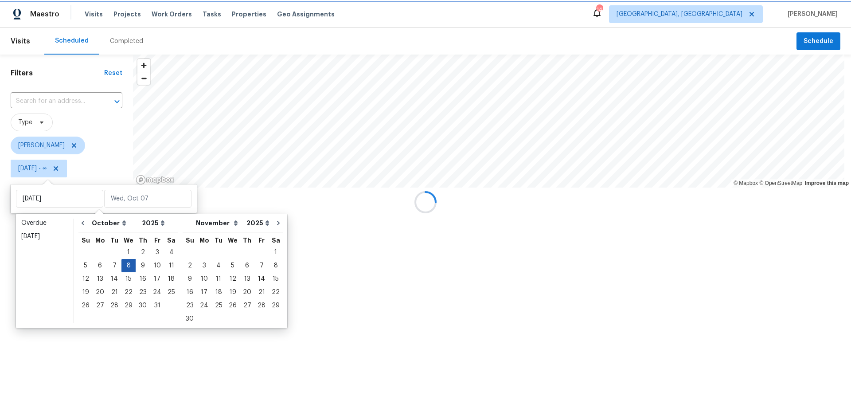
type input "[DATE]"
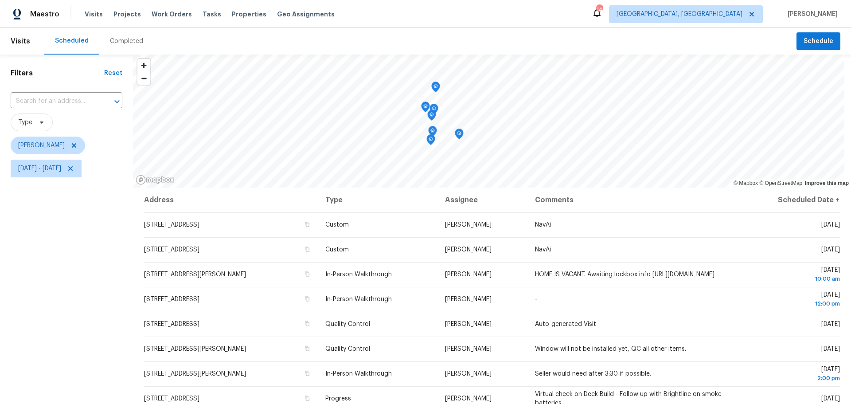
click at [104, 290] on div "Filters Reset ​ Type Keith Hollingsworth Wed, Oct 08 - Wed, Oct 08" at bounding box center [66, 283] width 133 height 456
click at [457, 136] on icon "Map marker" at bounding box center [459, 134] width 8 height 10
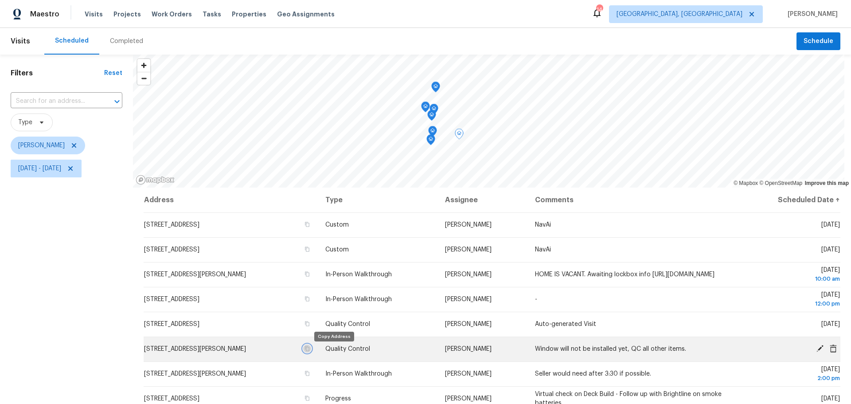
click at [310, 351] on icon "button" at bounding box center [306, 348] width 5 height 5
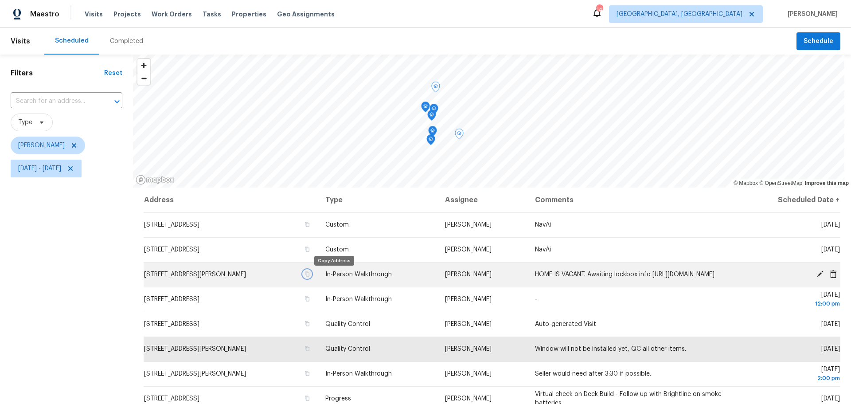
click at [311, 278] on button "button" at bounding box center [307, 274] width 8 height 8
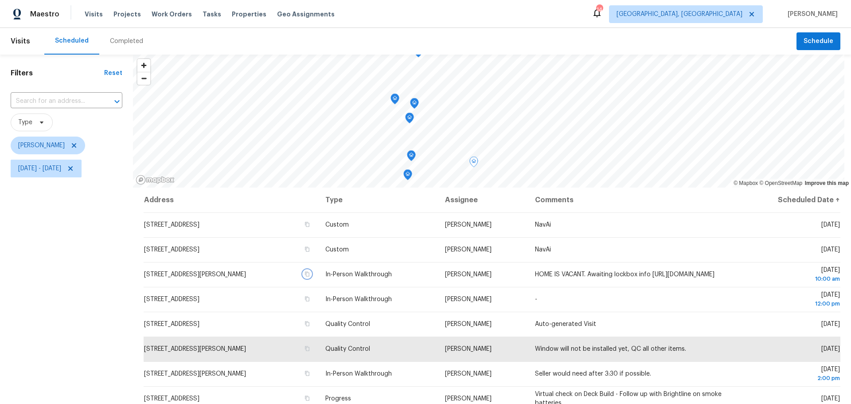
click at [414, 105] on icon "Map marker" at bounding box center [414, 103] width 8 height 10
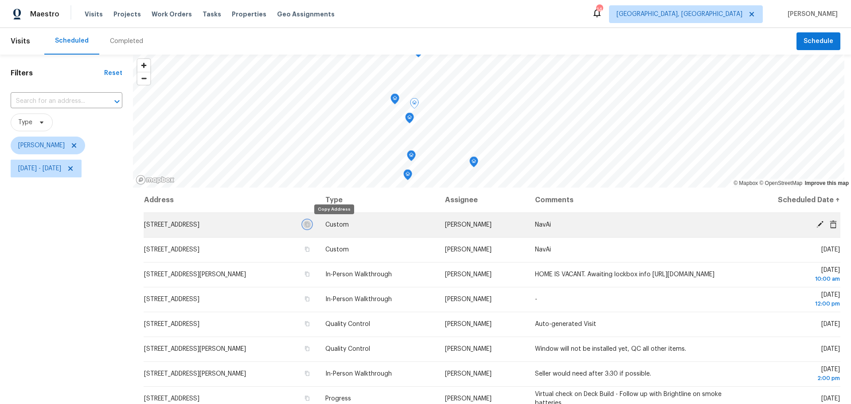
click at [310, 226] on icon "button" at bounding box center [306, 224] width 5 height 5
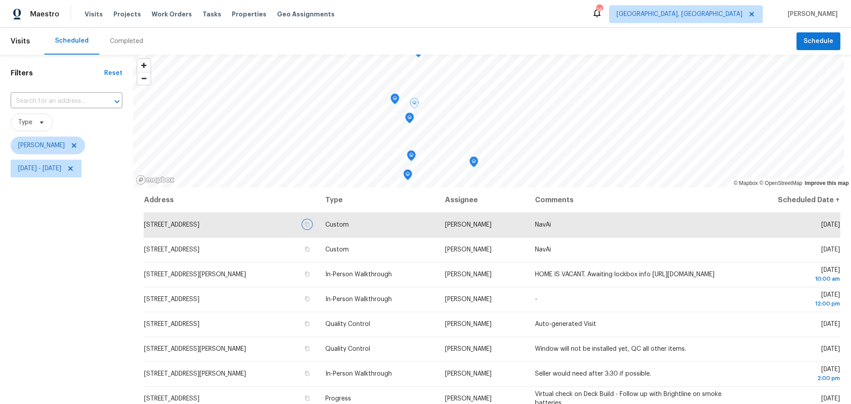
click at [393, 103] on icon "Map marker" at bounding box center [394, 98] width 9 height 11
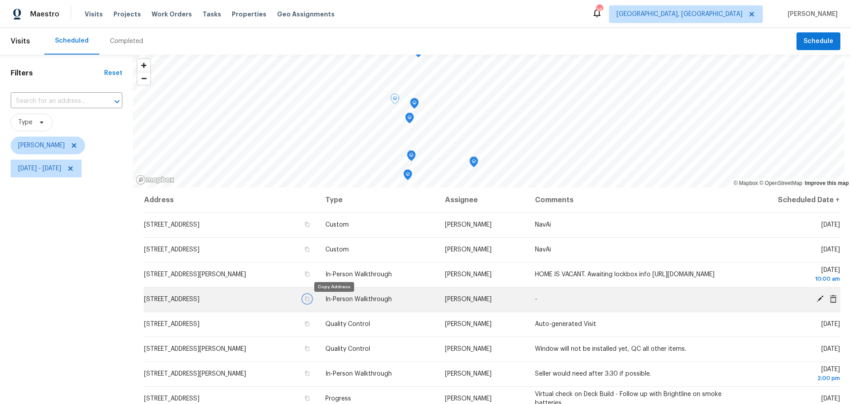
click at [309, 300] on icon "button" at bounding box center [307, 298] width 4 height 5
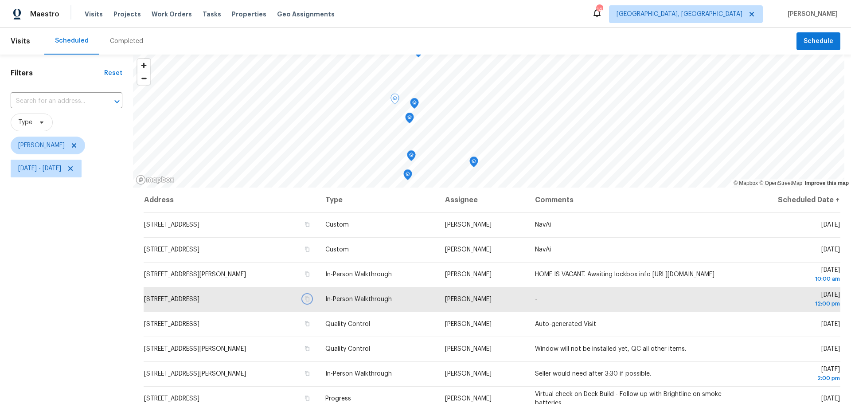
click at [407, 121] on icon "Map marker" at bounding box center [409, 118] width 9 height 11
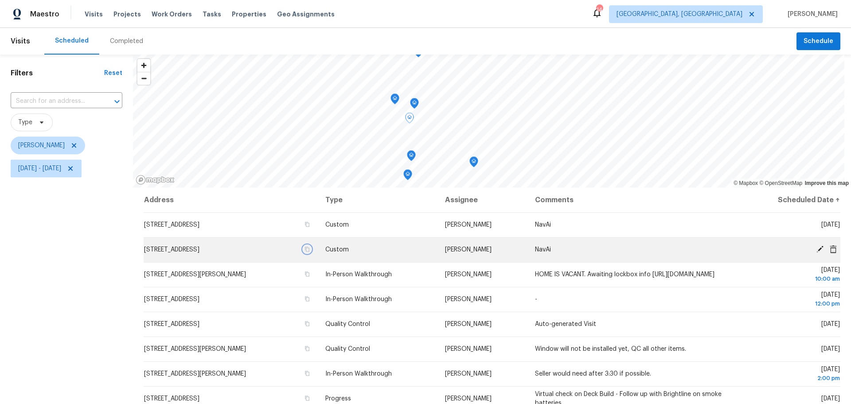
click at [310, 248] on icon "button" at bounding box center [306, 248] width 5 height 5
click at [412, 160] on icon "Map marker" at bounding box center [411, 156] width 8 height 10
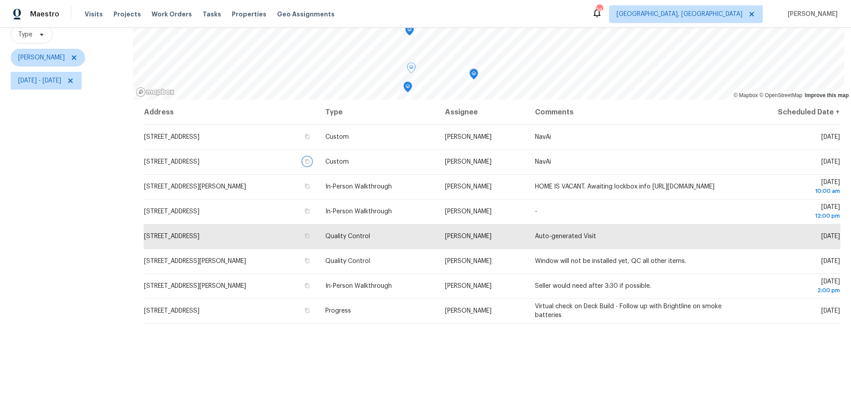
scroll to position [88, 0]
click at [406, 89] on icon "Map marker" at bounding box center [408, 87] width 8 height 10
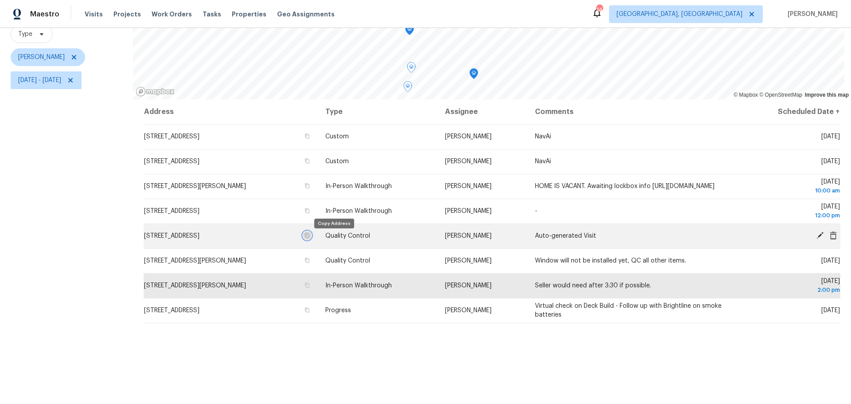
click at [309, 238] on icon "button" at bounding box center [307, 235] width 4 height 5
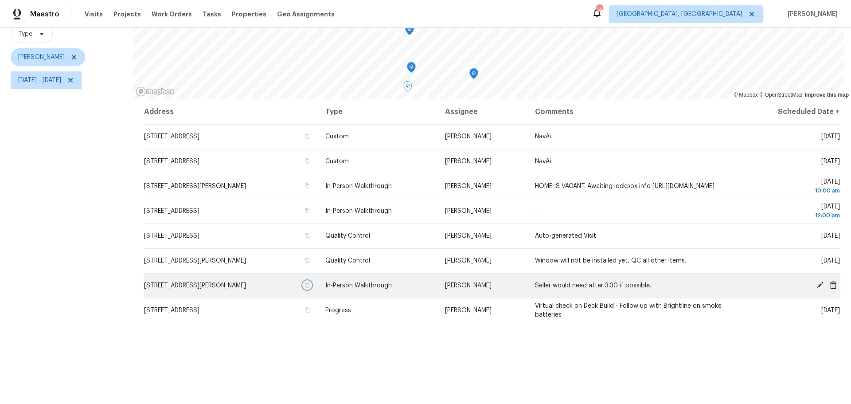
click at [310, 288] on icon "button" at bounding box center [306, 284] width 5 height 5
drag, startPoint x: 779, startPoint y: 270, endPoint x: 804, endPoint y: 270, distance: 25.3
click at [782, 270] on td "[DATE]" at bounding box center [788, 260] width 103 height 25
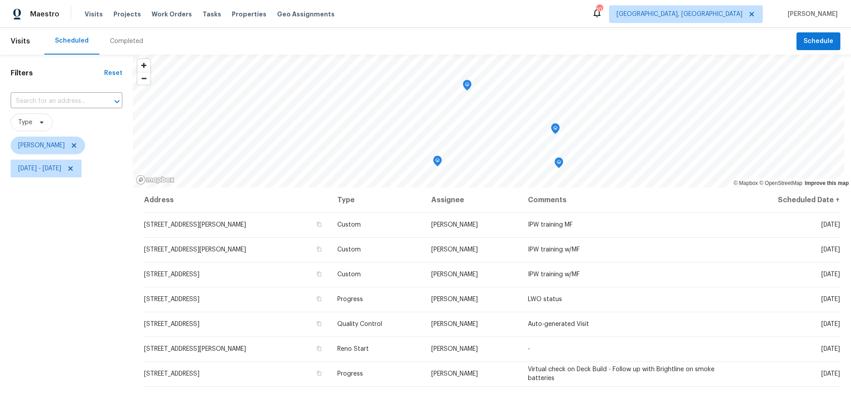
scroll to position [40, 0]
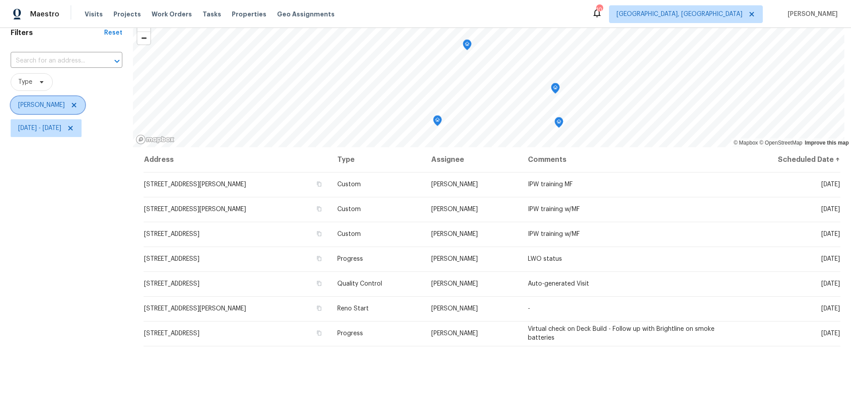
click at [78, 104] on icon at bounding box center [73, 104] width 7 height 7
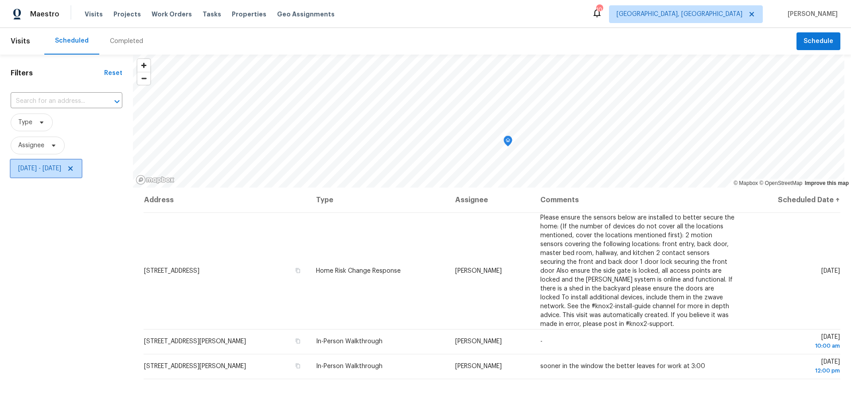
click at [74, 169] on icon at bounding box center [70, 168] width 7 height 7
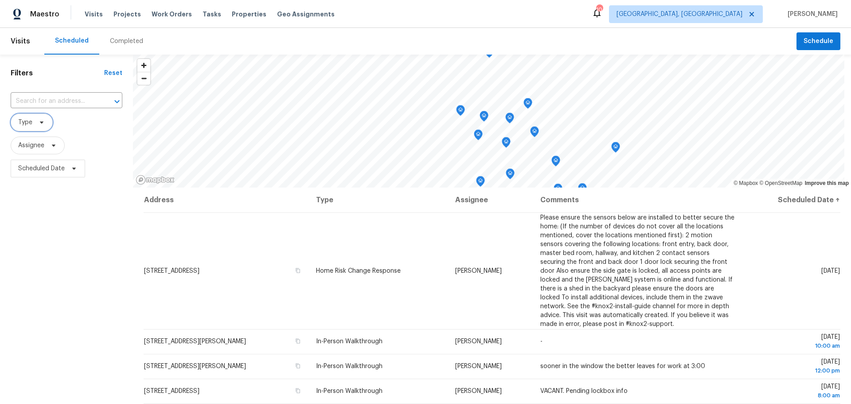
click at [20, 128] on span "Type" at bounding box center [32, 122] width 42 height 18
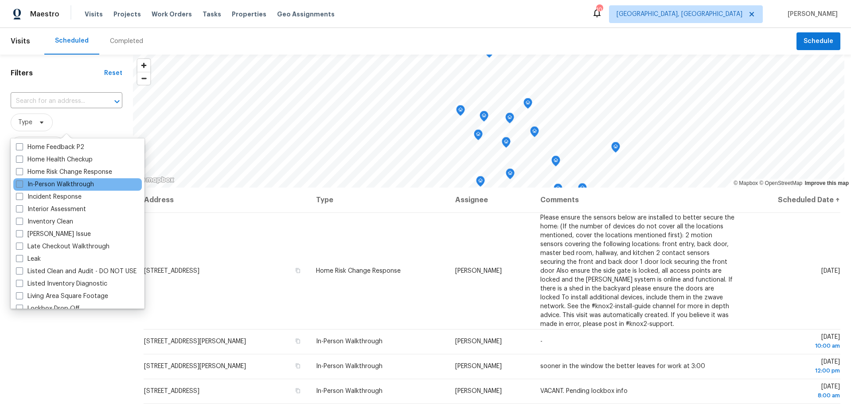
scroll to position [309, 0]
click at [57, 184] on label "In-Person Walkthrough" at bounding box center [55, 184] width 78 height 9
click at [22, 184] on input "In-Person Walkthrough" at bounding box center [19, 183] width 6 height 6
checkbox input "true"
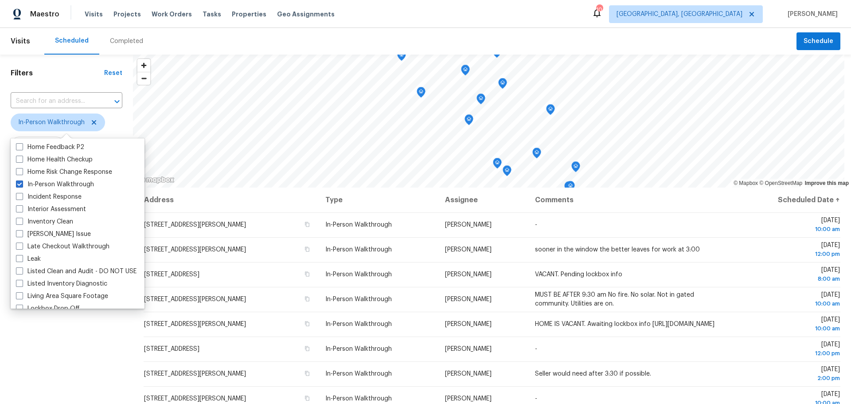
click at [64, 355] on div "Filters Reset ​ In-Person Walkthrough Assignee Scheduled Date" at bounding box center [66, 283] width 133 height 456
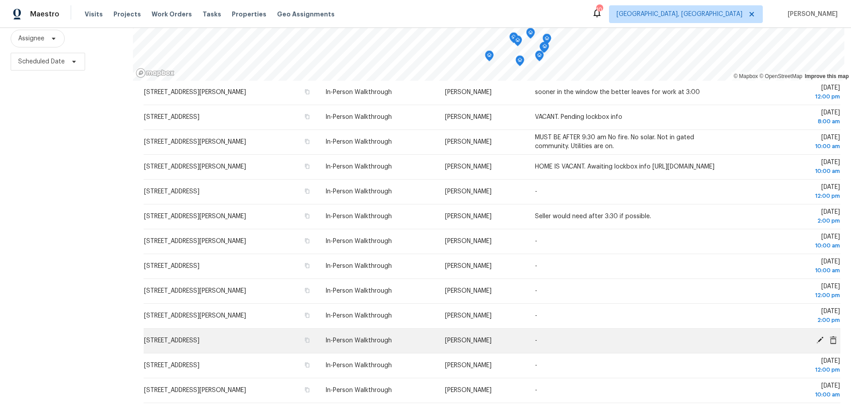
scroll to position [50, 0]
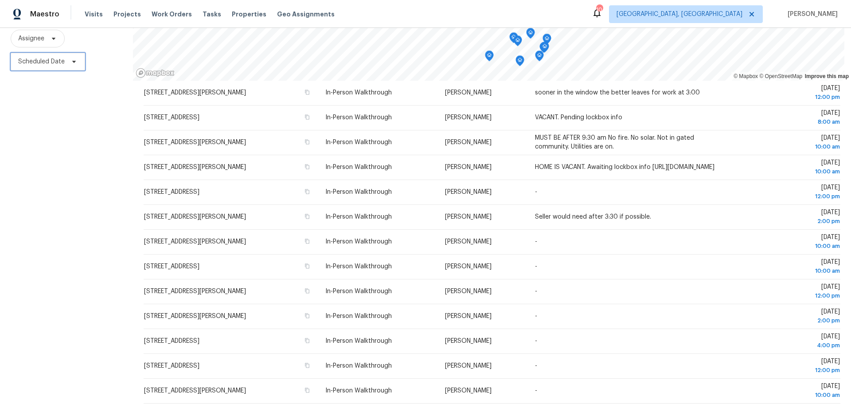
click at [58, 57] on span "Scheduled Date" at bounding box center [41, 61] width 47 height 9
click at [59, 88] on input "text" at bounding box center [59, 85] width 87 height 18
select select "9"
select select "2025"
select select "10"
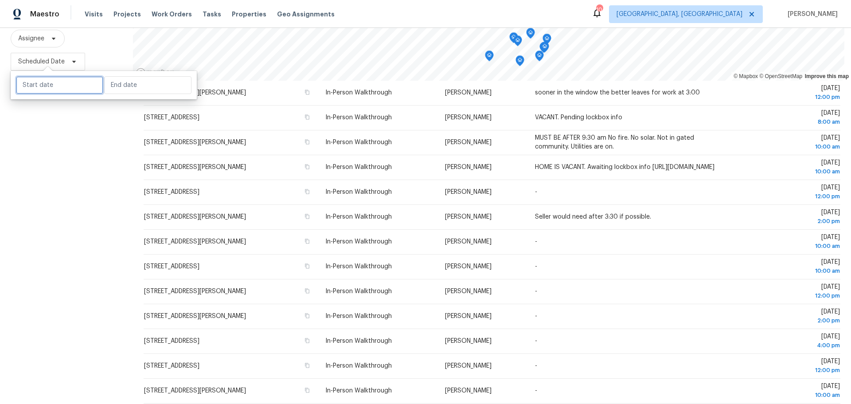
select select "2025"
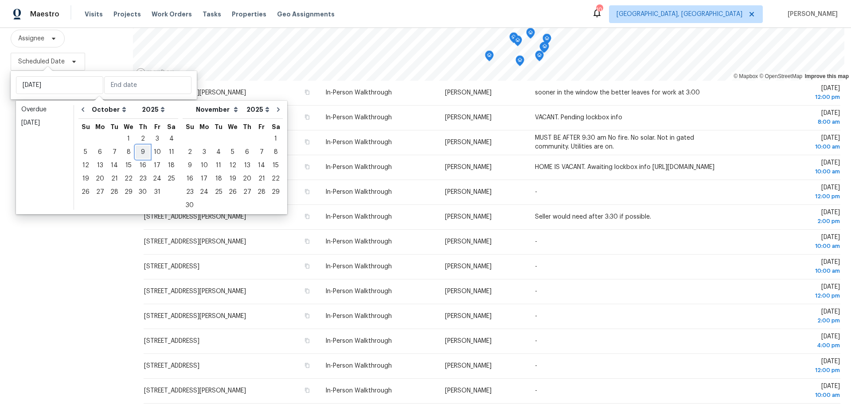
click at [139, 149] on div "9" at bounding box center [143, 152] width 14 height 12
type input "[DATE]"
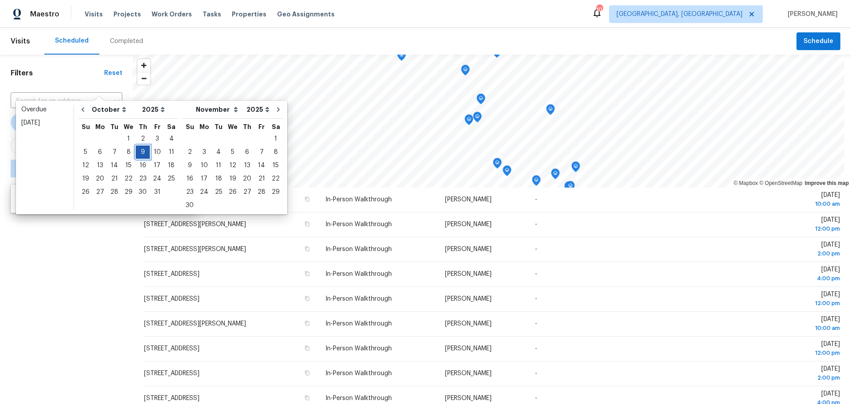
click at [139, 149] on div "9" at bounding box center [143, 152] width 14 height 12
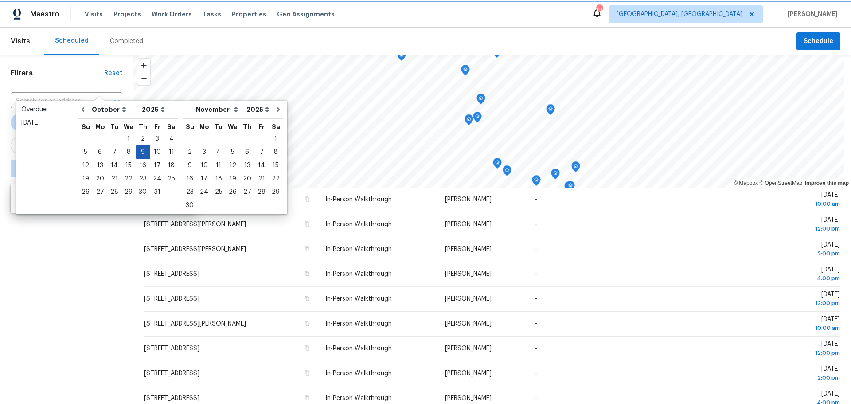
type input "[DATE]"
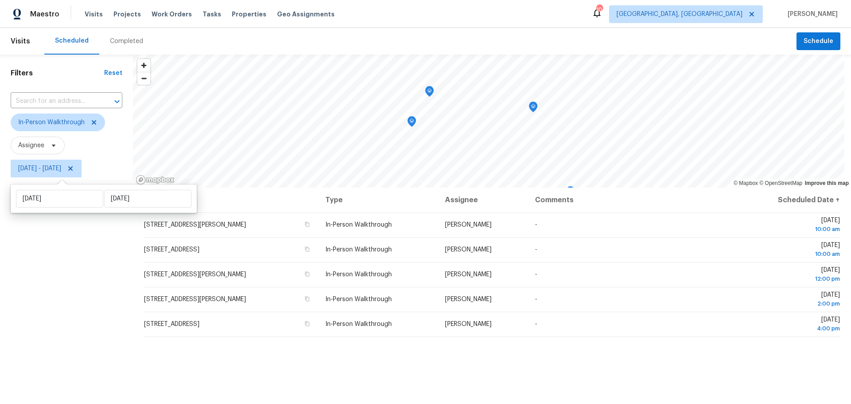
click at [70, 281] on div "Filters Reset ​ In-Person Walkthrough Assignee [DATE] - [DATE]" at bounding box center [66, 283] width 133 height 456
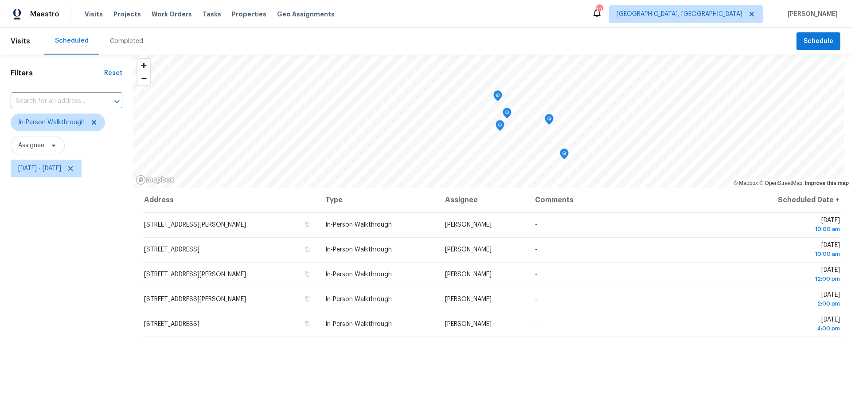
click at [565, 156] on icon "Map marker" at bounding box center [564, 154] width 8 height 10
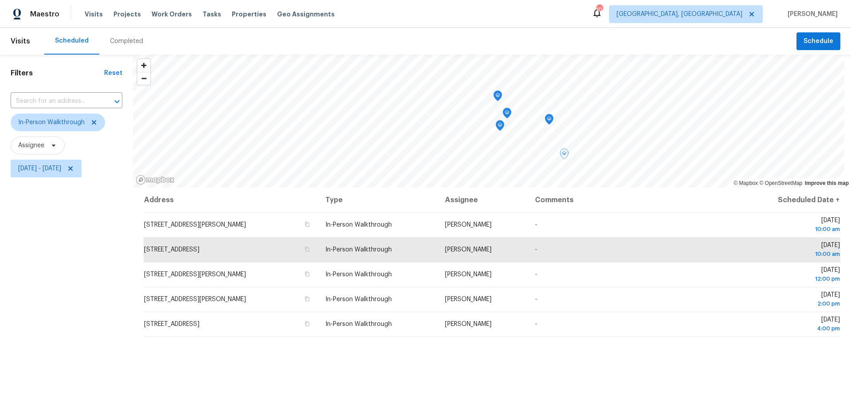
click at [549, 121] on icon "Map marker" at bounding box center [549, 119] width 8 height 10
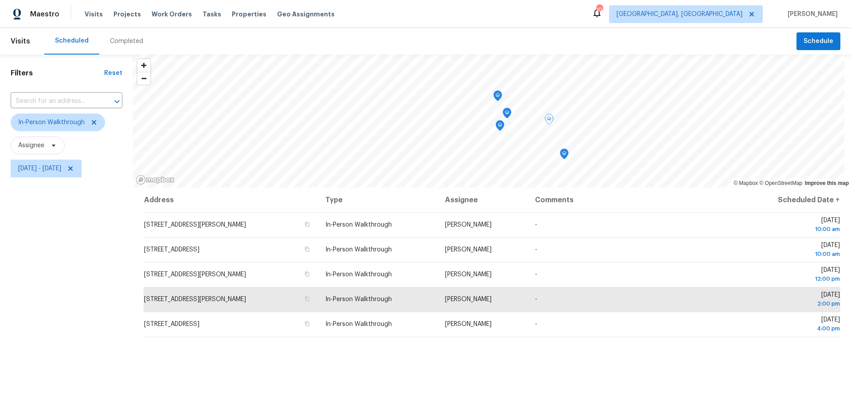
click at [506, 115] on icon "Map marker" at bounding box center [507, 113] width 8 height 10
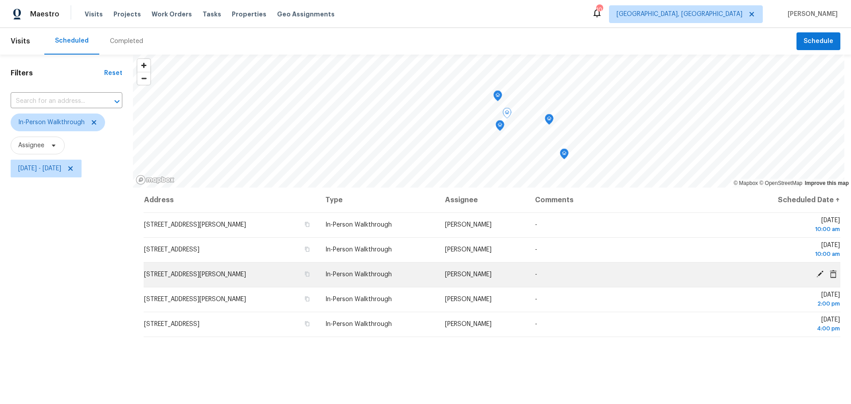
click at [816, 272] on icon at bounding box center [820, 274] width 8 height 8
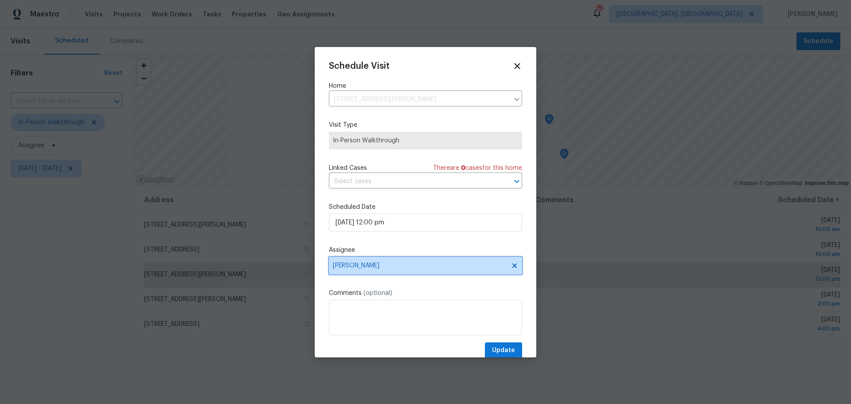
click at [473, 265] on span "[PERSON_NAME]" at bounding box center [420, 265] width 174 height 7
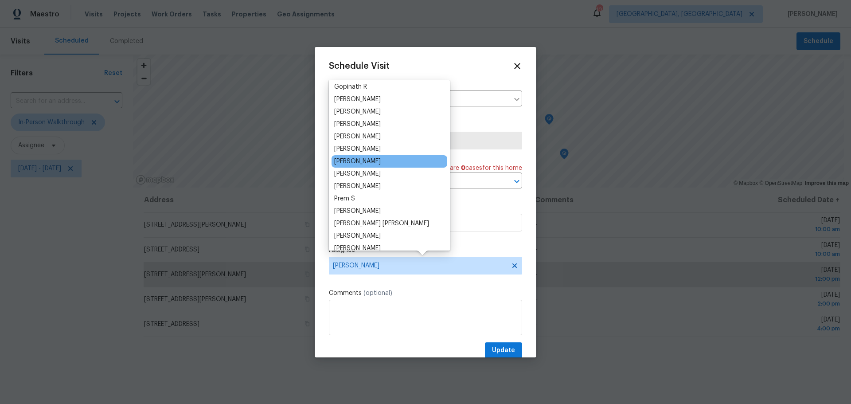
scroll to position [89, 0]
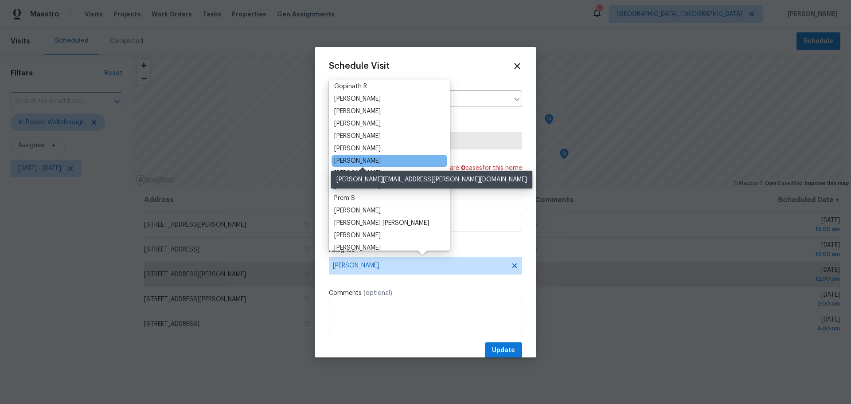
click at [381, 160] on div "[PERSON_NAME]" at bounding box center [357, 160] width 47 height 9
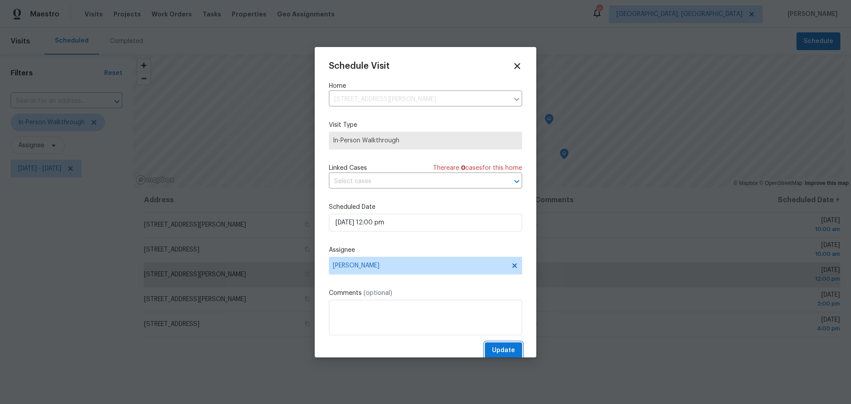
click at [503, 346] on span "Update" at bounding box center [503, 350] width 23 height 11
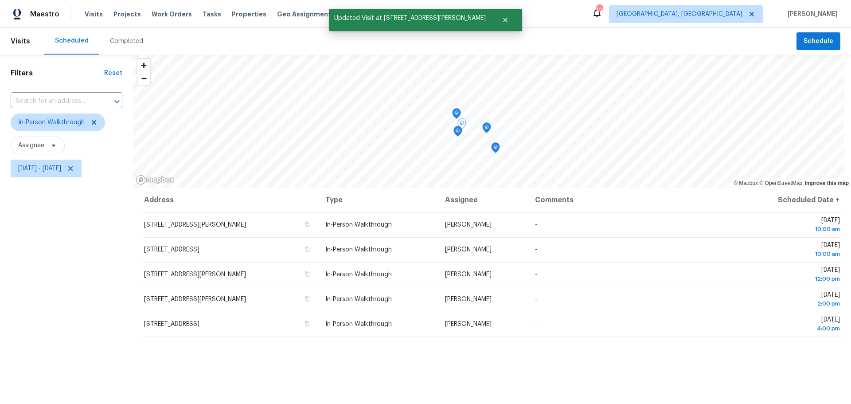
click at [457, 113] on icon "Map marker" at bounding box center [456, 113] width 1 height 1
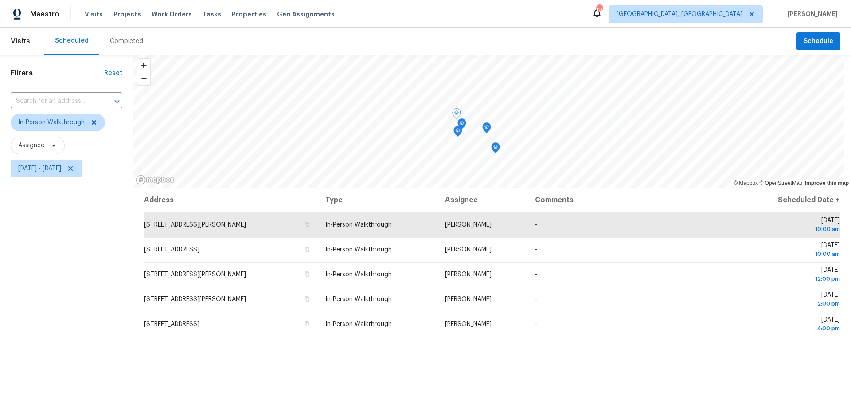
click at [459, 131] on icon "Map marker" at bounding box center [458, 131] width 8 height 10
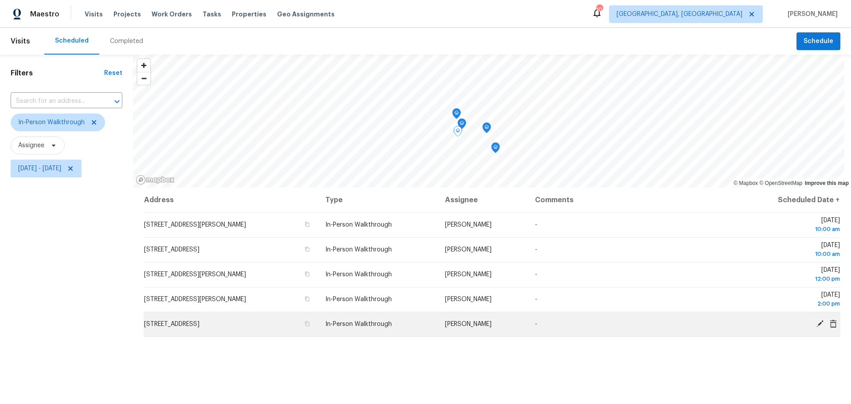
click at [816, 323] on icon at bounding box center [819, 323] width 7 height 7
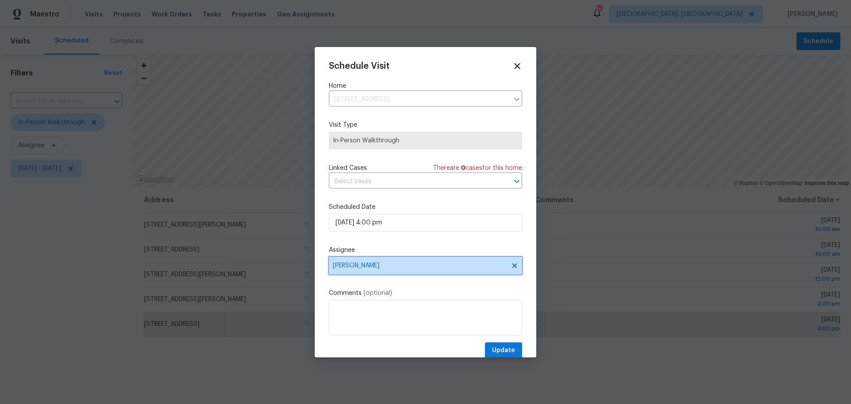
click at [400, 266] on span "[PERSON_NAME]" at bounding box center [420, 265] width 174 height 7
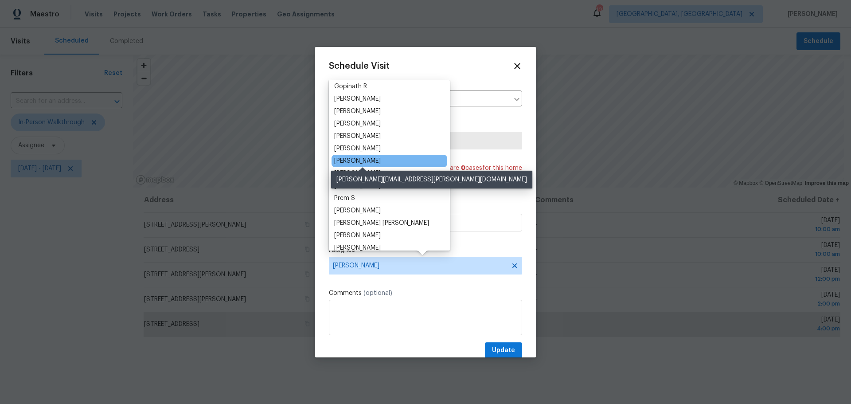
click at [375, 157] on div "[PERSON_NAME]" at bounding box center [357, 160] width 47 height 9
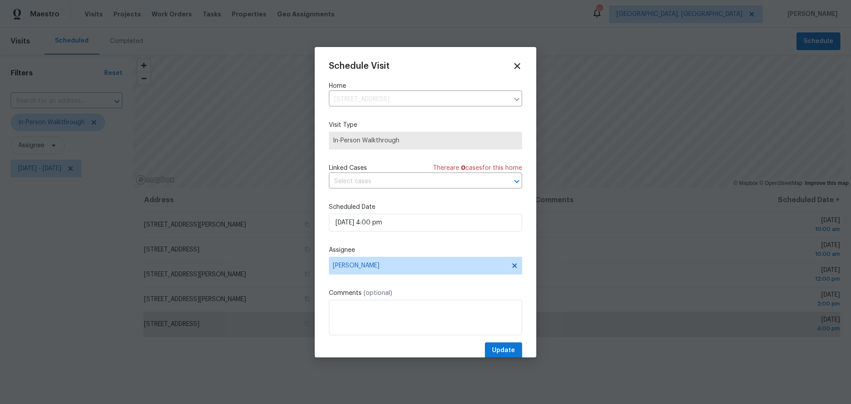
click at [499, 342] on div "Schedule Visit Home [STREET_ADDRESS] ​ Visit Type In-Person Walkthrough Linked …" at bounding box center [425, 209] width 193 height 297
click at [497, 345] on span "Update" at bounding box center [503, 350] width 23 height 11
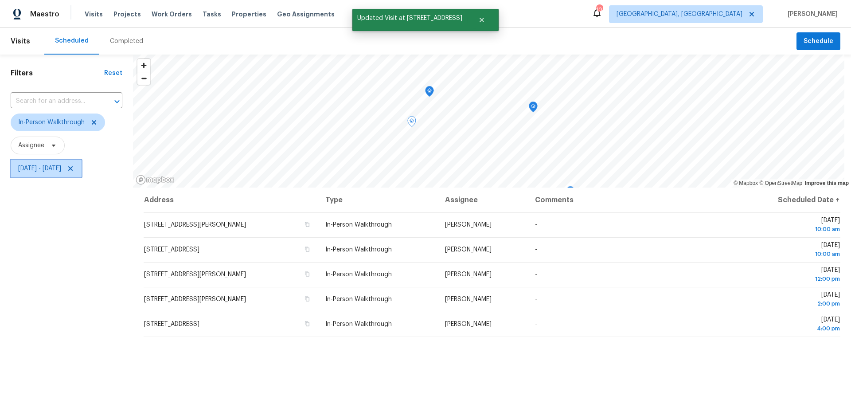
click at [61, 172] on span "[DATE] - [DATE]" at bounding box center [39, 168] width 43 height 9
select select "9"
select select "2025"
select select "10"
select select "2025"
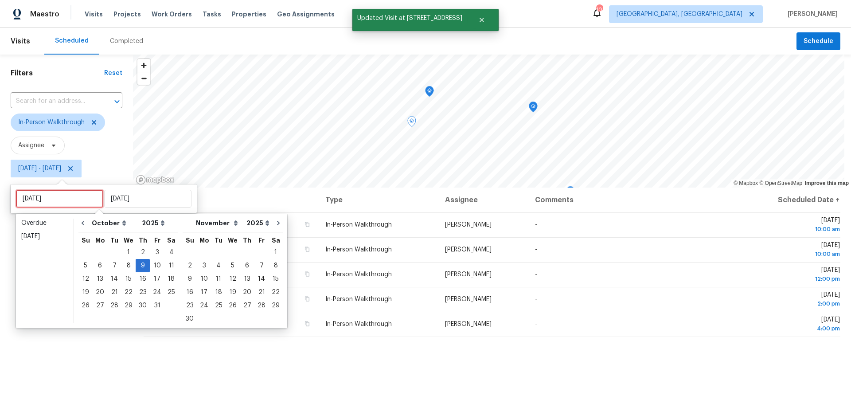
click at [81, 195] on input "[DATE]" at bounding box center [59, 199] width 87 height 18
type input "[DATE]"
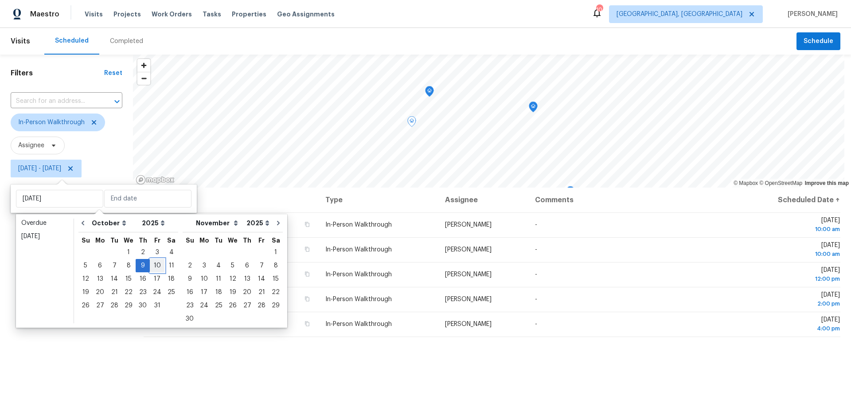
click at [156, 265] on div "10" at bounding box center [157, 265] width 15 height 12
type input "[DATE]"
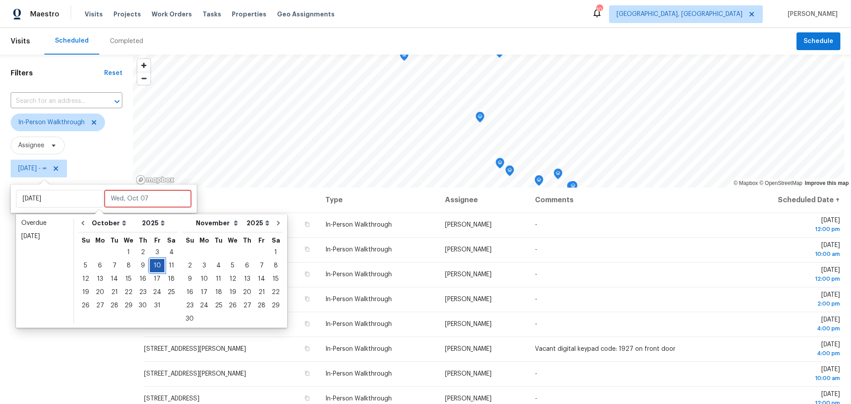
click at [156, 265] on div "10" at bounding box center [157, 265] width 15 height 12
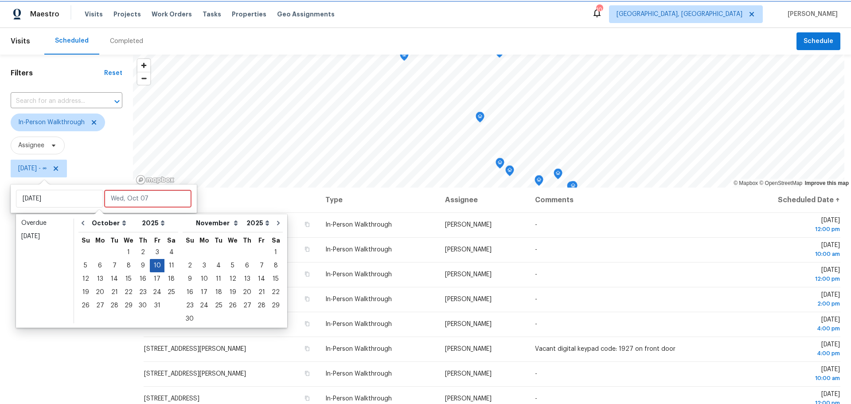
type input "[DATE]"
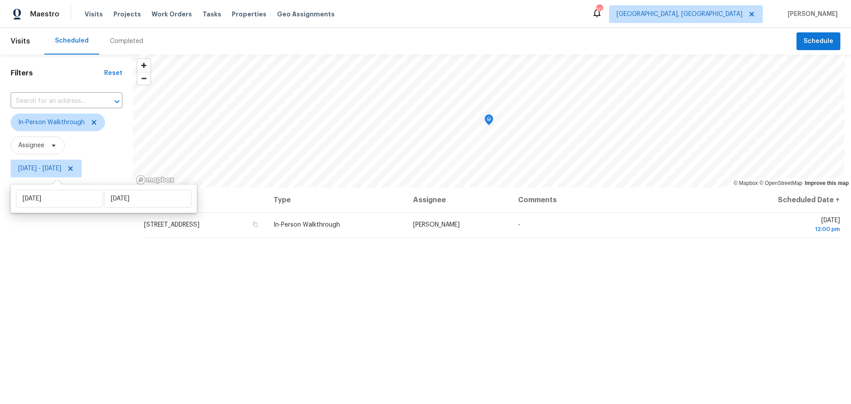
click at [286, 317] on div "Address Type Assignee Comments Scheduled Date ↑ [STREET_ADDRESS] In-Person Walk…" at bounding box center [492, 348] width 718 height 323
click at [74, 167] on icon at bounding box center [70, 168] width 7 height 7
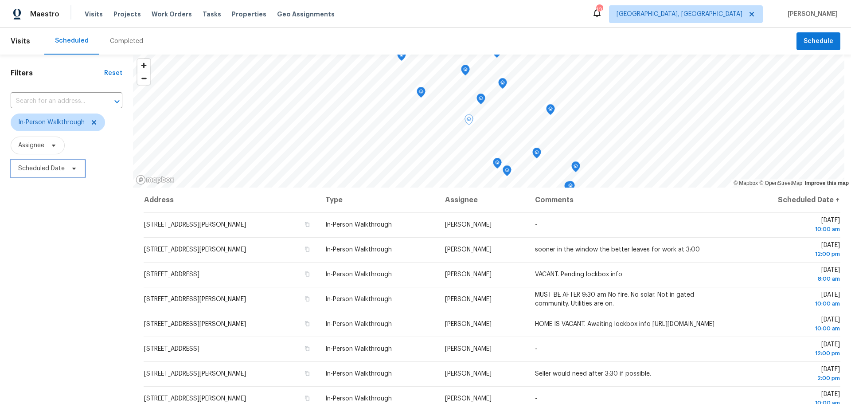
click at [71, 171] on icon at bounding box center [73, 168] width 7 height 7
click at [71, 202] on input "text" at bounding box center [59, 199] width 87 height 18
select select "9"
select select "2025"
select select "10"
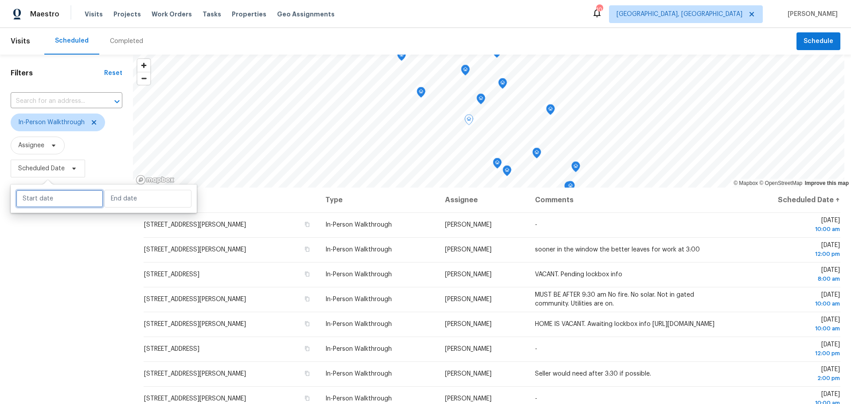
select select "2025"
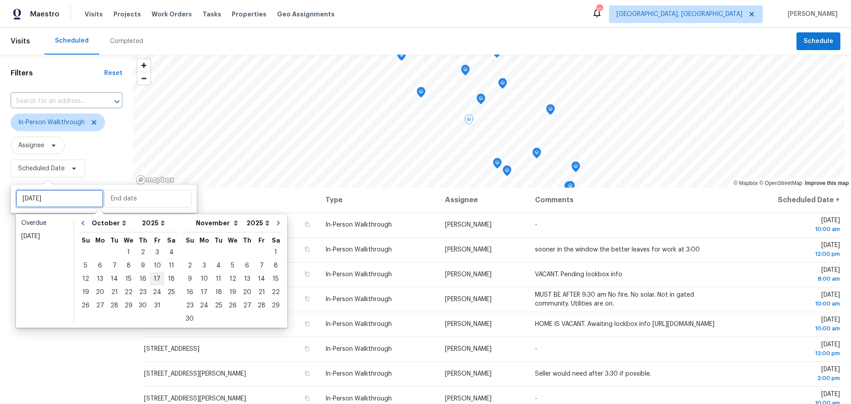
type input "[DATE]"
click at [141, 265] on div "9" at bounding box center [143, 265] width 14 height 12
type input "[DATE]"
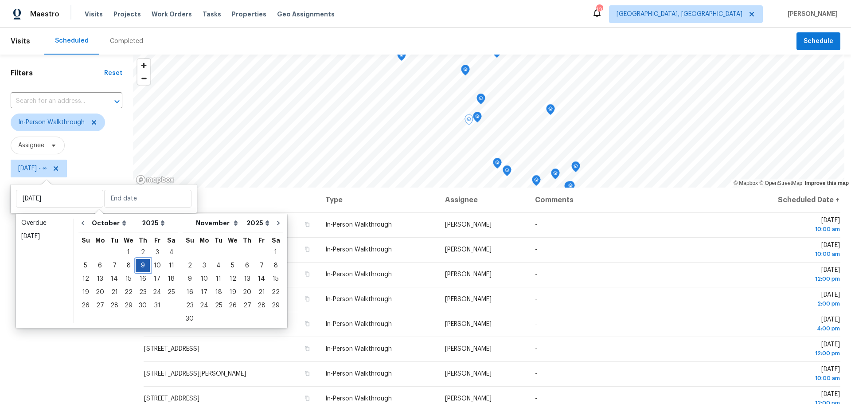
click at [141, 265] on div "9" at bounding box center [143, 265] width 14 height 12
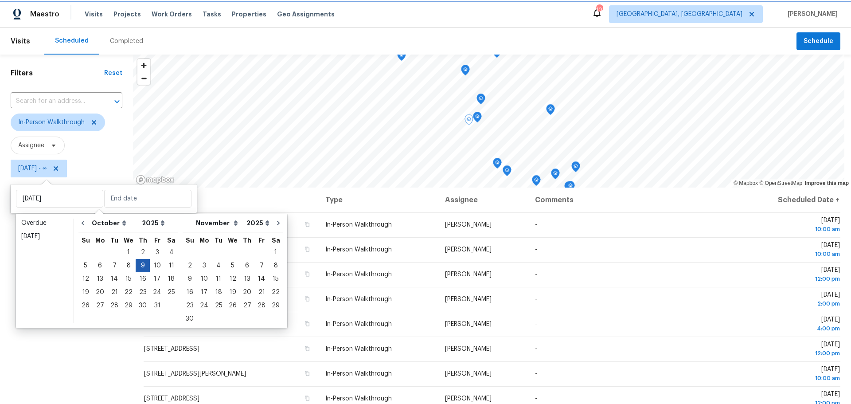
type input "[DATE]"
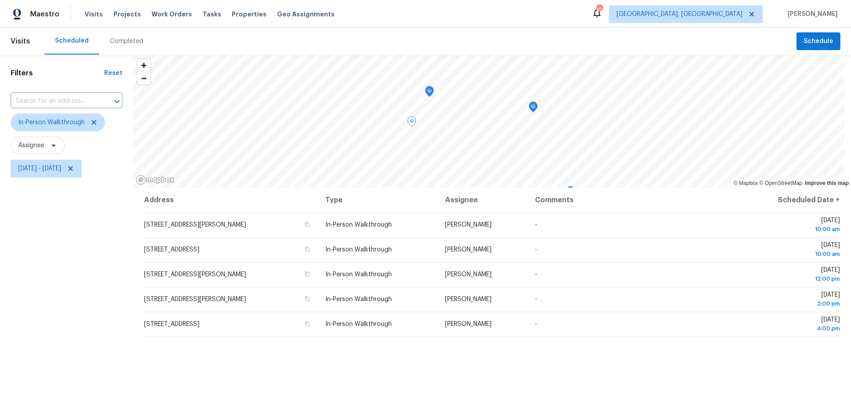
click at [574, 385] on div "Address Type Assignee Comments Scheduled Date ↑ [STREET_ADDRESS] In-Person Walk…" at bounding box center [492, 348] width 718 height 323
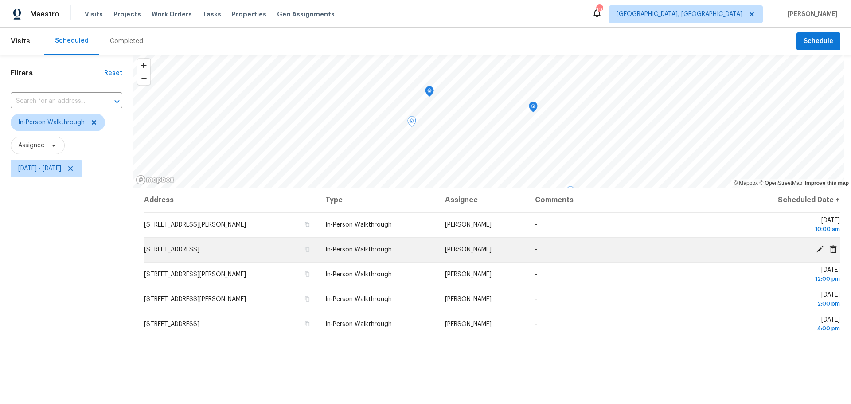
click at [816, 248] on icon at bounding box center [820, 249] width 8 height 8
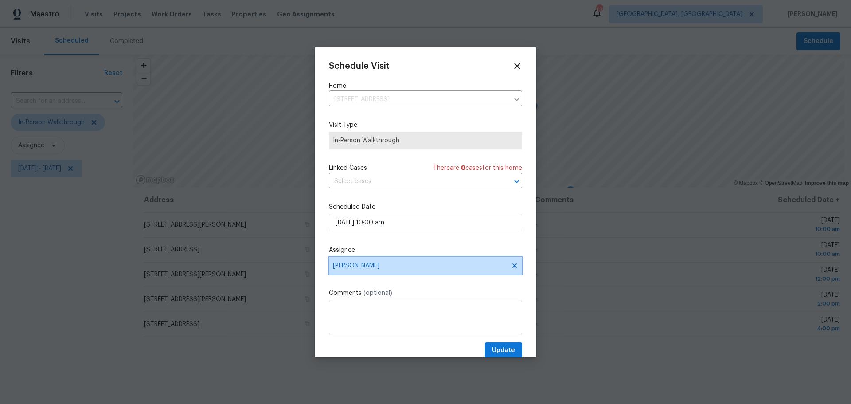
click at [405, 267] on span "[PERSON_NAME]" at bounding box center [420, 265] width 174 height 7
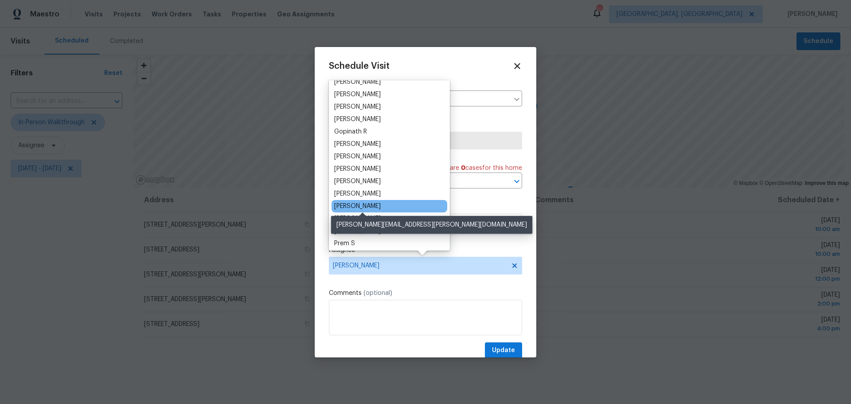
scroll to position [44, 0]
click at [381, 208] on div "[PERSON_NAME]" at bounding box center [357, 205] width 47 height 9
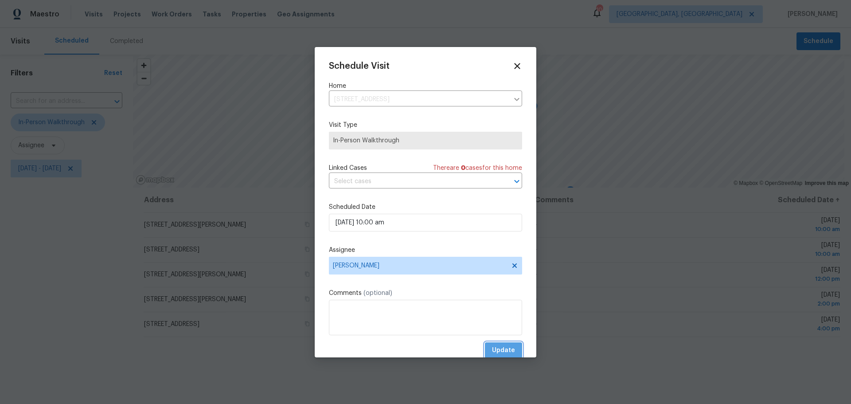
click at [503, 347] on span "Update" at bounding box center [503, 350] width 23 height 11
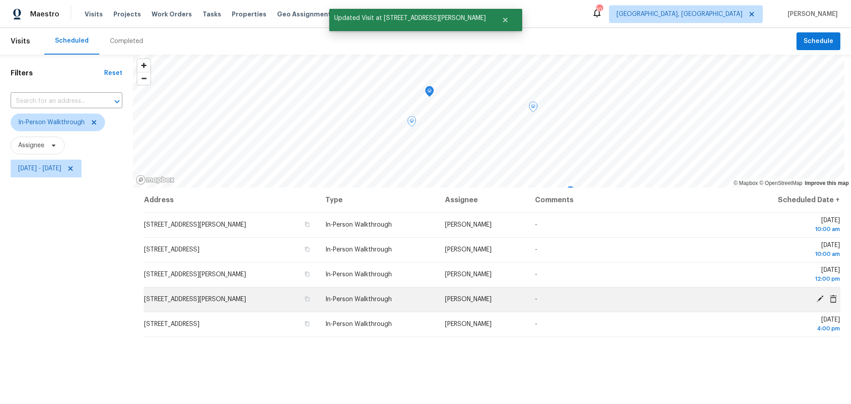
click at [816, 296] on icon at bounding box center [820, 299] width 8 height 8
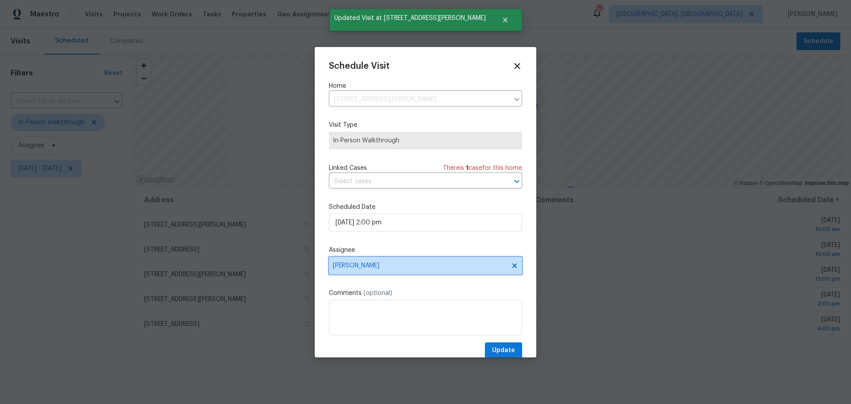
click at [409, 269] on span "[PERSON_NAME]" at bounding box center [420, 265] width 174 height 7
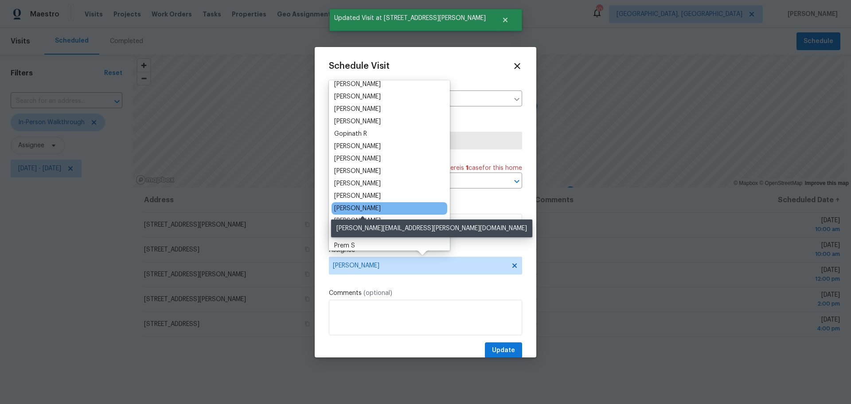
click at [380, 210] on div "[PERSON_NAME]" at bounding box center [357, 208] width 47 height 9
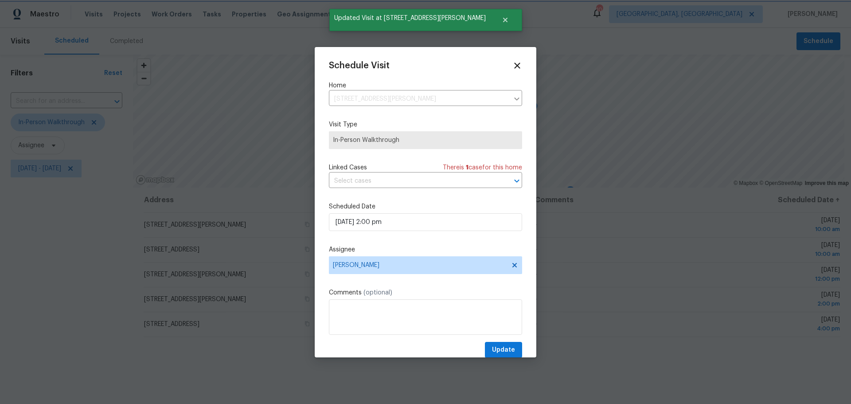
scroll to position [0, 0]
click at [500, 350] on span "Update" at bounding box center [503, 349] width 23 height 11
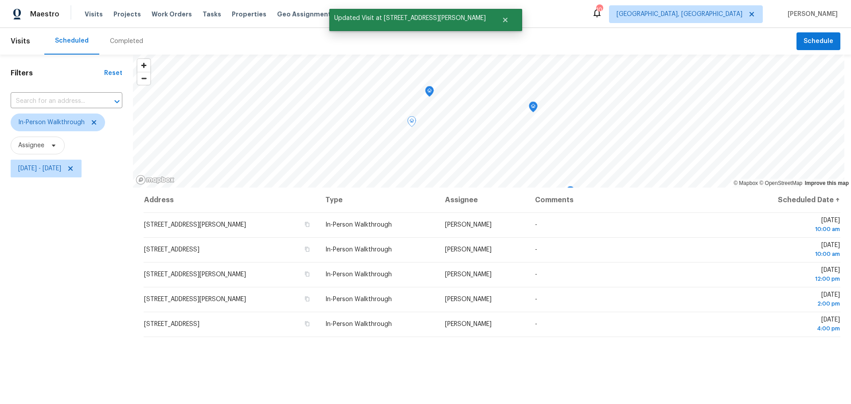
click at [699, 386] on div "Address Type Assignee Comments Scheduled Date ↑ [STREET_ADDRESS][PERSON_NAME] I…" at bounding box center [492, 348] width 718 height 323
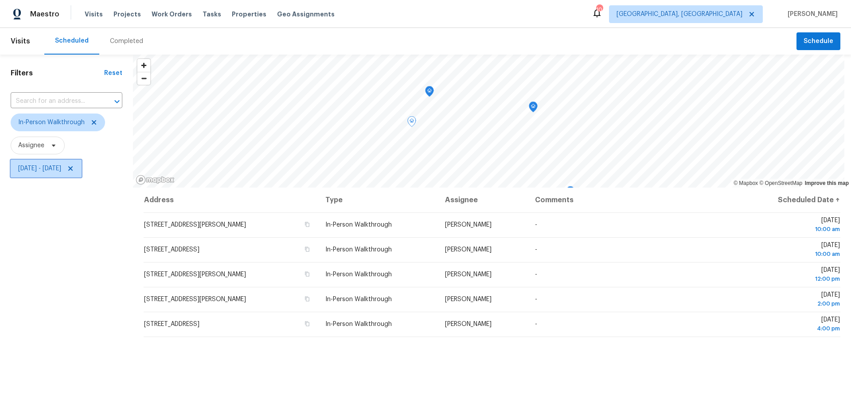
click at [74, 168] on icon at bounding box center [70, 168] width 7 height 7
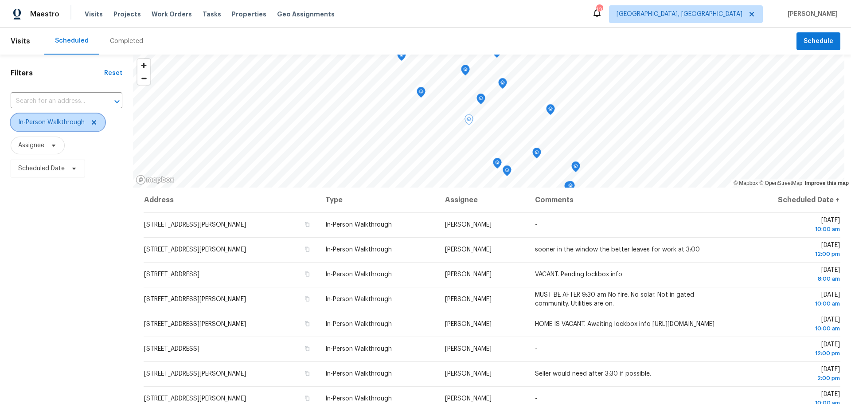
click at [93, 121] on icon at bounding box center [93, 122] width 7 height 7
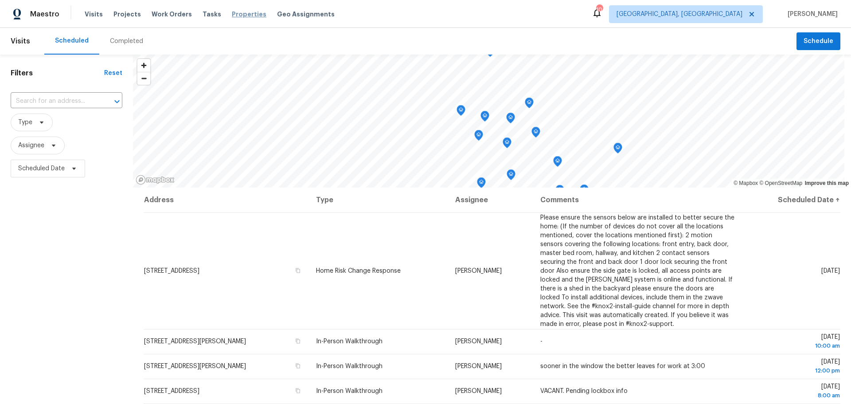
click at [232, 13] on span "Properties" at bounding box center [249, 14] width 35 height 9
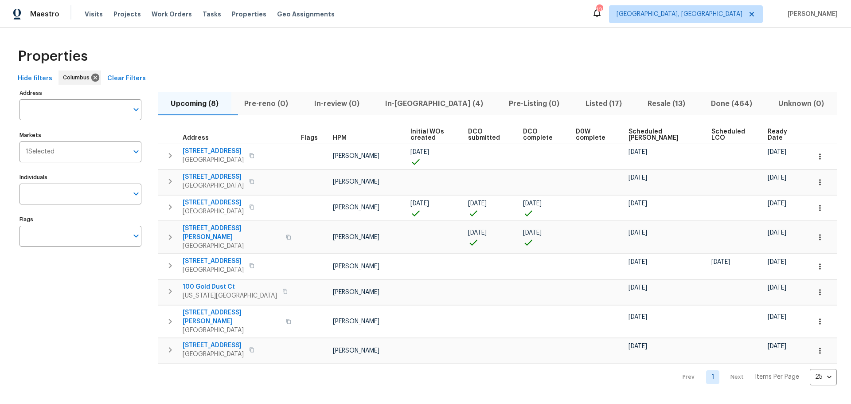
click at [431, 107] on span "In-[GEOGRAPHIC_DATA] (4)" at bounding box center [434, 103] width 113 height 12
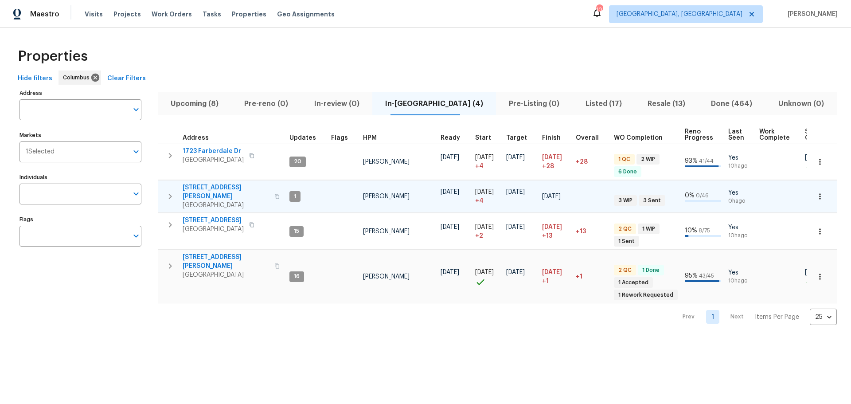
click at [172, 191] on icon "button" at bounding box center [170, 196] width 11 height 11
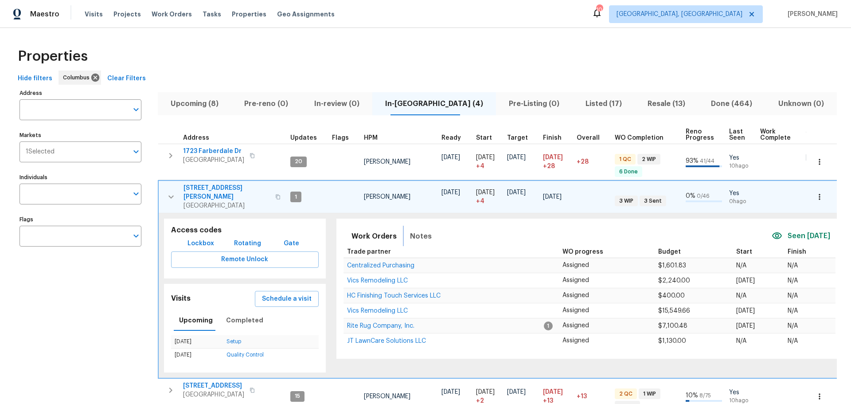
click at [422, 230] on span "Notes" at bounding box center [421, 236] width 22 height 12
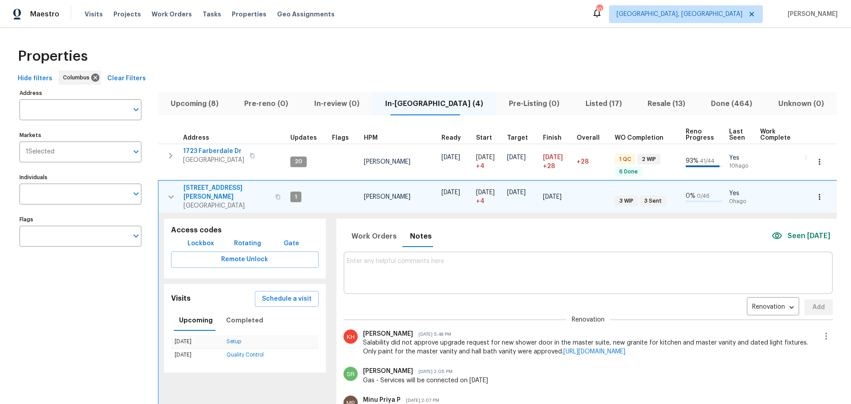
click at [233, 187] on span "[STREET_ADDRESS][PERSON_NAME]" at bounding box center [226, 192] width 86 height 18
click at [165, 192] on button "button" at bounding box center [171, 196] width 18 height 27
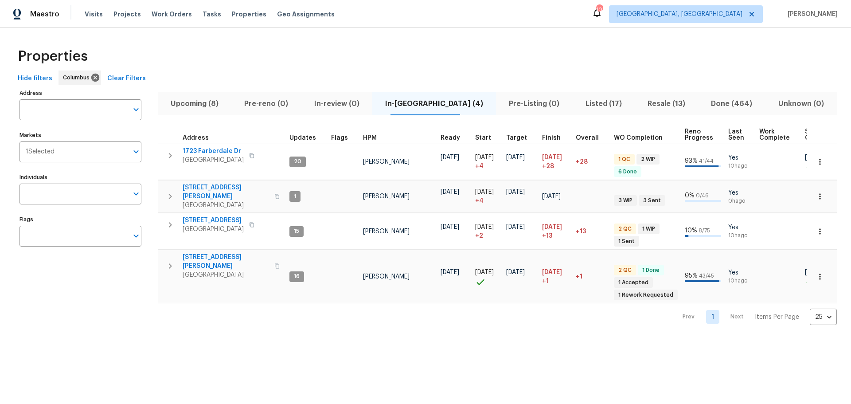
click at [136, 296] on div "Address Address Markets 1 Selected Markets Individuals Individuals Flags Flags" at bounding box center [85, 206] width 133 height 238
click at [246, 44] on div "Properties" at bounding box center [425, 56] width 822 height 28
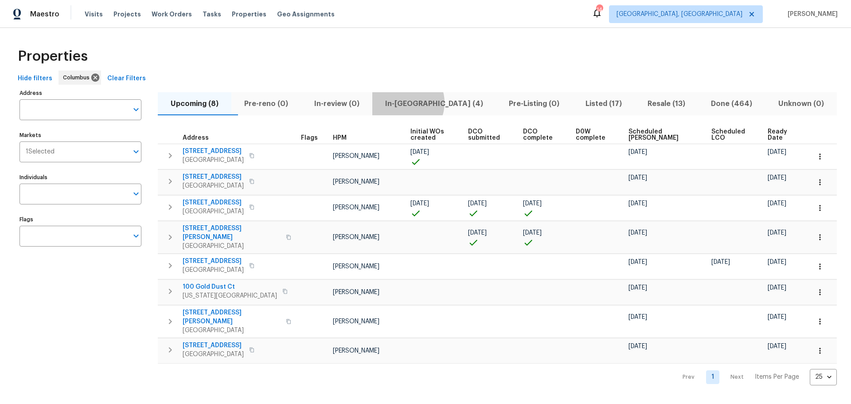
click at [420, 102] on span "In-[GEOGRAPHIC_DATA] (4)" at bounding box center [434, 103] width 113 height 12
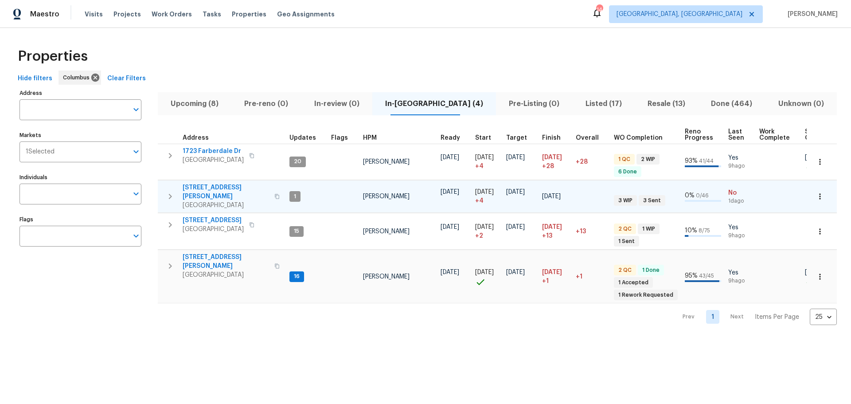
click at [217, 186] on span "[STREET_ADDRESS][PERSON_NAME]" at bounding box center [226, 192] width 86 height 18
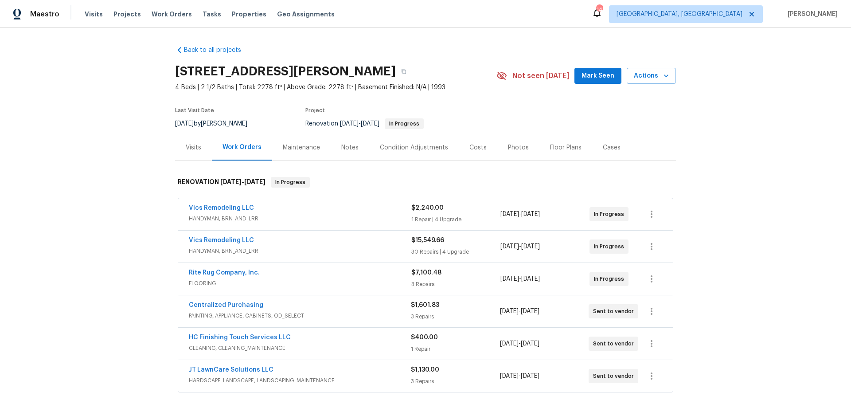
click at [342, 146] on div "Notes" at bounding box center [349, 147] width 17 height 9
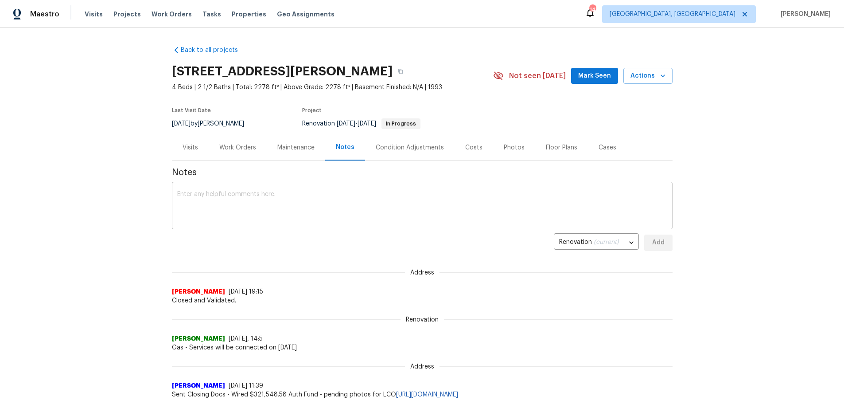
click at [363, 200] on textarea at bounding box center [422, 206] width 490 height 31
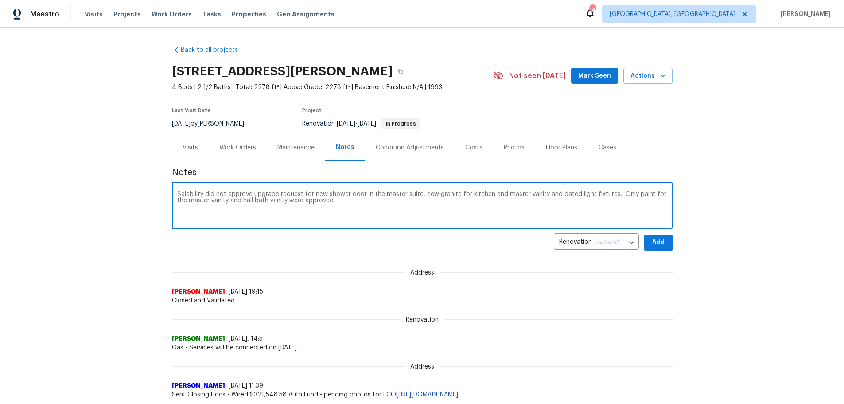
paste textarea "https://opendoor.slack.com/archives/C050RJQFV47/p1759844127469919"
type textarea "Salability did not approve upgrade request for new shower door in the master su…"
click at [644, 239] on button "Add" at bounding box center [658, 242] width 28 height 16
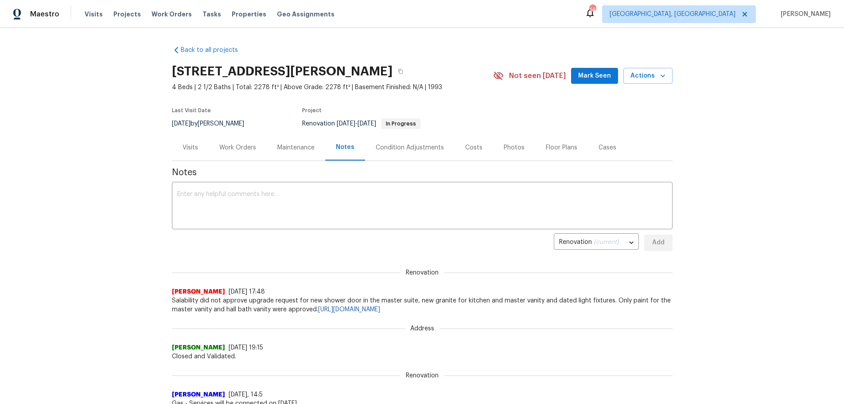
click at [586, 109] on section "4517 Clayburn Dr W, Grove City, OH 43123 4 Beds | 2 1/2 Baths | Total: 2278 ft²…" at bounding box center [422, 97] width 501 height 74
click at [601, 79] on span "Mark Seen" at bounding box center [594, 75] width 33 height 11
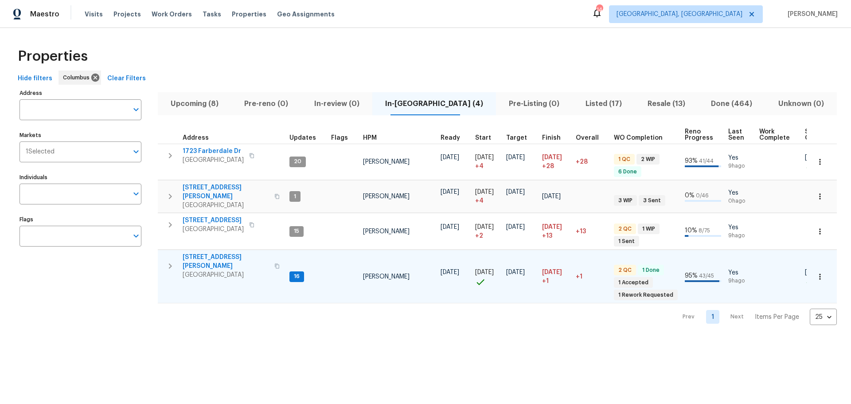
click at [169, 261] on icon "button" at bounding box center [170, 266] width 11 height 11
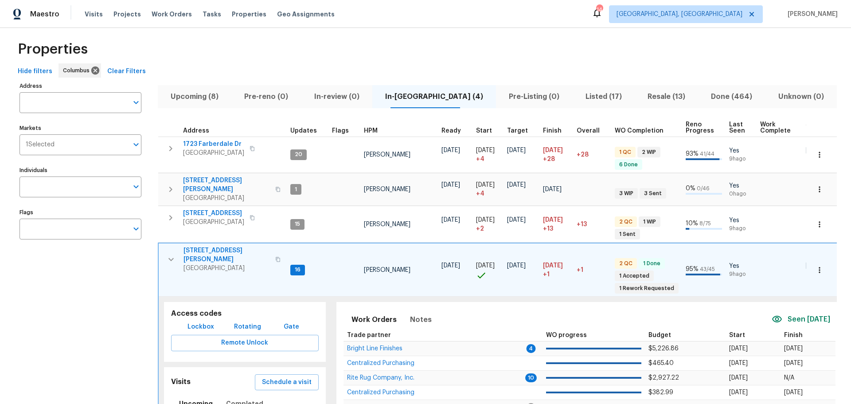
scroll to position [88, 0]
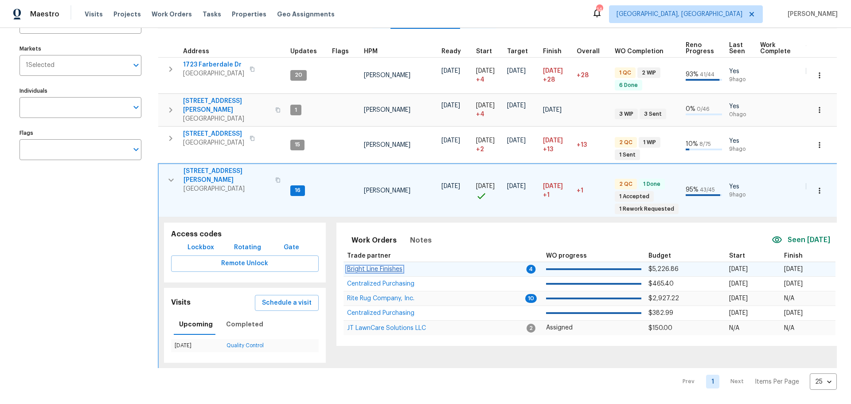
click at [385, 266] on span "Bright Line Finishes" at bounding box center [374, 269] width 55 height 6
click at [173, 175] on icon "button" at bounding box center [171, 180] width 11 height 11
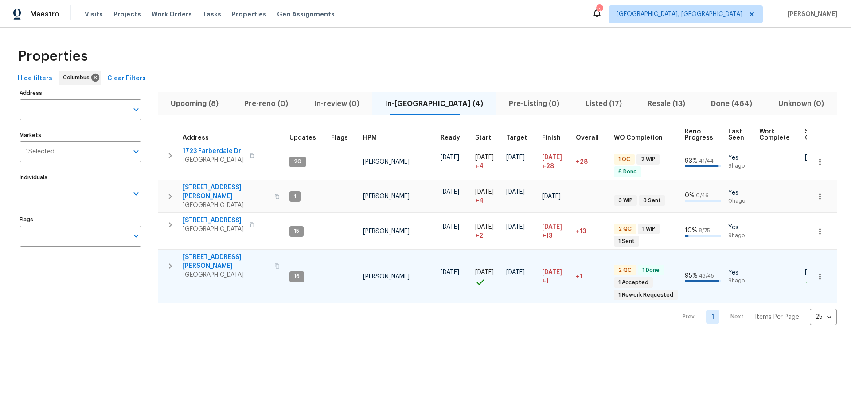
scroll to position [0, 0]
click at [93, 11] on span "Visits" at bounding box center [94, 14] width 18 height 9
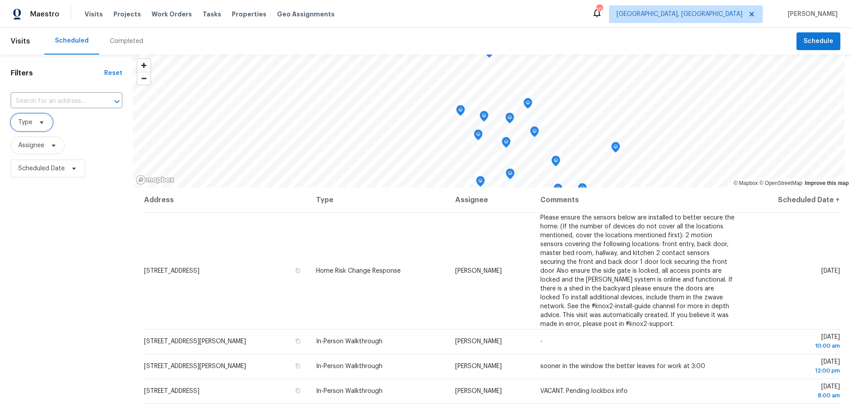
click at [39, 123] on icon at bounding box center [41, 122] width 7 height 7
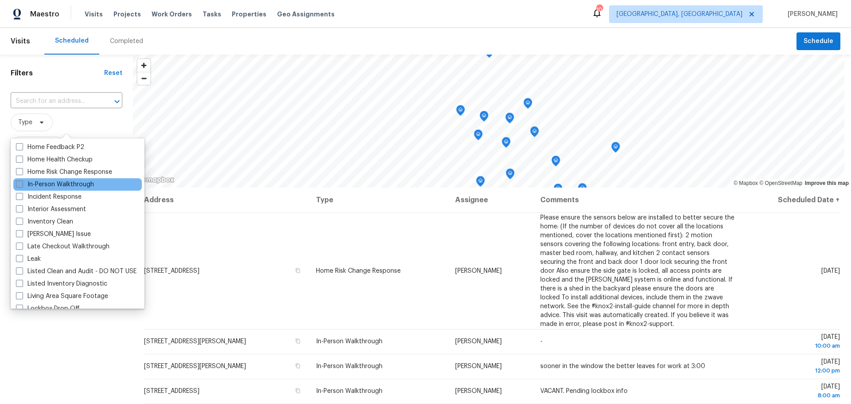
scroll to position [310, 0]
click at [75, 186] on label "In-Person Walkthrough" at bounding box center [55, 183] width 78 height 9
click at [22, 185] on input "In-Person Walkthrough" at bounding box center [19, 182] width 6 height 6
checkbox input "true"
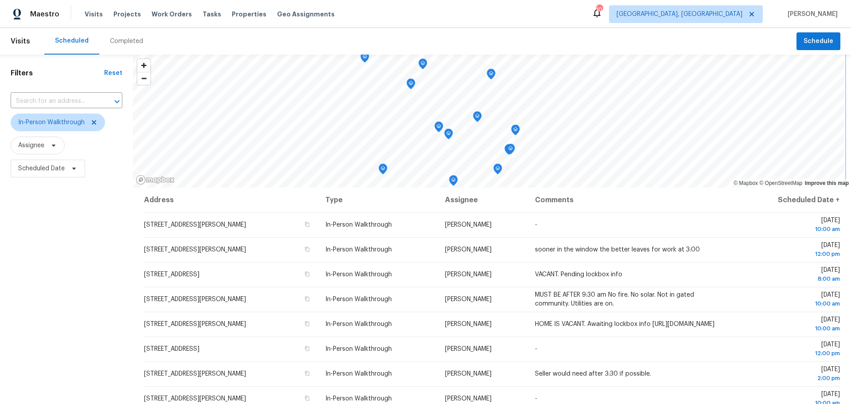
click at [515, 131] on icon "Map marker" at bounding box center [515, 130] width 3 height 2
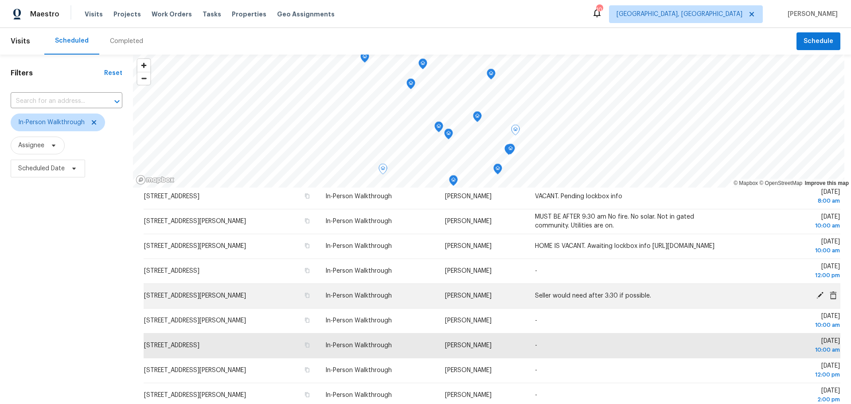
scroll to position [89, 0]
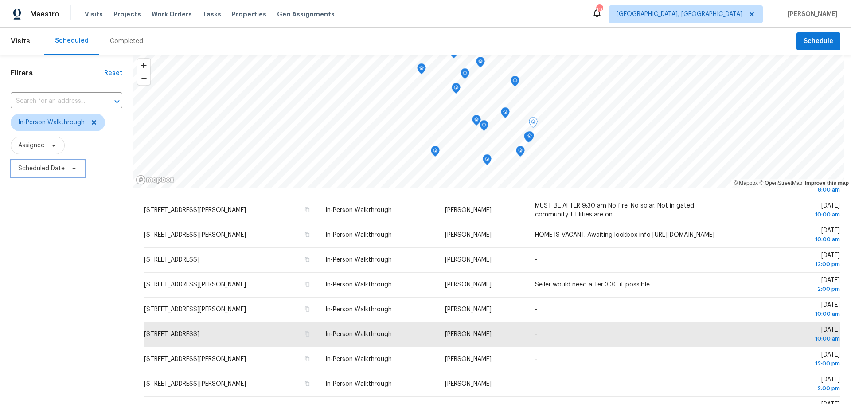
click at [42, 163] on span "Scheduled Date" at bounding box center [48, 169] width 74 height 18
click at [56, 202] on input "text" at bounding box center [59, 199] width 87 height 18
select select "9"
select select "2025"
select select "10"
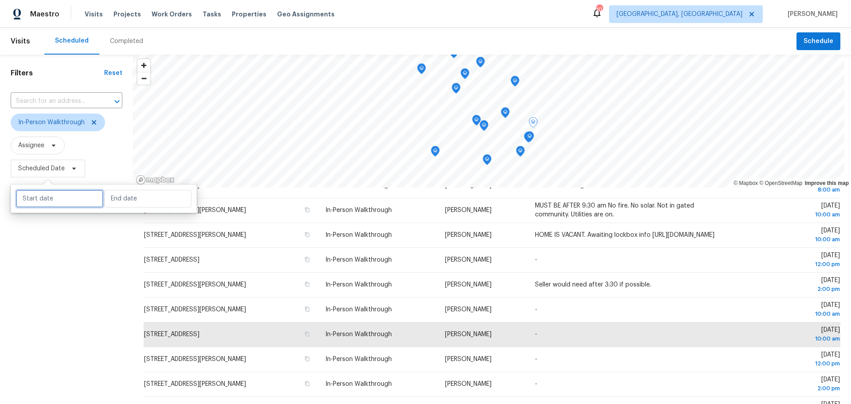
select select "2025"
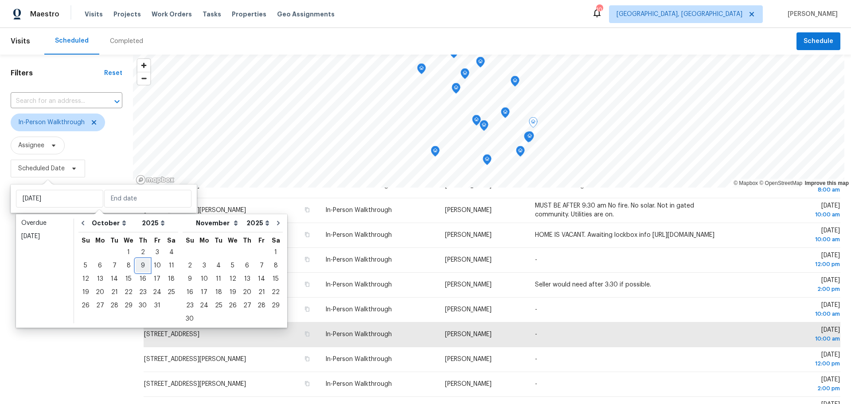
click at [140, 265] on div "9" at bounding box center [143, 265] width 14 height 12
type input "[DATE]"
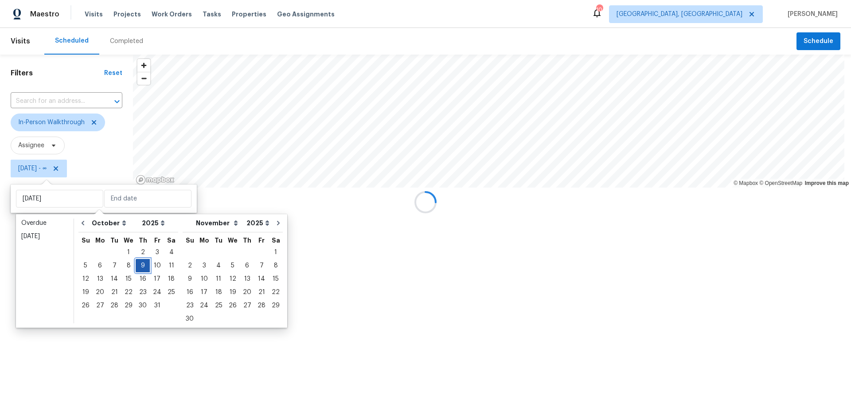
click at [140, 265] on div "9" at bounding box center [143, 265] width 14 height 12
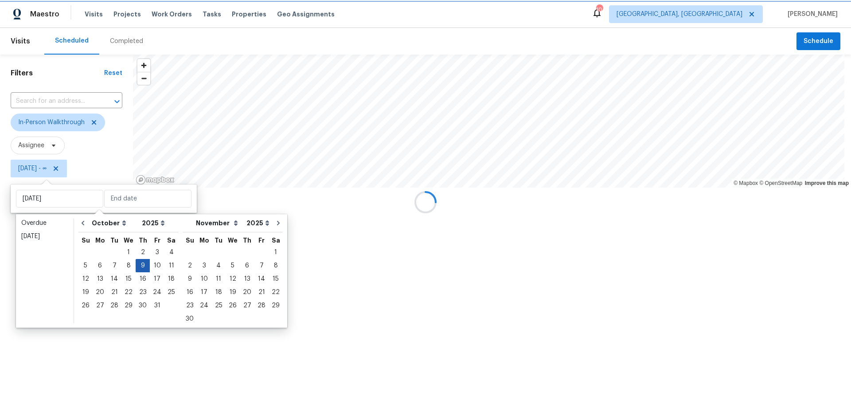
type input "[DATE]"
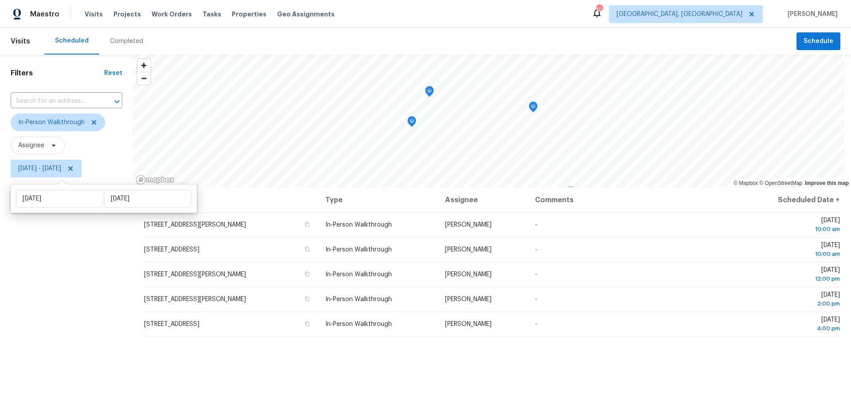
click at [42, 310] on div "Filters Reset ​ In-Person Walkthrough Assignee Thu, Oct 09 - Thu, Oct 09" at bounding box center [66, 283] width 133 height 456
click at [568, 130] on icon "Map marker" at bounding box center [570, 126] width 9 height 11
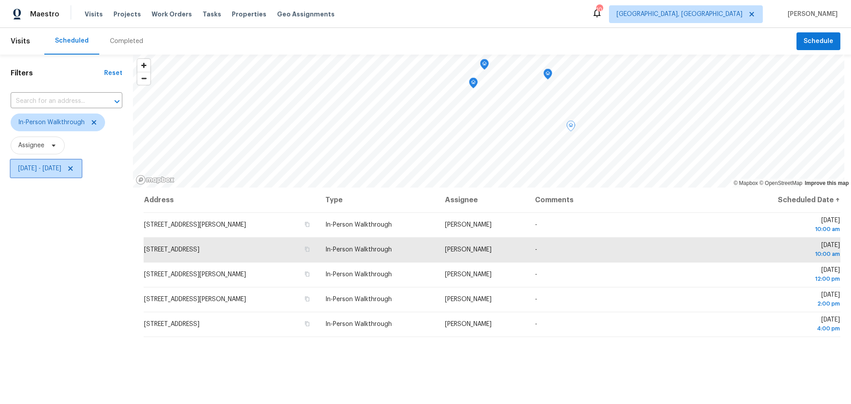
click at [73, 167] on icon at bounding box center [70, 168] width 4 height 4
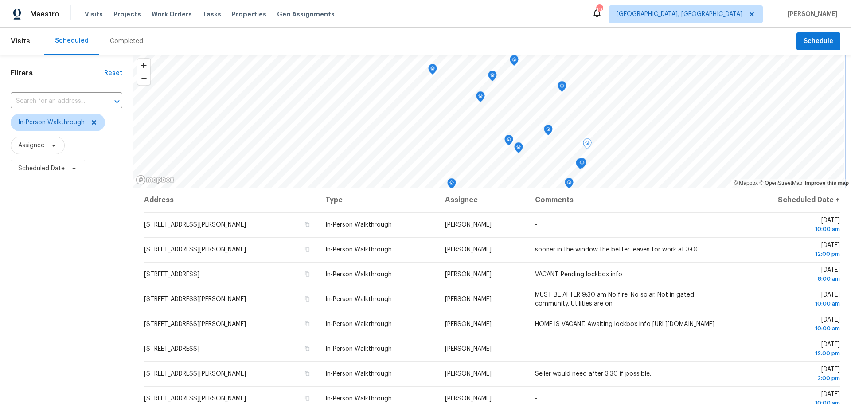
click at [581, 169] on div "Map marker" at bounding box center [581, 165] width 9 height 14
click at [578, 165] on icon "Map marker" at bounding box center [581, 163] width 9 height 11
click at [580, 165] on icon "Map marker" at bounding box center [582, 163] width 8 height 10
click at [577, 165] on icon "Map marker" at bounding box center [580, 164] width 8 height 10
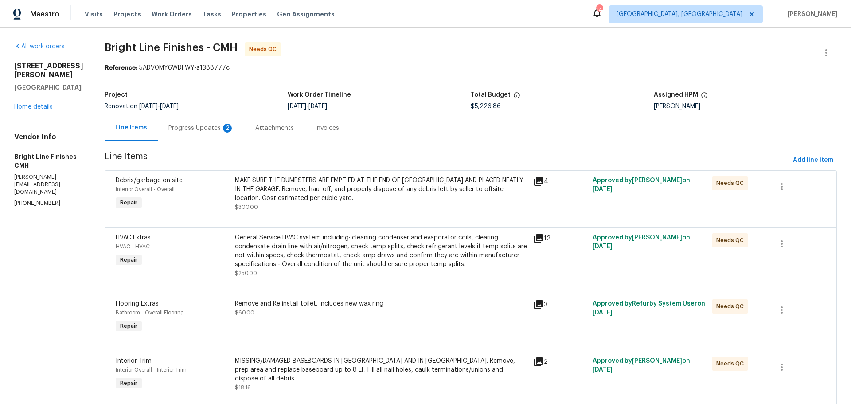
click at [214, 127] on div "Progress Updates 2" at bounding box center [201, 128] width 66 height 9
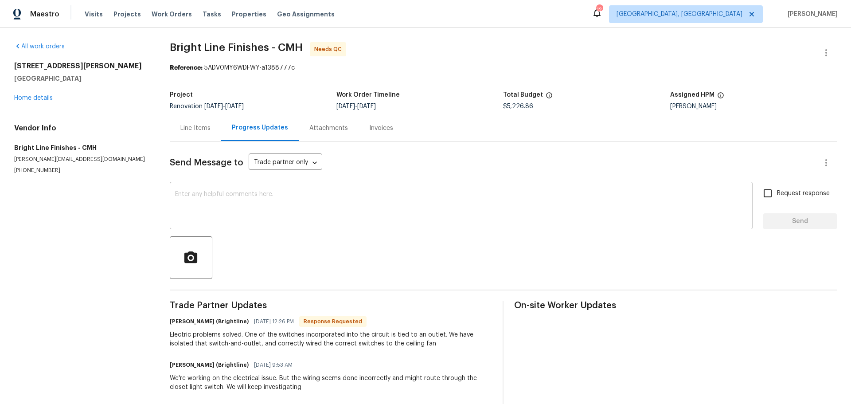
click at [334, 184] on div "x ​" at bounding box center [461, 206] width 583 height 45
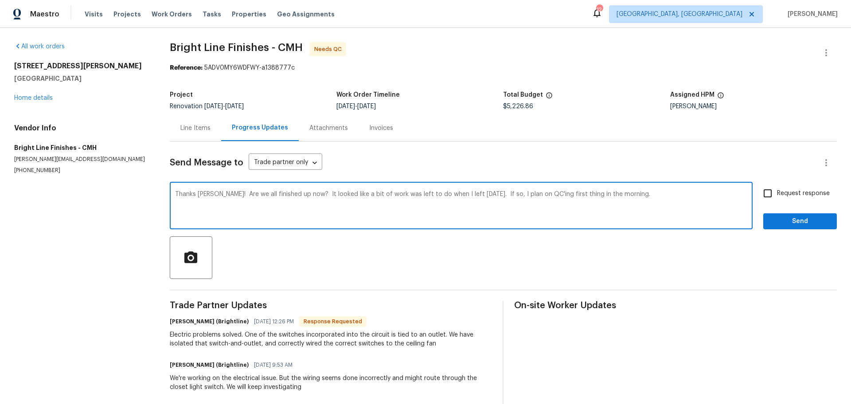
type textarea "Thanks [PERSON_NAME]! Are we all finished up now? It looked like a bit of work …"
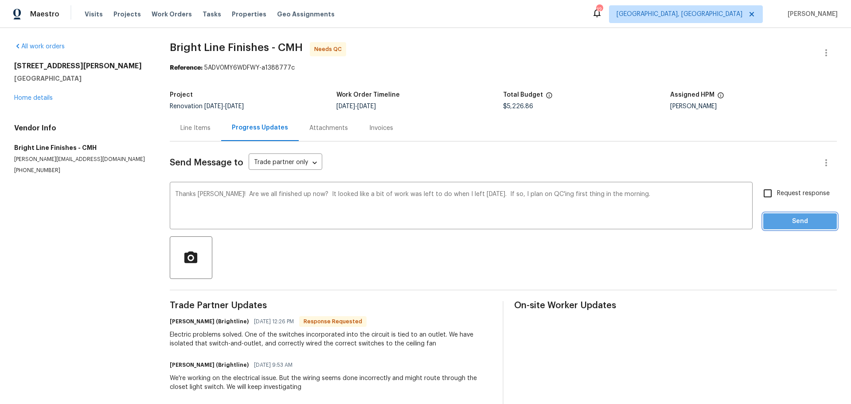
click at [770, 224] on span "Send" at bounding box center [799, 221] width 59 height 11
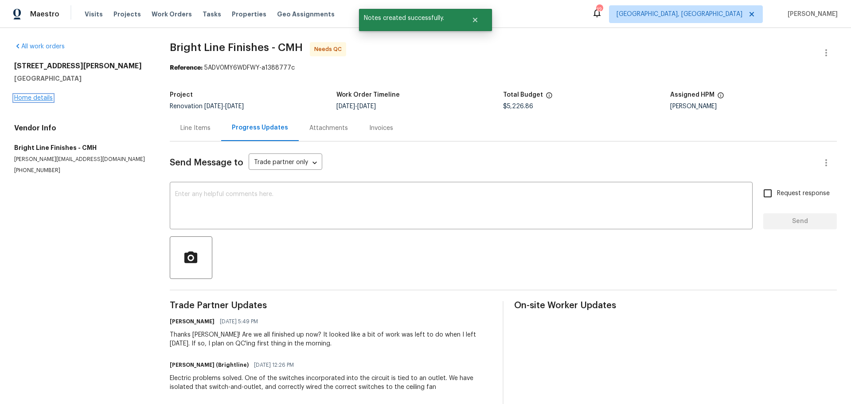
click at [41, 97] on link "Home details" at bounding box center [33, 98] width 39 height 6
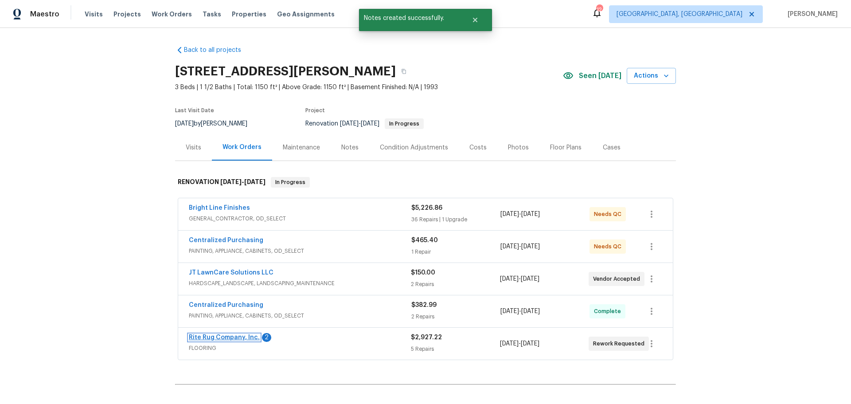
click at [239, 337] on link "Rite Rug Company, Inc." at bounding box center [224, 337] width 71 height 6
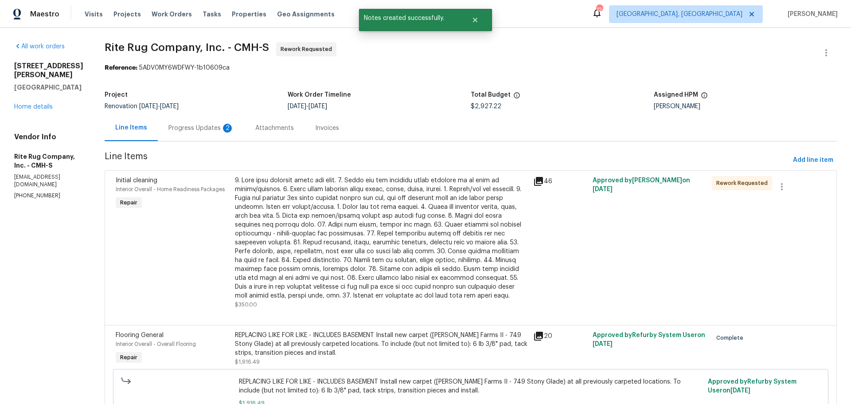
click at [201, 131] on div "Progress Updates 2" at bounding box center [201, 128] width 66 height 9
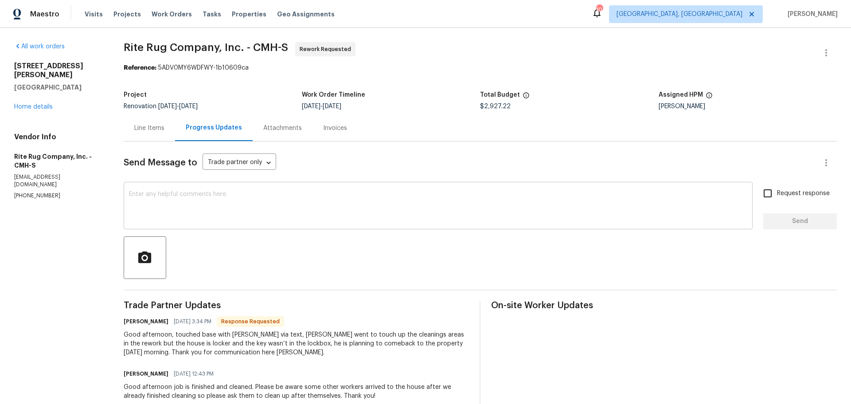
click at [312, 186] on div "x ​" at bounding box center [438, 206] width 629 height 45
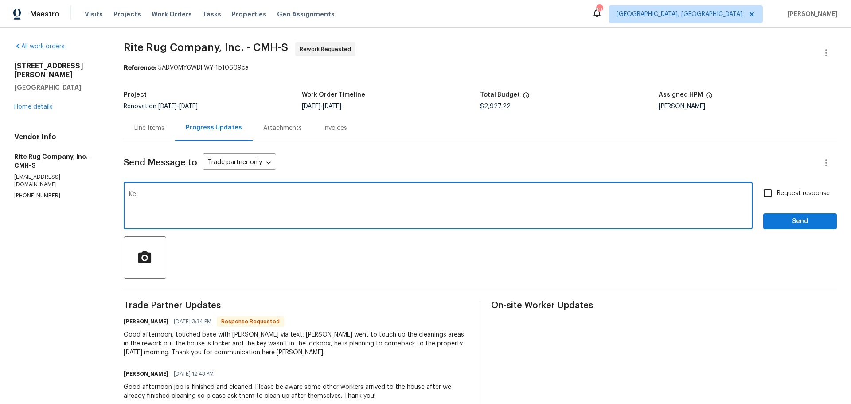
type textarea "K"
click at [42, 101] on div "[STREET_ADDRESS][PERSON_NAME] Home details" at bounding box center [58, 87] width 88 height 50
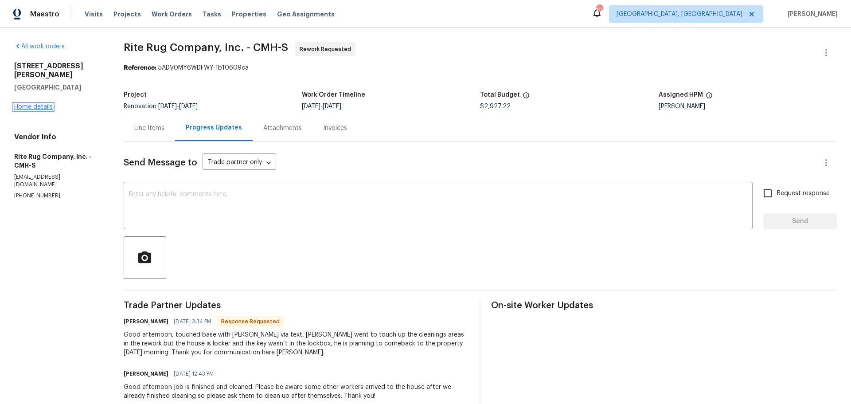
click at [43, 104] on link "Home details" at bounding box center [33, 107] width 39 height 6
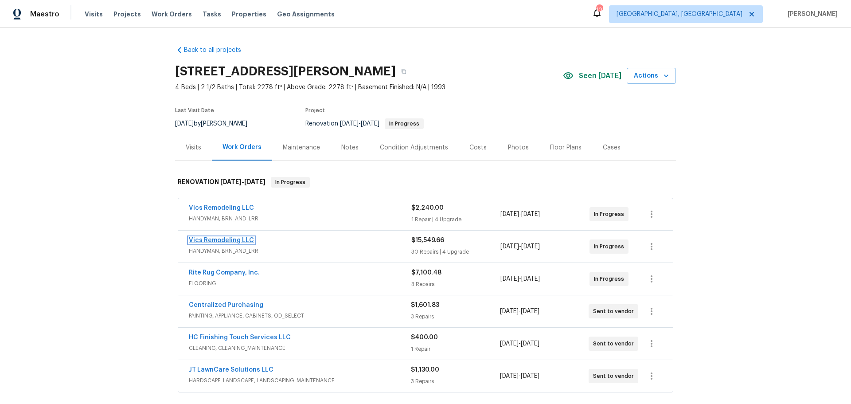
click at [235, 238] on link "Vics Remodeling LLC" at bounding box center [221, 240] width 65 height 6
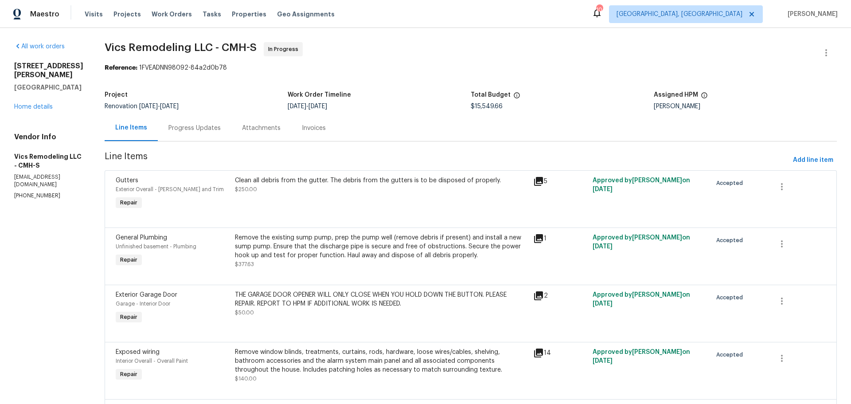
click at [36, 121] on div "All work orders [STREET_ADDRESS][PERSON_NAME] Home details Vendor Info Vics Rem…" at bounding box center [48, 120] width 69 height 157
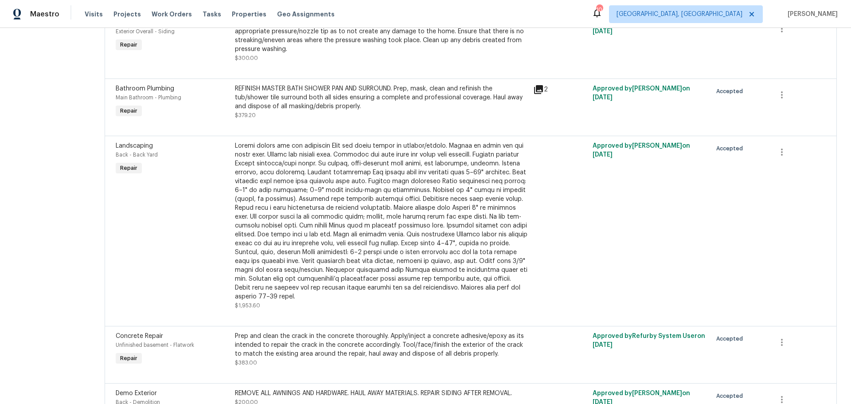
click at [330, 197] on div at bounding box center [381, 221] width 293 height 160
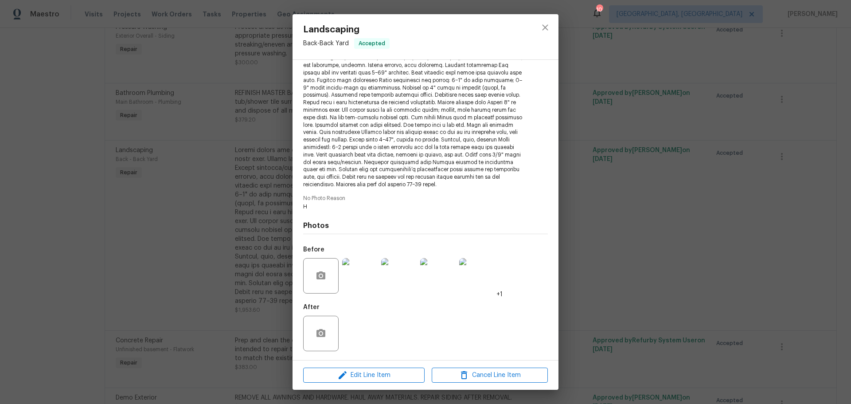
scroll to position [131, 0]
click at [547, 25] on icon "close" at bounding box center [545, 27] width 6 height 6
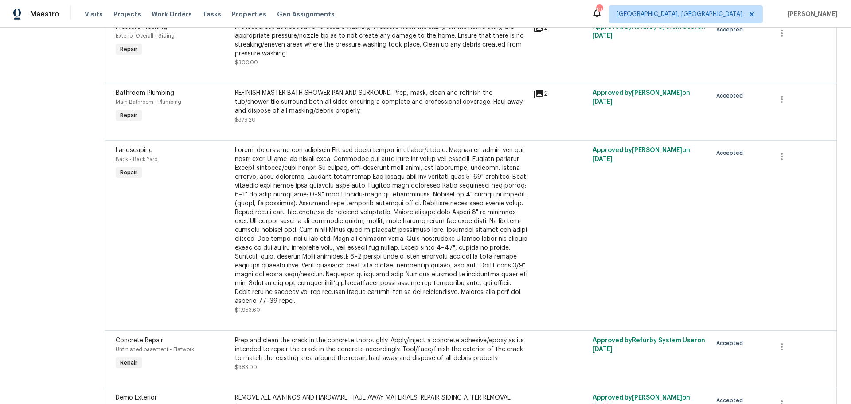
click at [437, 351] on div "Prep and clean the crack in the concrete thoroughly. Apply/inject a concrete ad…" at bounding box center [381, 349] width 293 height 27
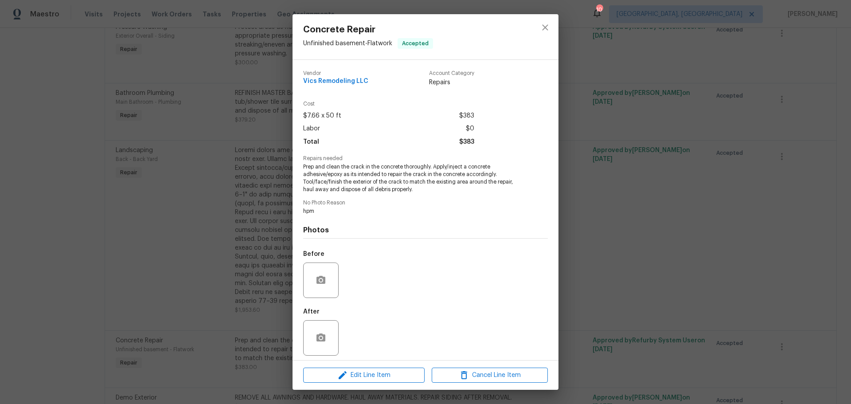
scroll to position [4, 0]
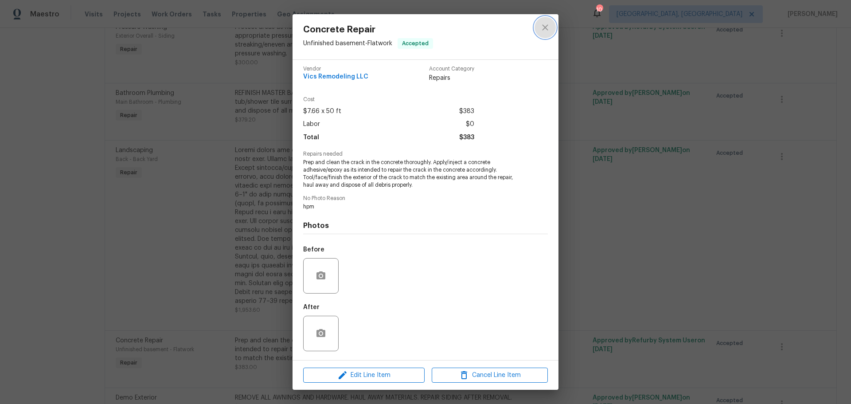
click at [550, 28] on icon "close" at bounding box center [545, 27] width 11 height 11
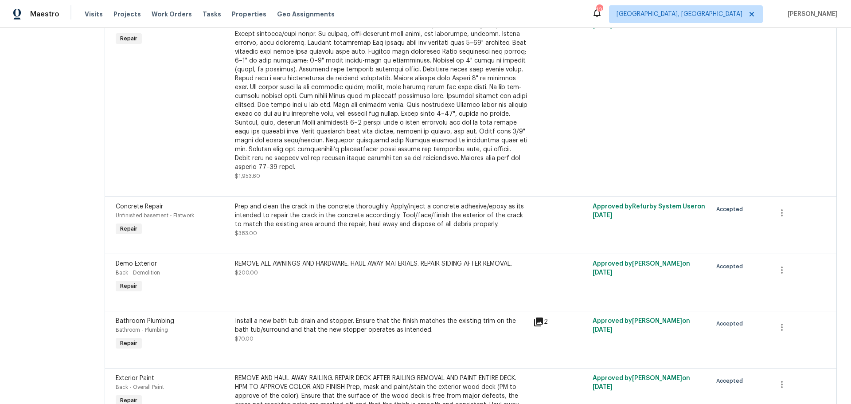
scroll to position [1287, 0]
click at [360, 216] on div "Prep and clean the crack in the concrete thoroughly. Apply/inject a concrete ad…" at bounding box center [381, 215] width 293 height 27
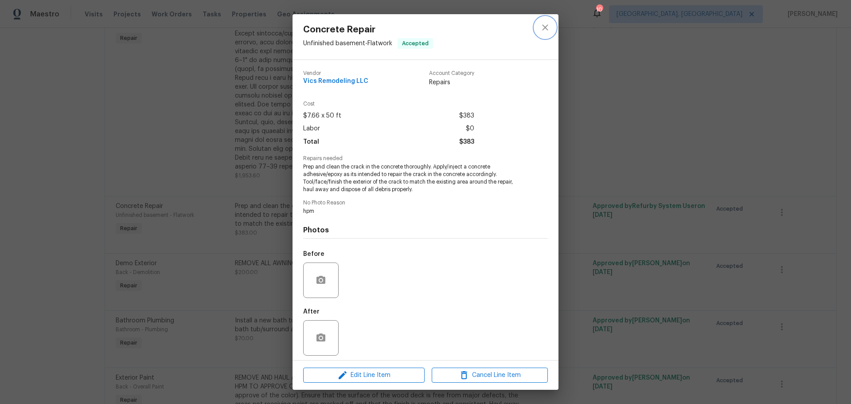
click at [545, 28] on icon "close" at bounding box center [545, 27] width 6 height 6
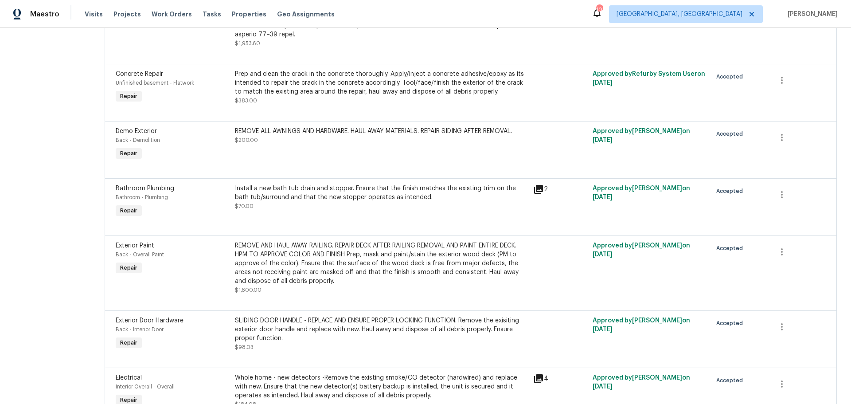
click at [386, 265] on div "REMOVE AND HAUL AWAY RAILING. REPAIR DECK AFTER RAILING REMOVAL AND PAINT ENTIR…" at bounding box center [381, 263] width 293 height 44
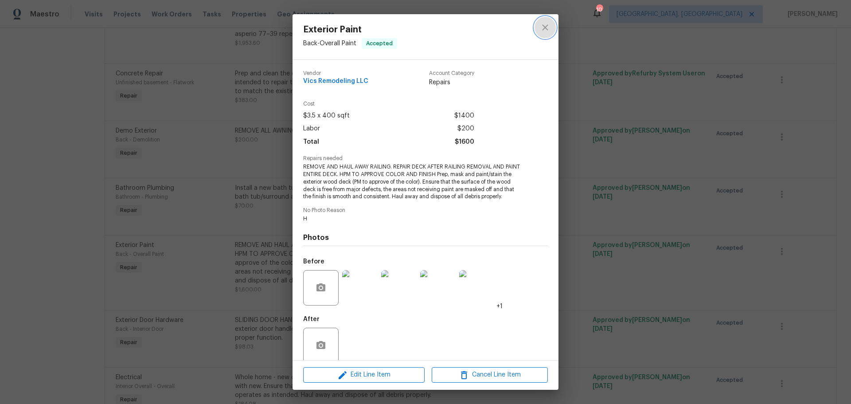
click at [546, 23] on icon "close" at bounding box center [545, 27] width 11 height 11
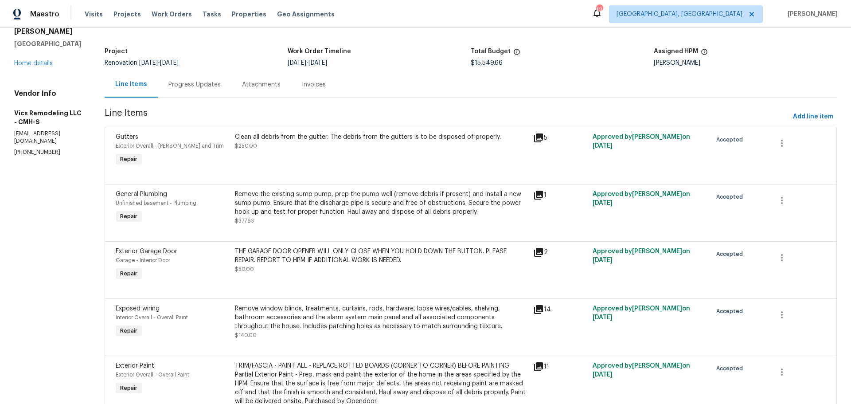
scroll to position [44, 0]
click at [355, 83] on div "Line Items Progress Updates Attachments Invoices" at bounding box center [471, 84] width 732 height 27
click at [237, 61] on div "Renovation [DATE] - [DATE]" at bounding box center [196, 62] width 183 height 6
click at [93, 18] on span "Visits" at bounding box center [94, 14] width 18 height 9
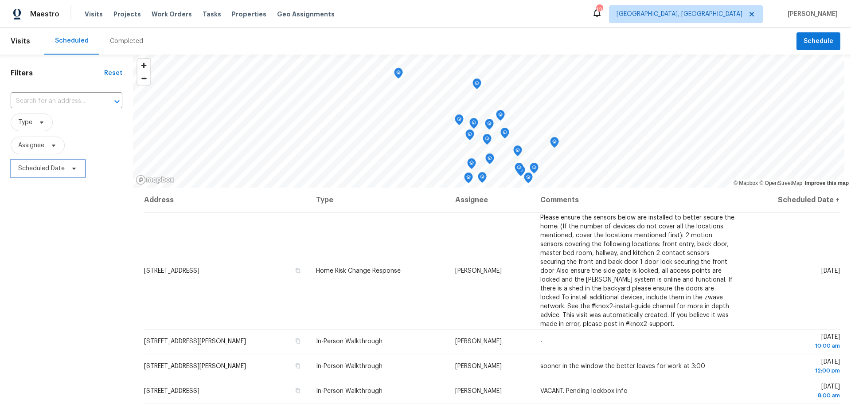
click at [21, 170] on span "Scheduled Date" at bounding box center [41, 168] width 47 height 9
select select "9"
select select "2025"
select select "10"
select select "2025"
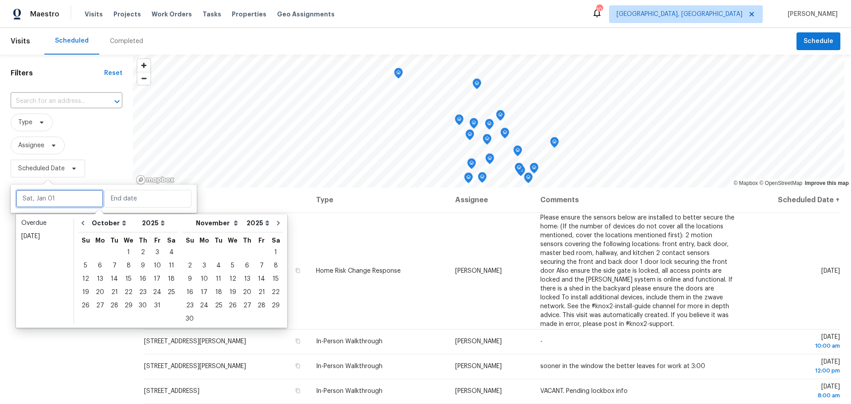
click at [51, 200] on input "text" at bounding box center [59, 199] width 87 height 18
click at [136, 265] on div "9" at bounding box center [143, 265] width 14 height 12
type input "[DATE]"
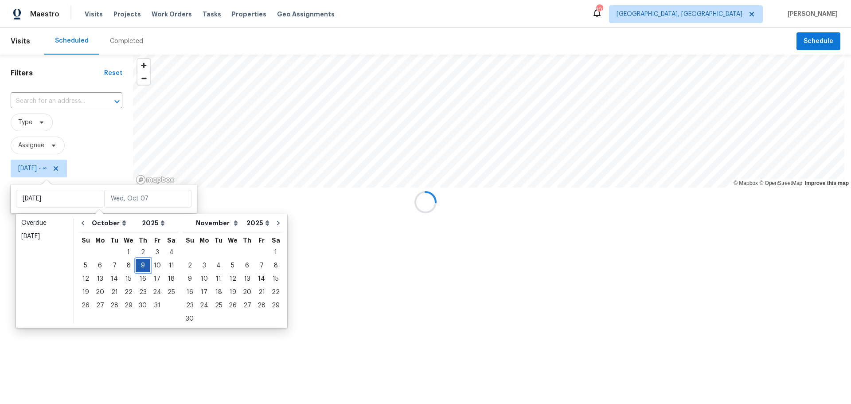
click at [137, 265] on div "9" at bounding box center [143, 265] width 14 height 12
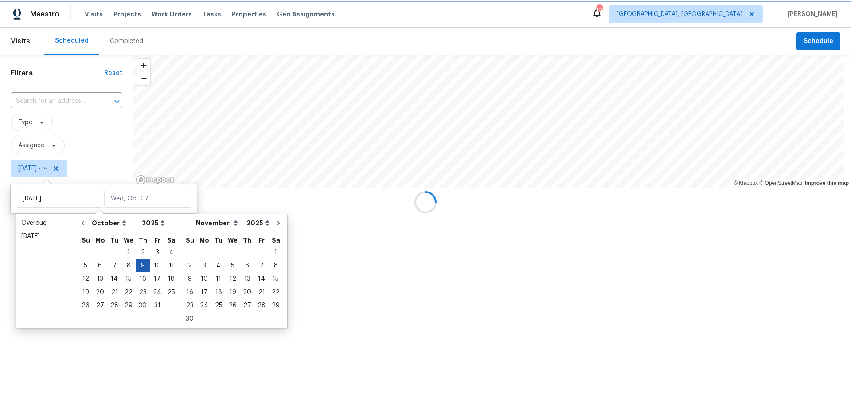
type input "[DATE]"
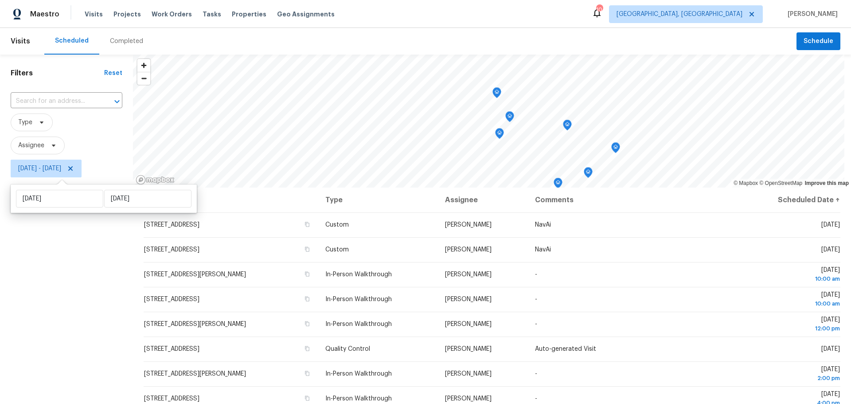
click at [89, 342] on div "Filters Reset ​ Type Assignee [DATE] - [DATE]" at bounding box center [66, 283] width 133 height 456
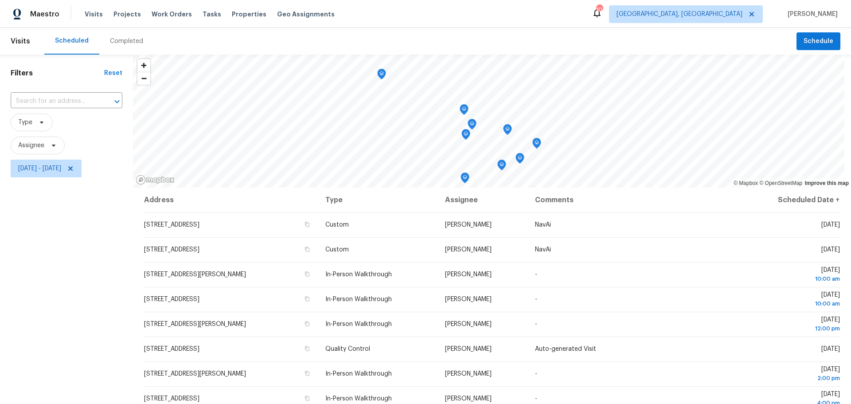
click at [101, 212] on div "Filters Reset ​ Type Assignee [DATE] - [DATE]" at bounding box center [66, 283] width 133 height 456
